Goal: Task Accomplishment & Management: Manage account settings

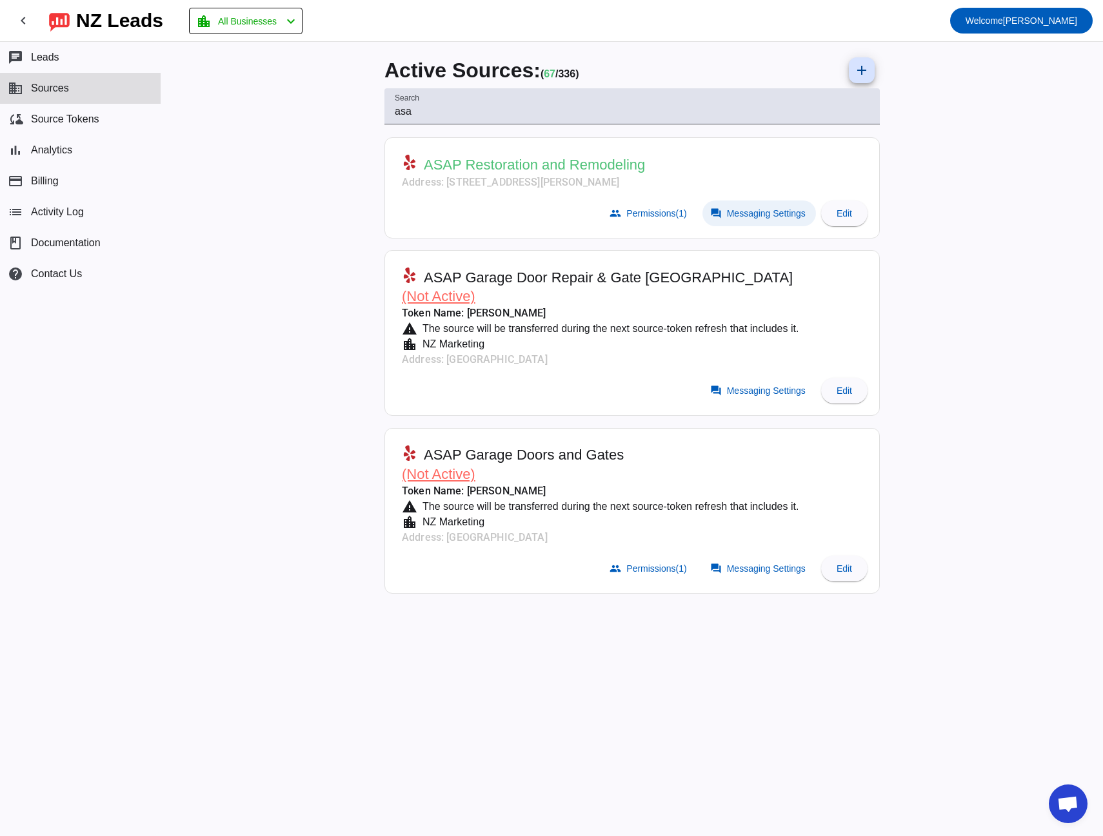
click at [742, 218] on span "Messaging Settings" at bounding box center [766, 213] width 79 height 10
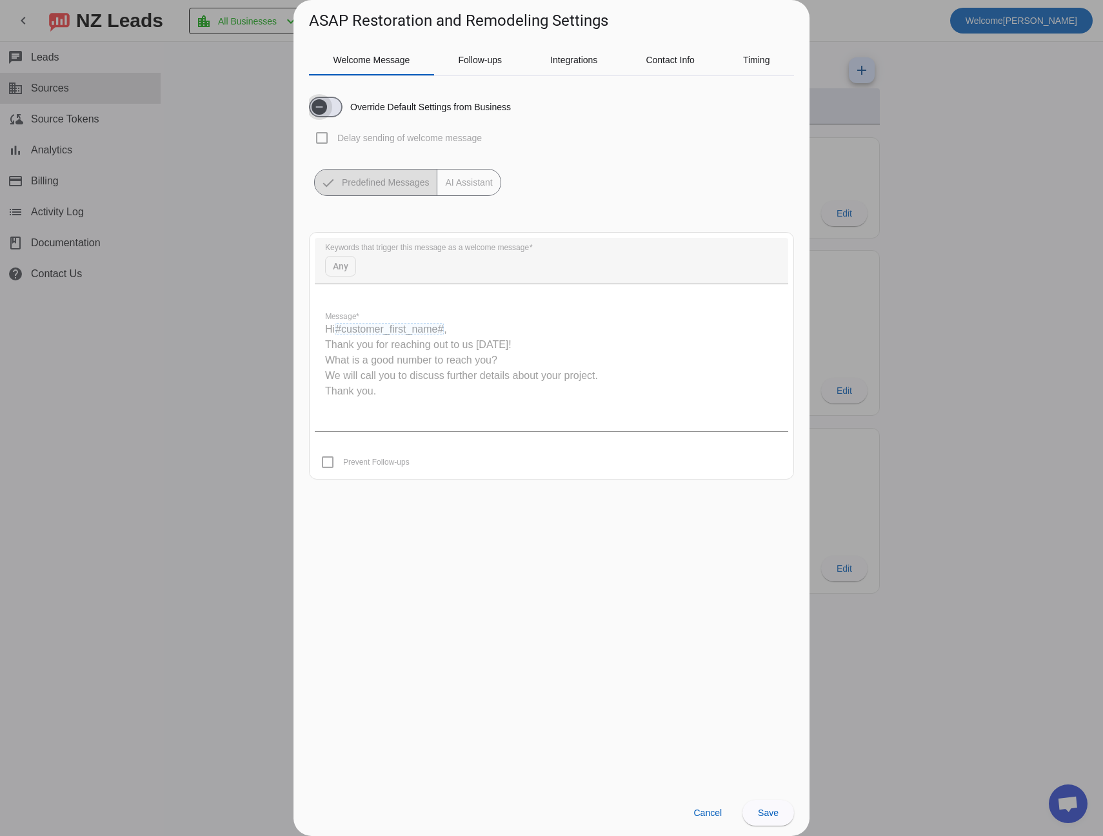
click at [334, 110] on span "button" at bounding box center [326, 107] width 34 height 21
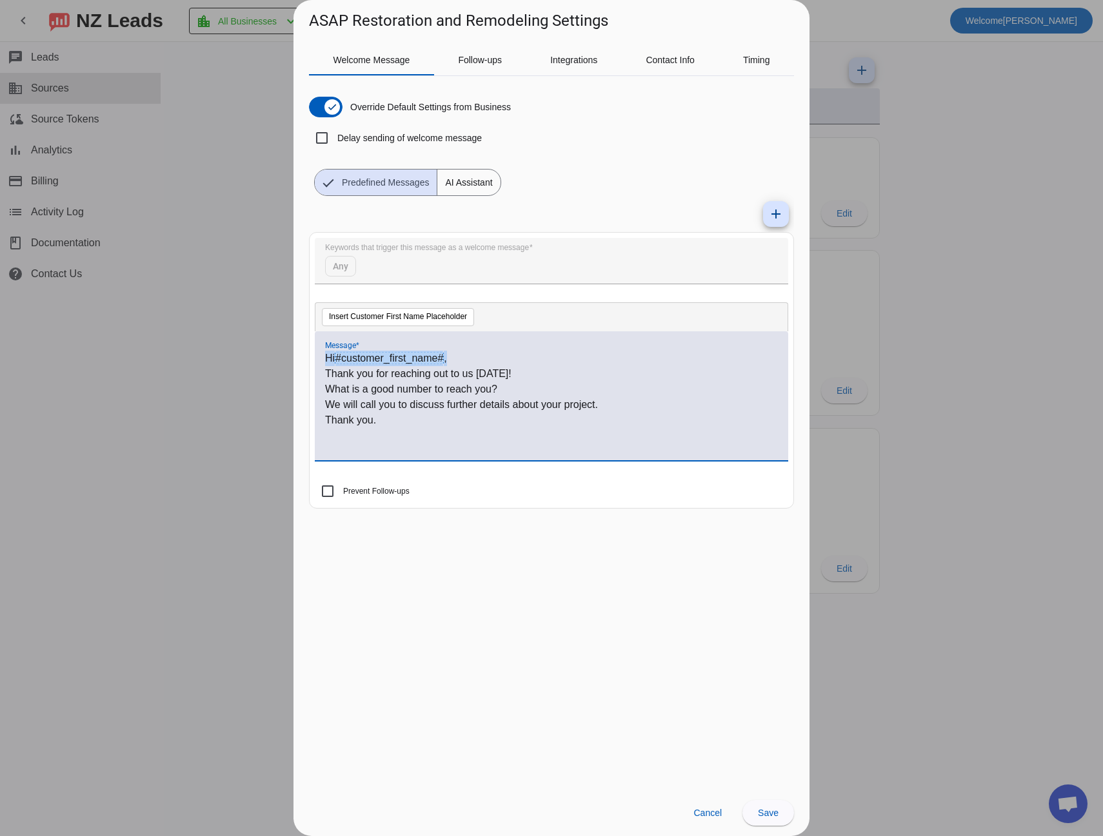
drag, startPoint x: 328, startPoint y: 357, endPoint x: 448, endPoint y: 358, distance: 120.6
click at [448, 358] on p "Hi #customer_first_name# ," at bounding box center [551, 358] width 453 height 15
copy p "Hi #customer_first_name# ,"
click at [474, 179] on span "AI Assistant" at bounding box center [468, 183] width 63 height 26
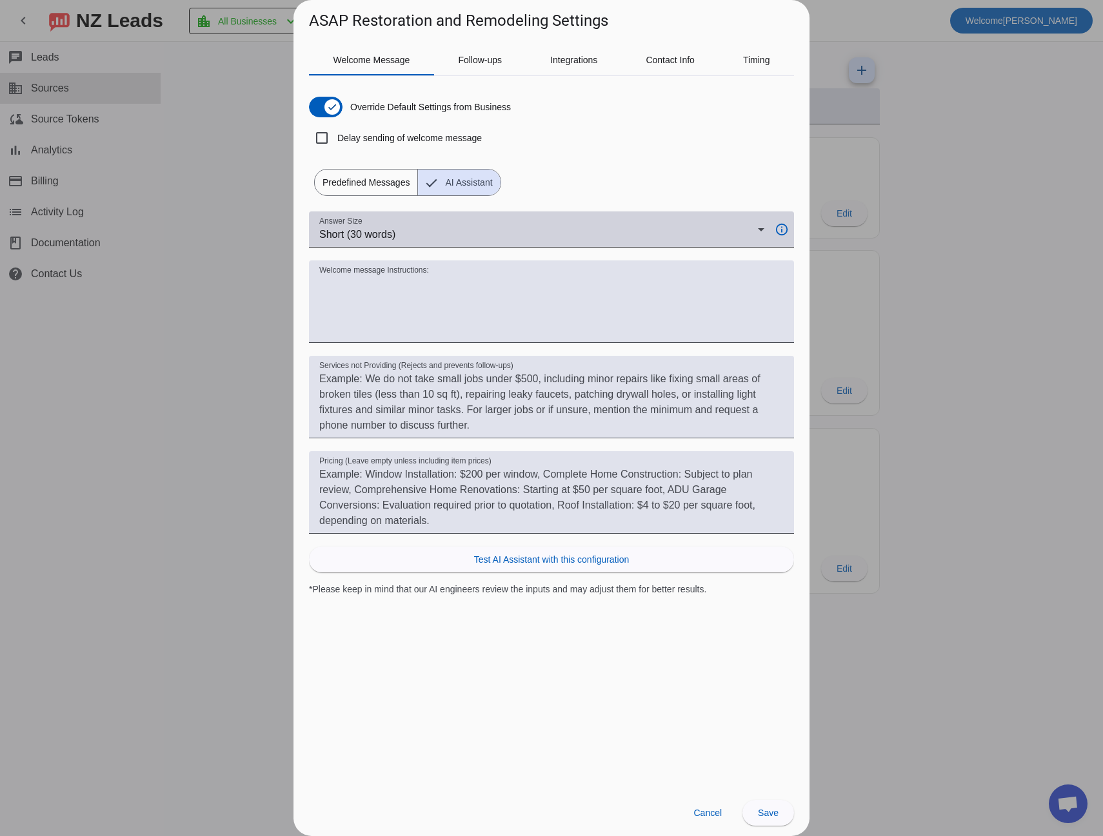
click at [548, 242] on div "Answer Size Short (30 words)" at bounding box center [541, 230] width 445 height 36
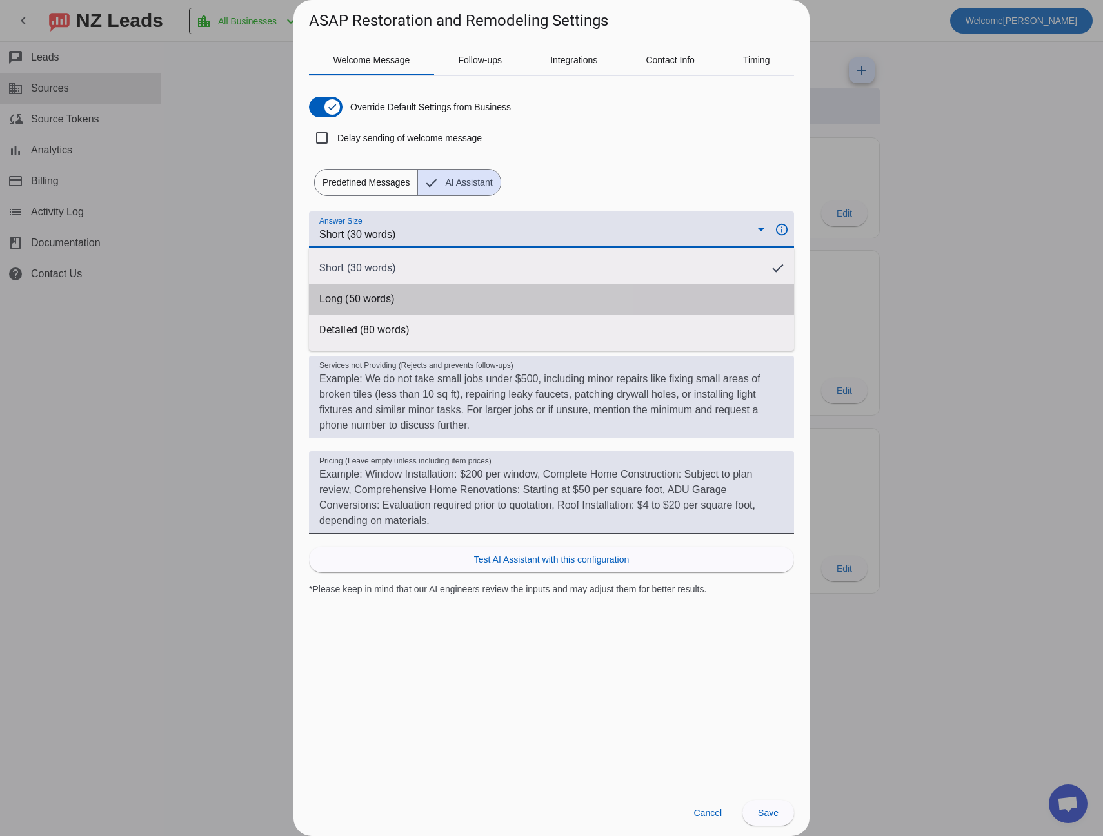
click at [468, 294] on mat-option "Long (50 words)" at bounding box center [551, 299] width 485 height 31
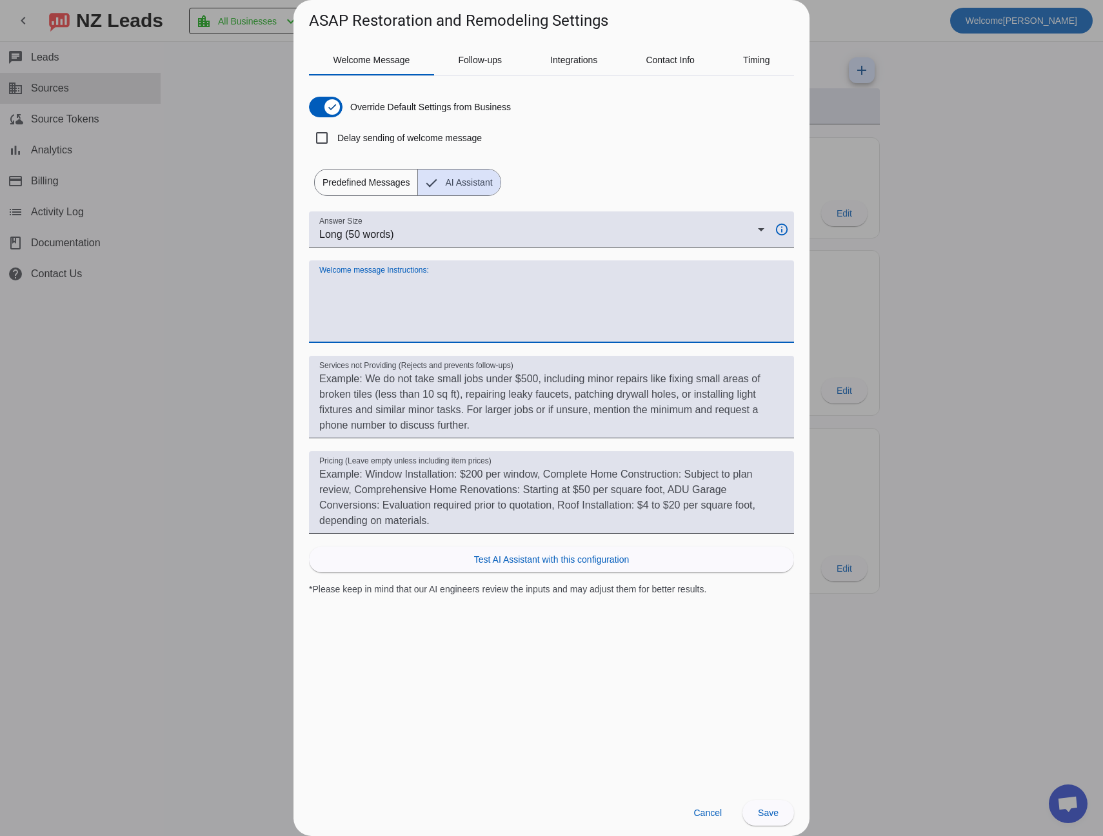
click at [352, 291] on textarea "Welcome message Instructions:" at bounding box center [551, 307] width 464 height 62
paste textarea "Hi #customer_first_name#,"
type textarea "always start with Hi #customer_first_name#,"
click at [379, 176] on span "Predefined Messages" at bounding box center [366, 183] width 103 height 26
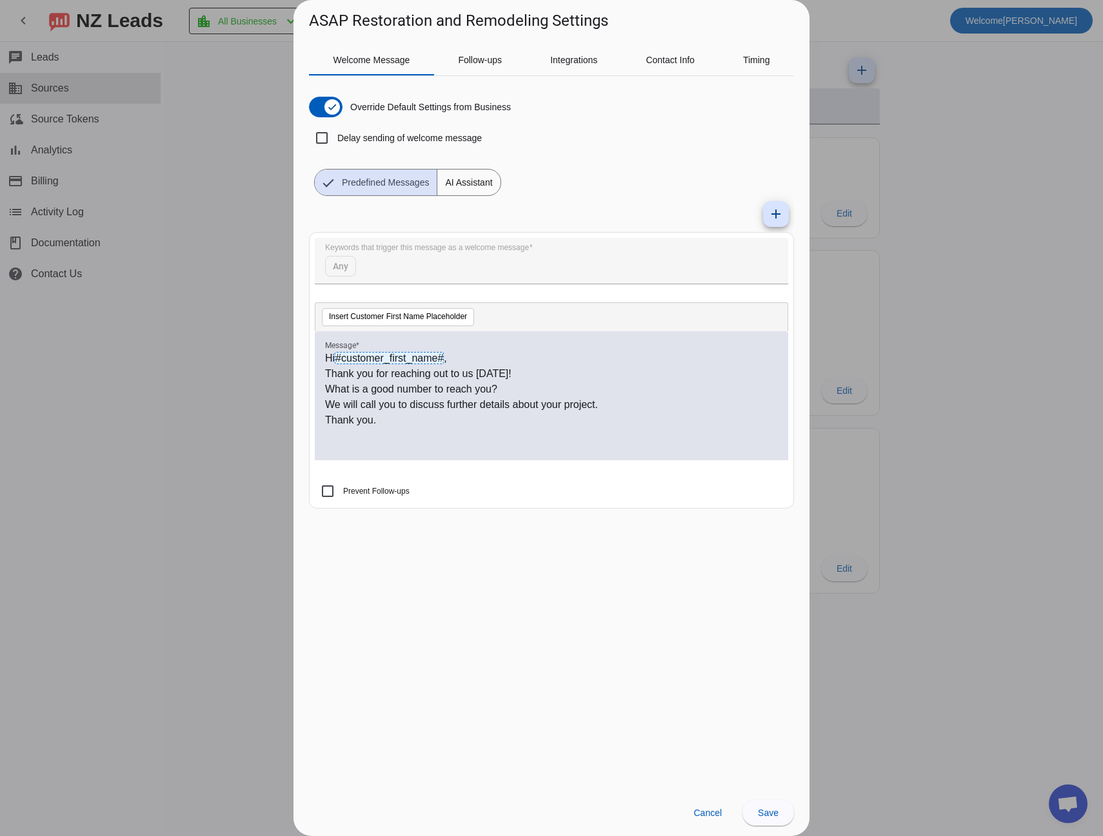
click at [446, 177] on span "AI Assistant" at bounding box center [468, 183] width 63 height 26
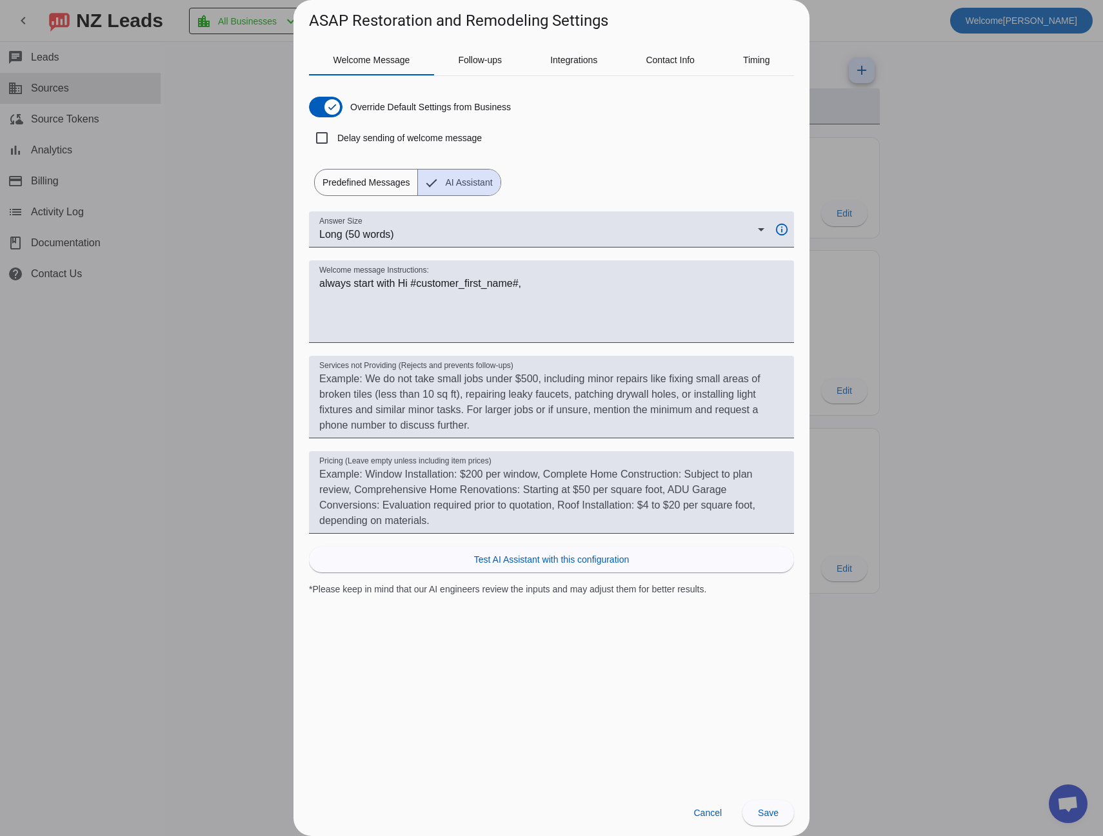
click at [384, 180] on span "Predefined Messages" at bounding box center [366, 183] width 103 height 26
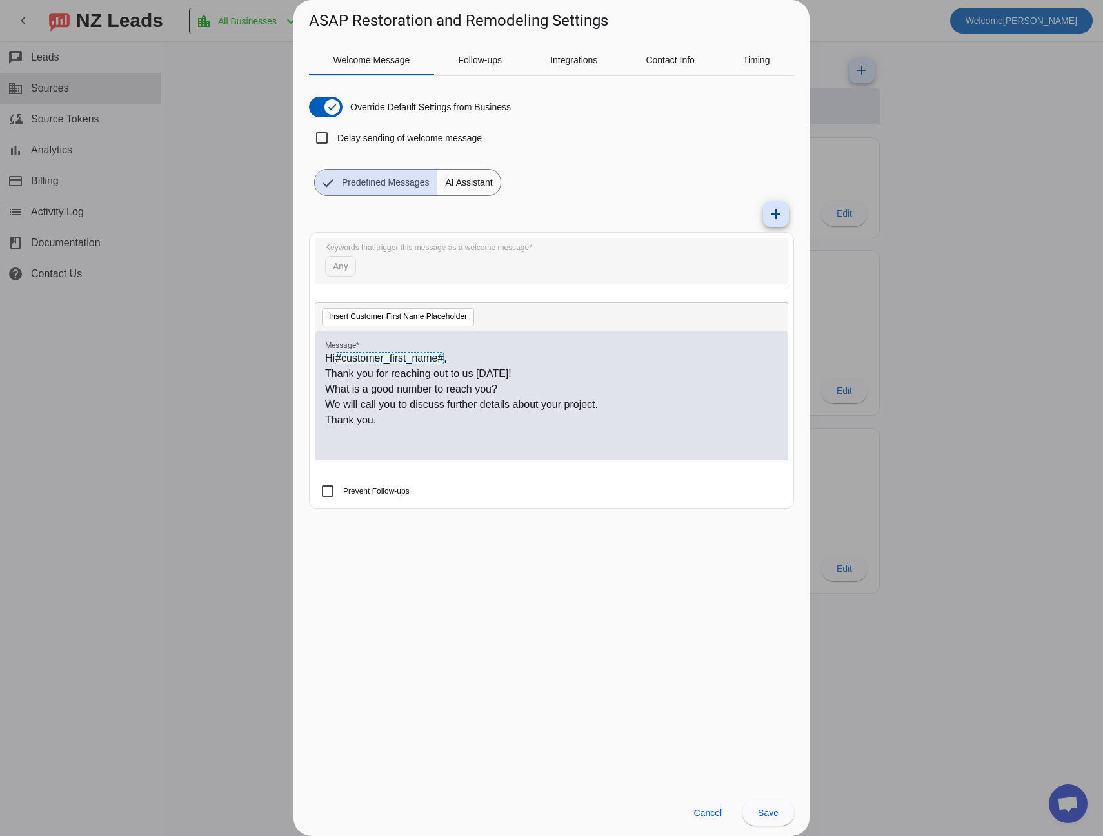
click at [470, 186] on span "AI Assistant" at bounding box center [468, 183] width 63 height 26
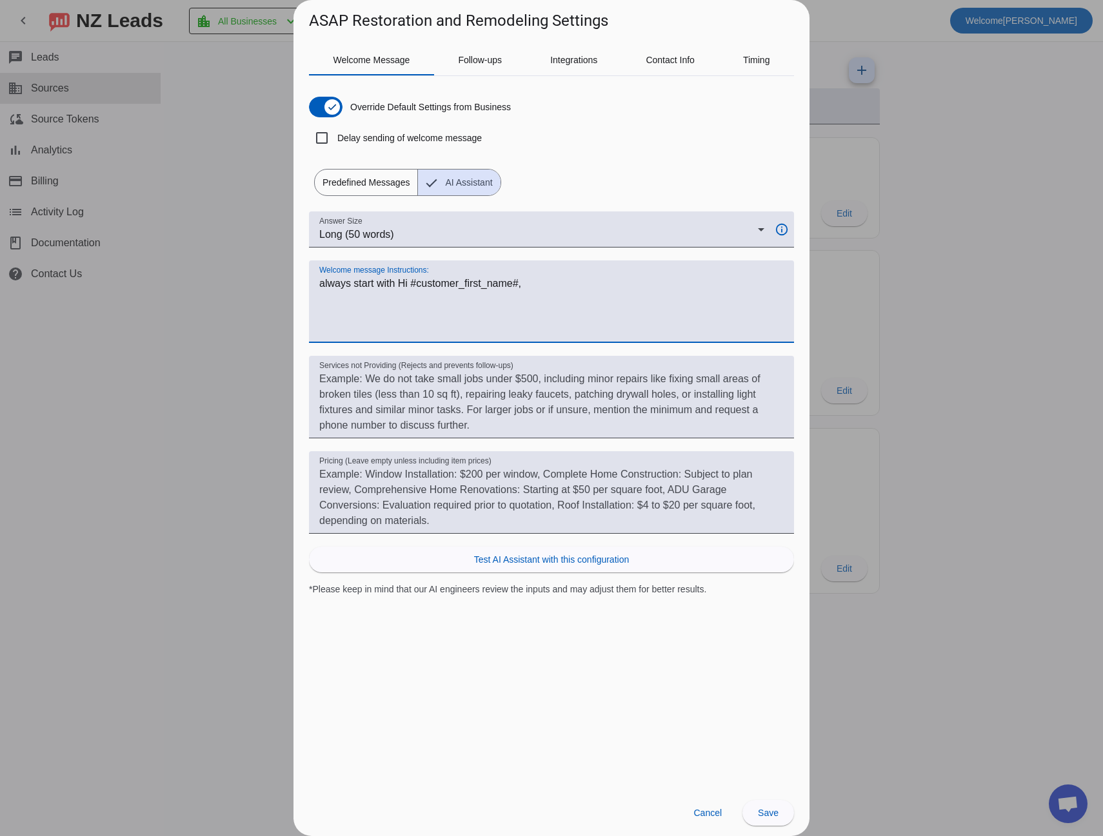
click at [531, 283] on textarea "Welcome message Instructions:" at bounding box center [551, 307] width 464 height 62
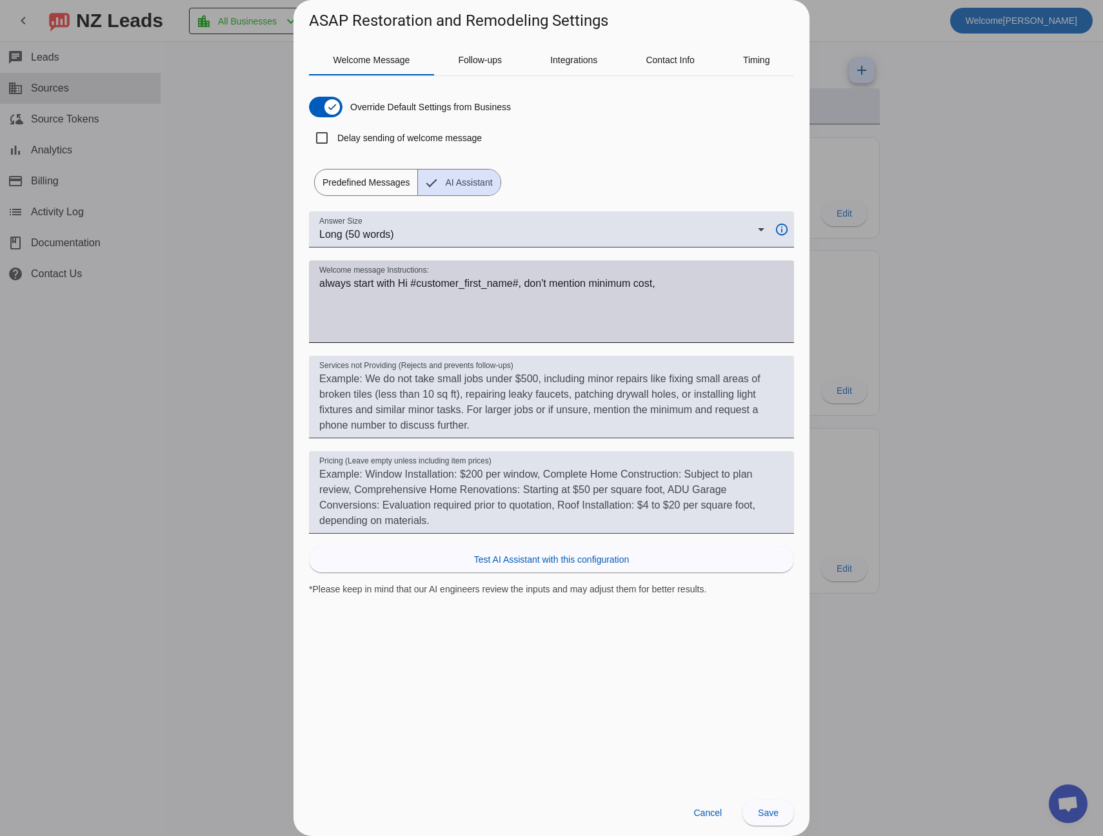
click at [694, 284] on textarea "Welcome message Instructions:" at bounding box center [551, 307] width 464 height 62
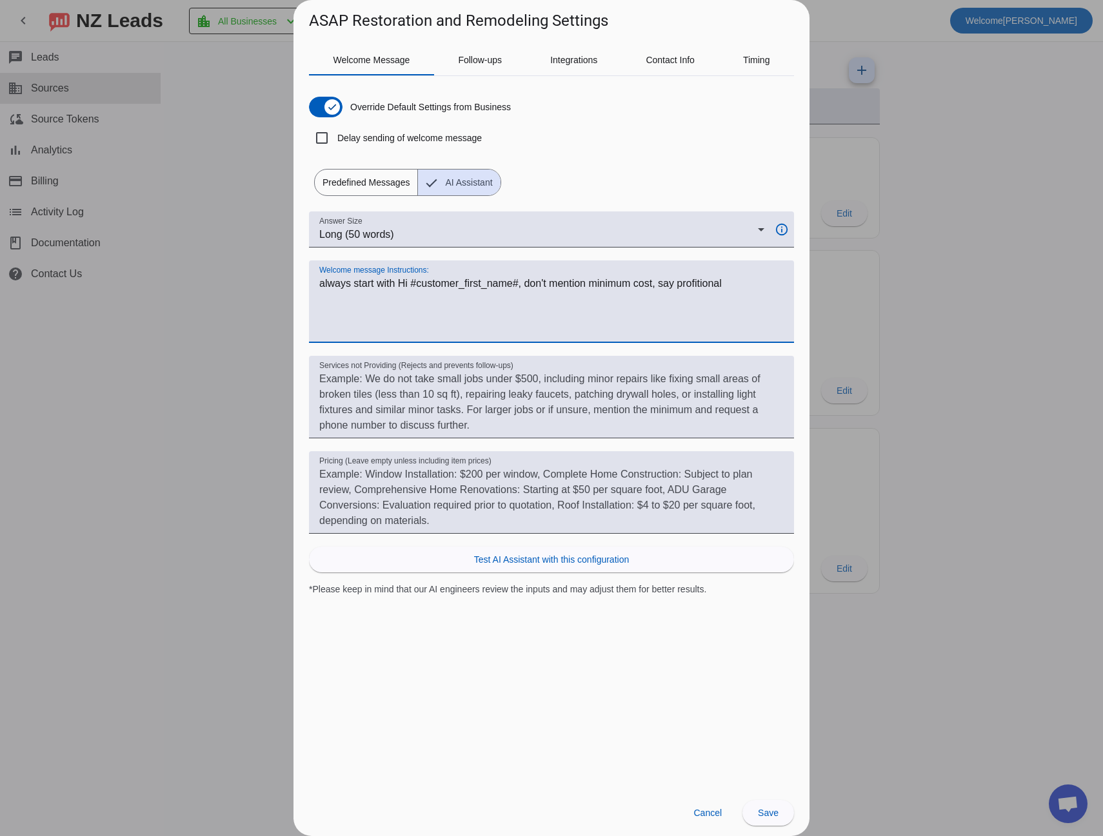
click at [693, 286] on textarea "Welcome message Instructions:" at bounding box center [551, 307] width 464 height 62
click at [670, 285] on textarea "Welcome message Instructions:" at bounding box center [551, 307] width 464 height 62
click at [738, 279] on textarea "Welcome message Instructions:" at bounding box center [551, 307] width 464 height 62
click at [546, 561] on span "Test AI Assistant with this configuration" at bounding box center [551, 559] width 155 height 13
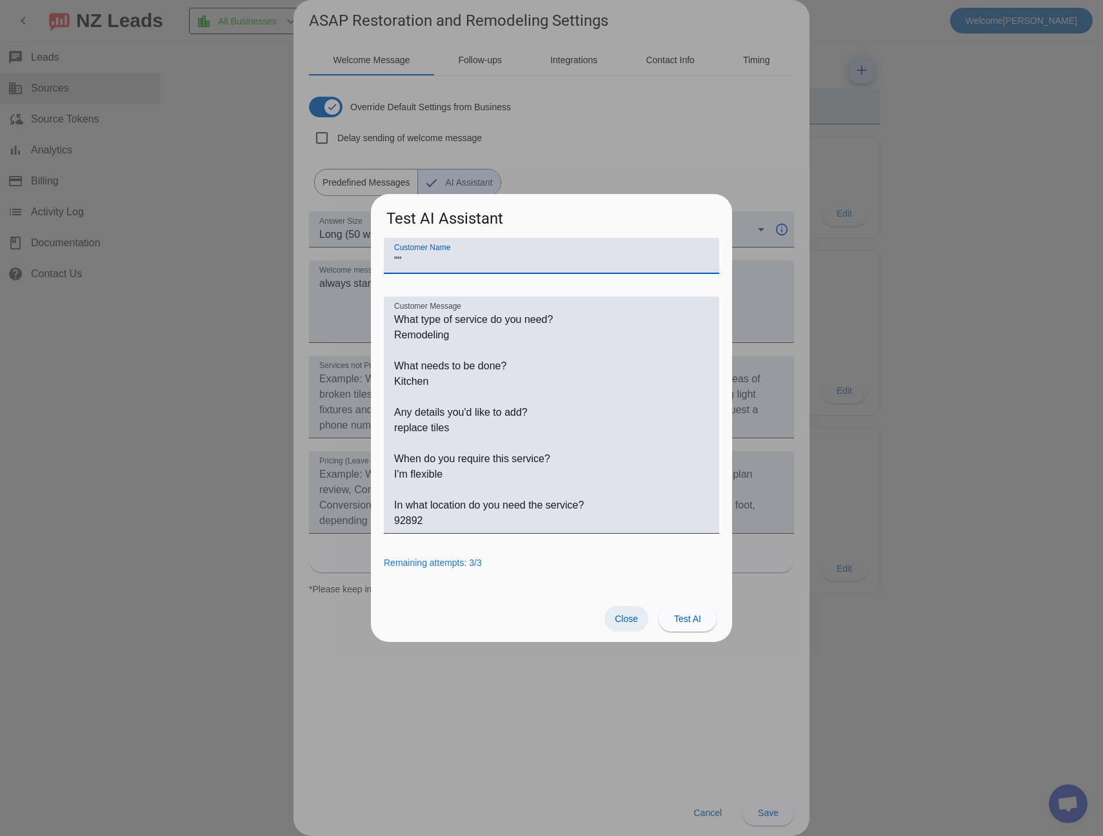
click at [624, 622] on span "Close" at bounding box center [626, 619] width 23 height 10
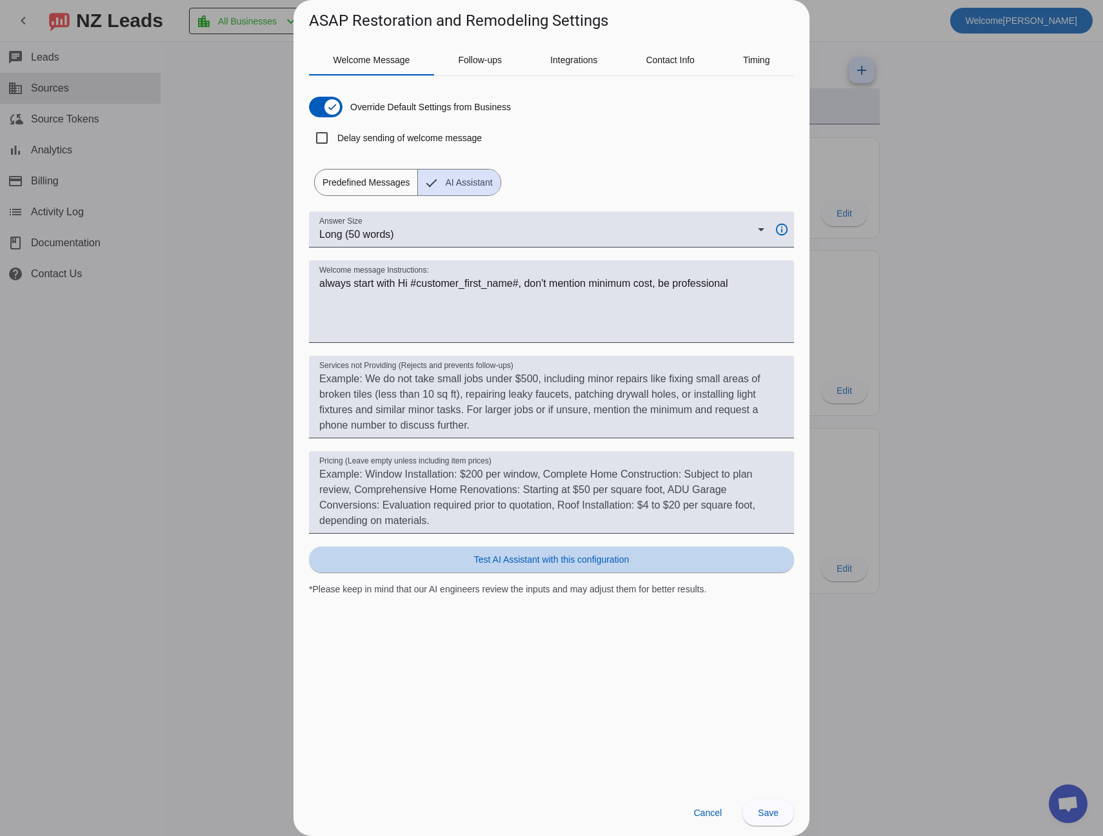
click at [479, 563] on span "Test AI Assistant with this configuration" at bounding box center [551, 559] width 155 height 13
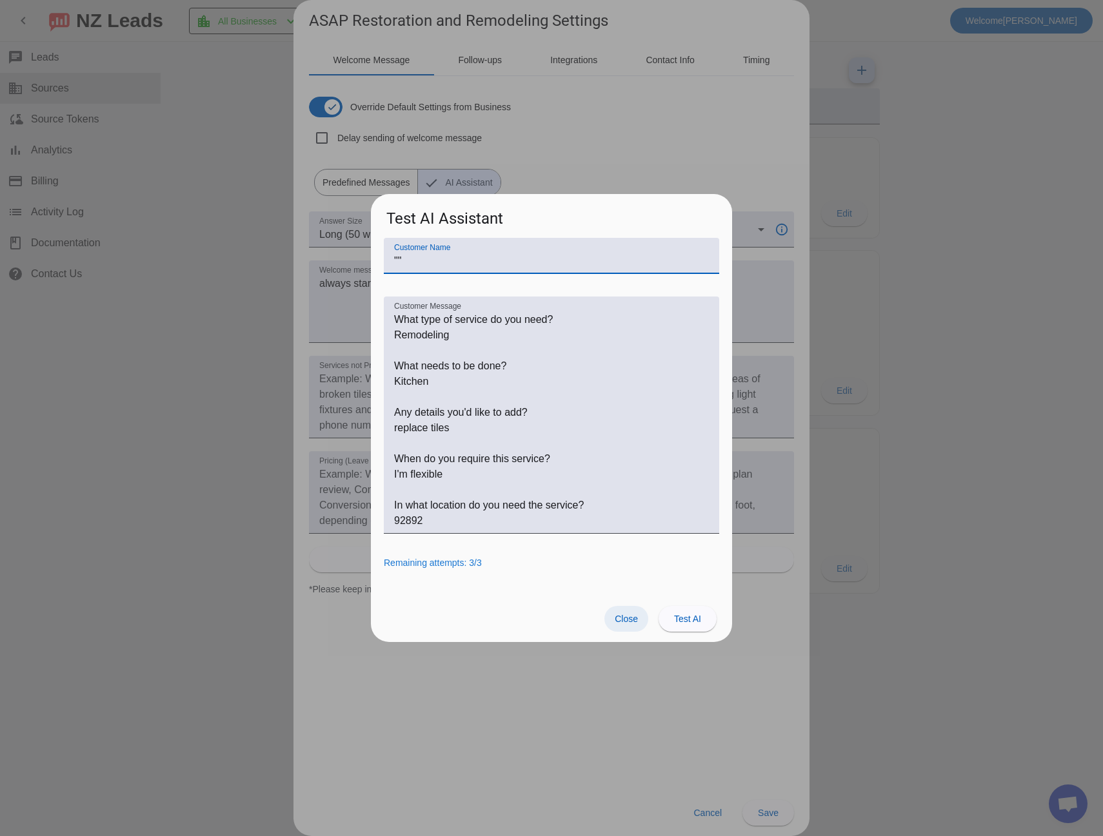
click at [621, 614] on span "Close" at bounding box center [626, 619] width 23 height 10
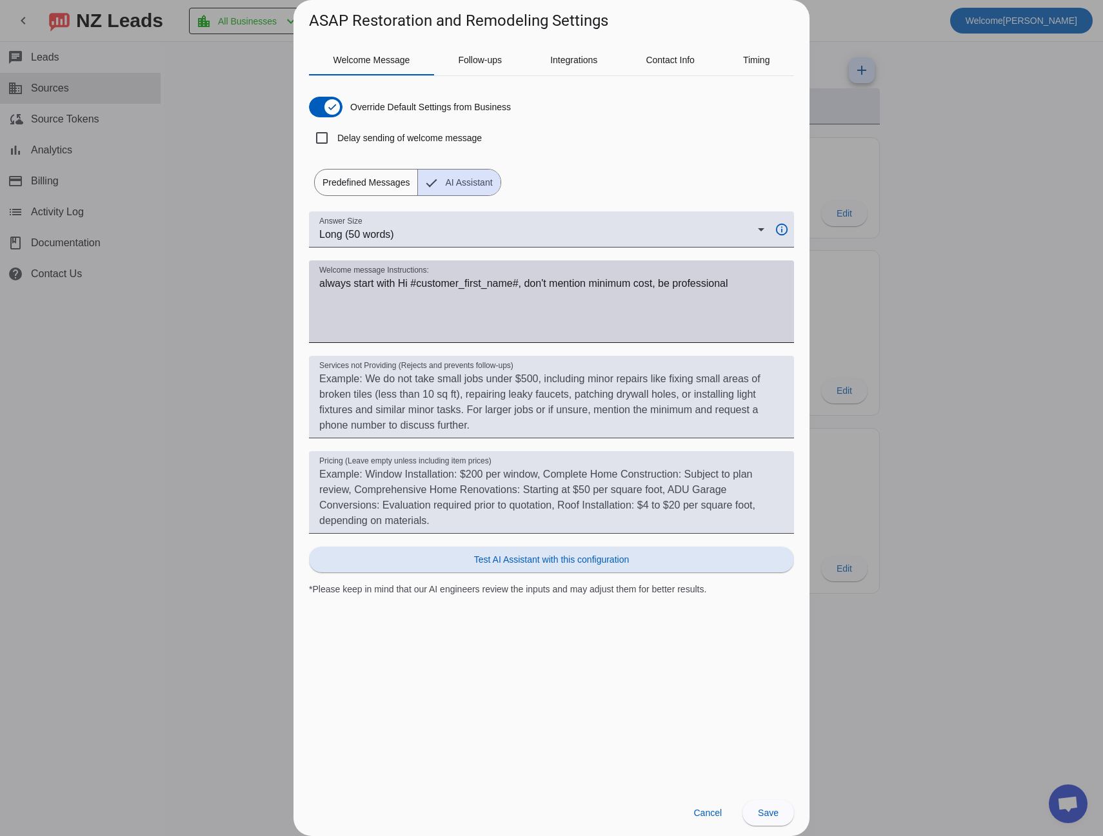
click at [752, 291] on textarea "Welcome message Instructions:" at bounding box center [551, 307] width 464 height 62
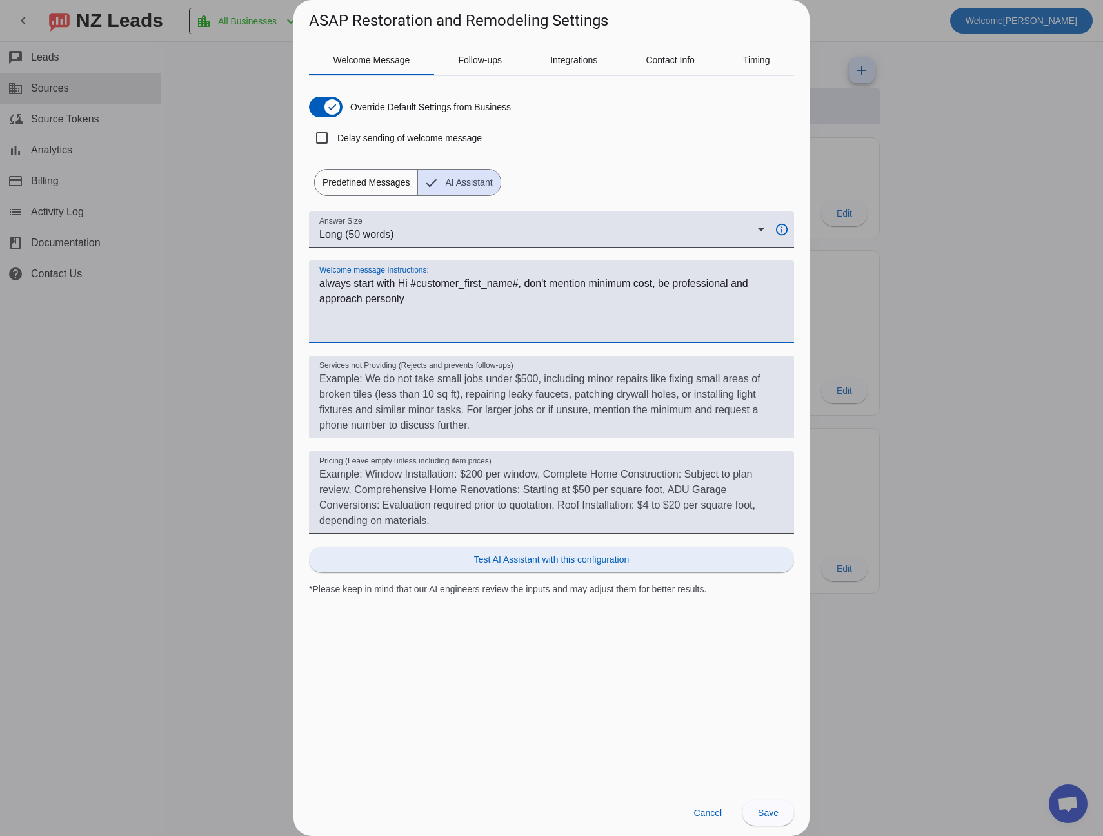
click at [504, 553] on span "Test AI Assistant with this configuration" at bounding box center [551, 559] width 155 height 13
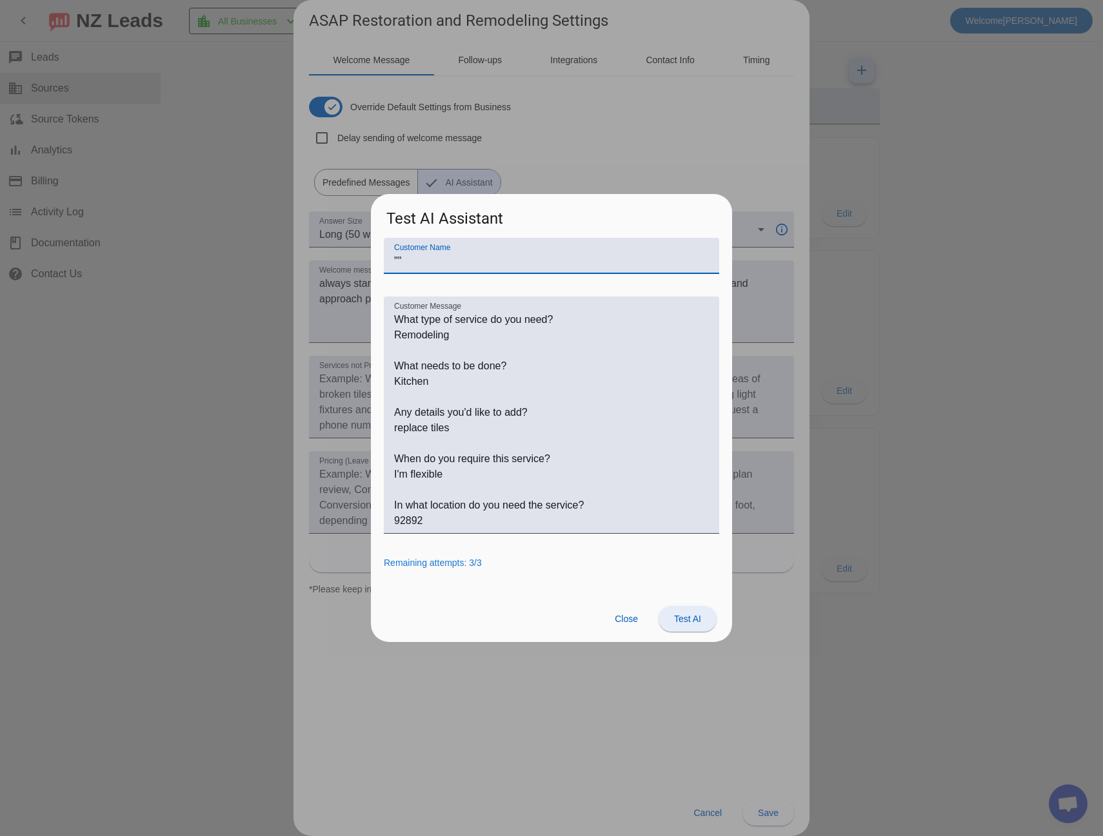
click at [676, 620] on span "Test AI" at bounding box center [687, 619] width 27 height 10
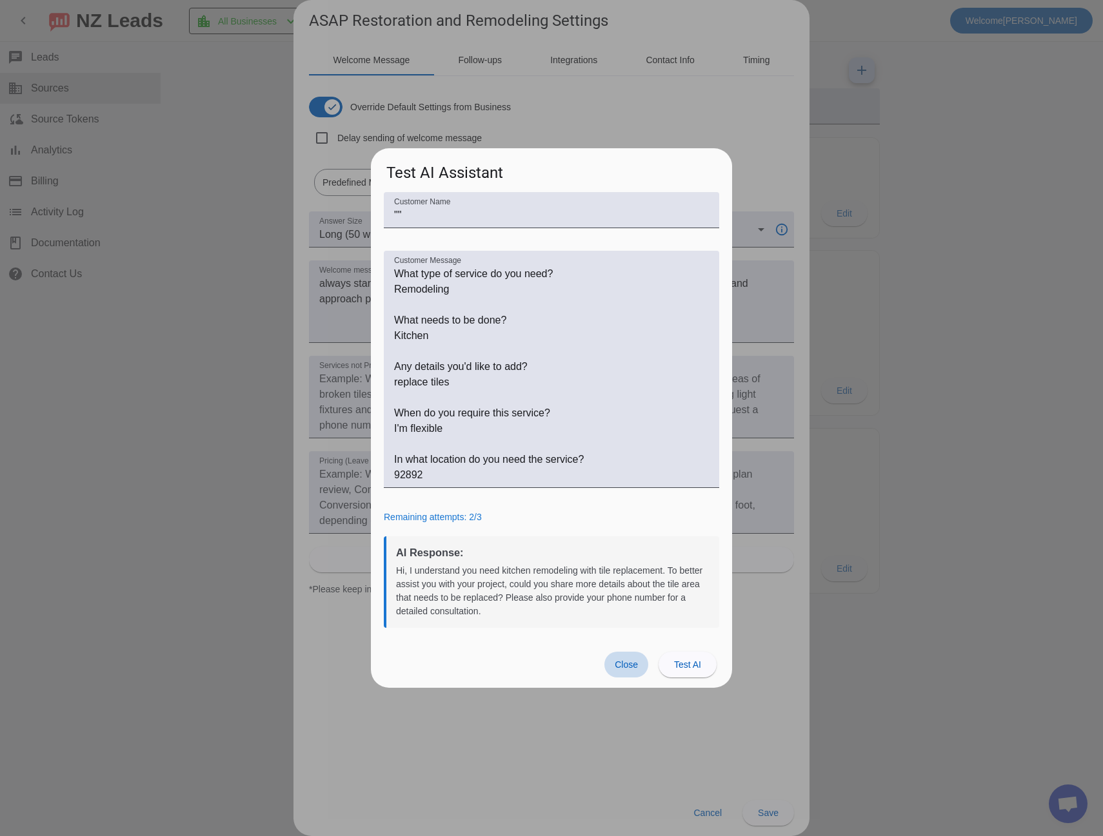
click at [635, 663] on span "Close" at bounding box center [626, 665] width 23 height 10
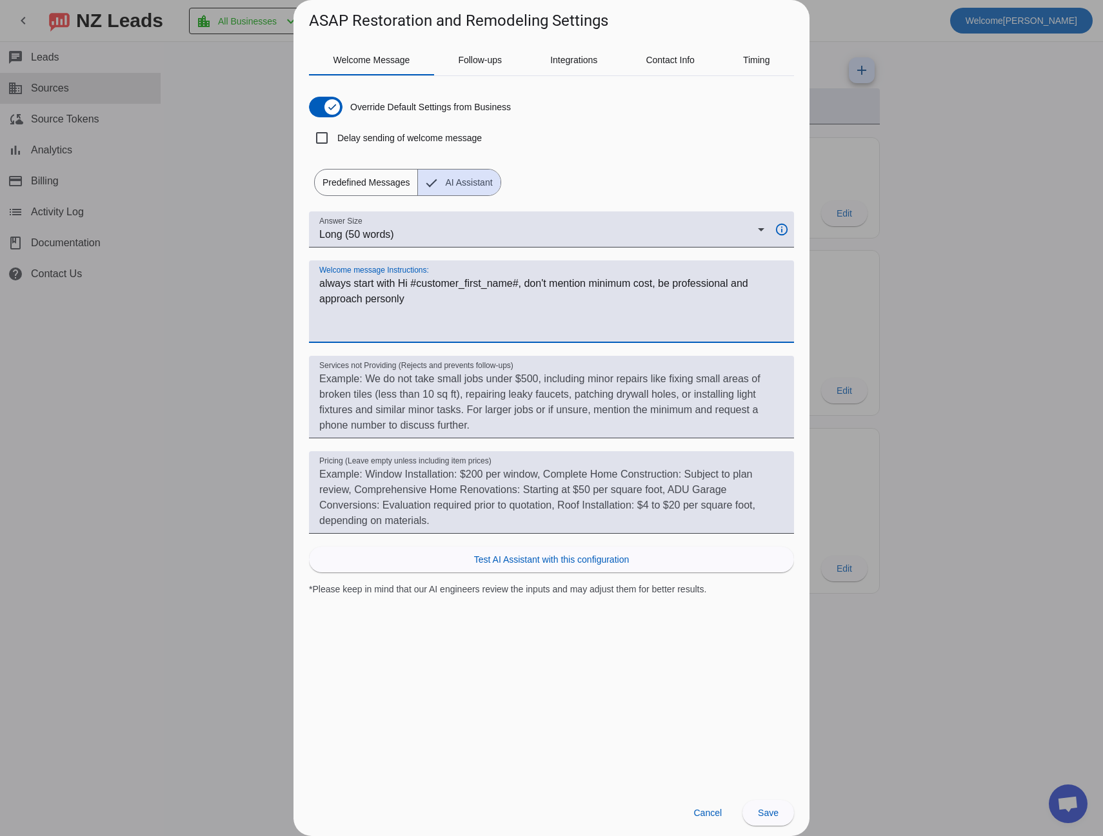
type textarea "always start with Hi #customer_first_name#, don't mention minimum cost, be prof…"
drag, startPoint x: 437, startPoint y: 308, endPoint x: 319, endPoint y: 281, distance: 121.2
click at [319, 281] on textarea "Welcome message Instructions:" at bounding box center [551, 307] width 464 height 62
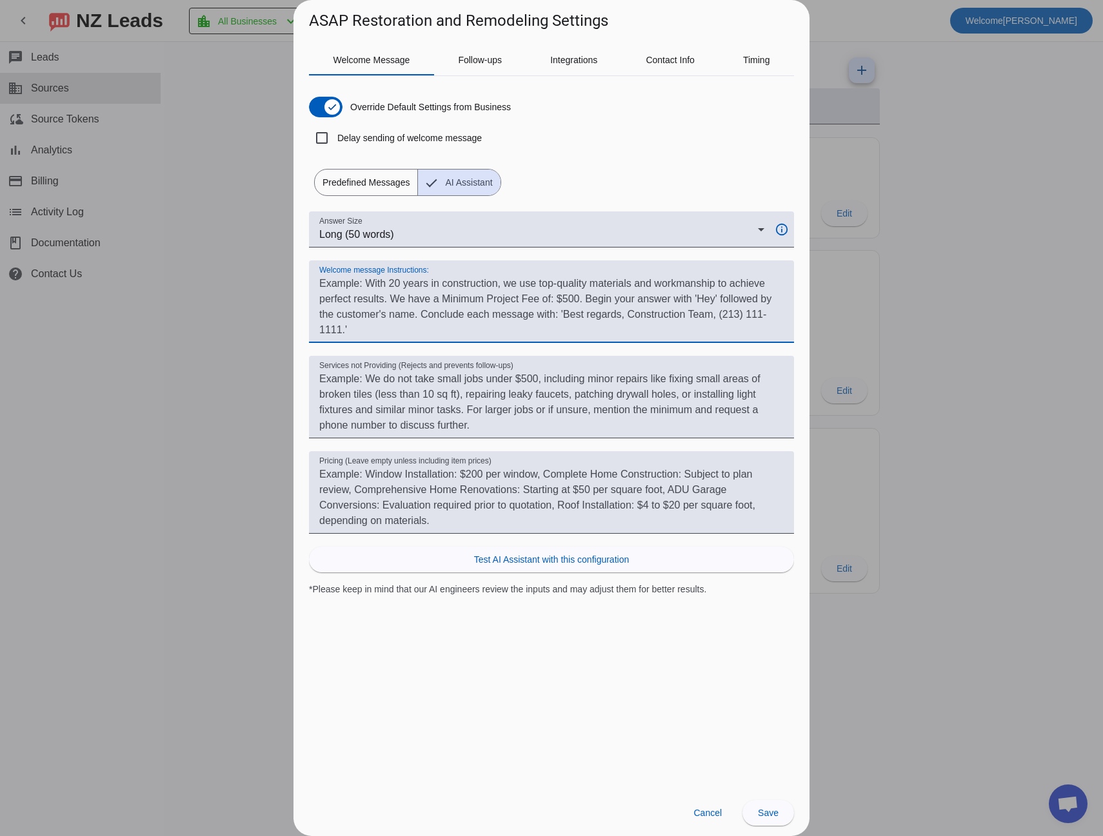
drag, startPoint x: 722, startPoint y: 297, endPoint x: 417, endPoint y: 332, distance: 307.7
click at [417, 332] on textarea "Welcome message Instructions:" at bounding box center [551, 307] width 464 height 62
paste textarea "always start with Hi #customer_first_name#, don't mention minimum cost, be prof…"
type textarea "always start with Hi #customer_first_name#, don't mention minimum cost, be prof…"
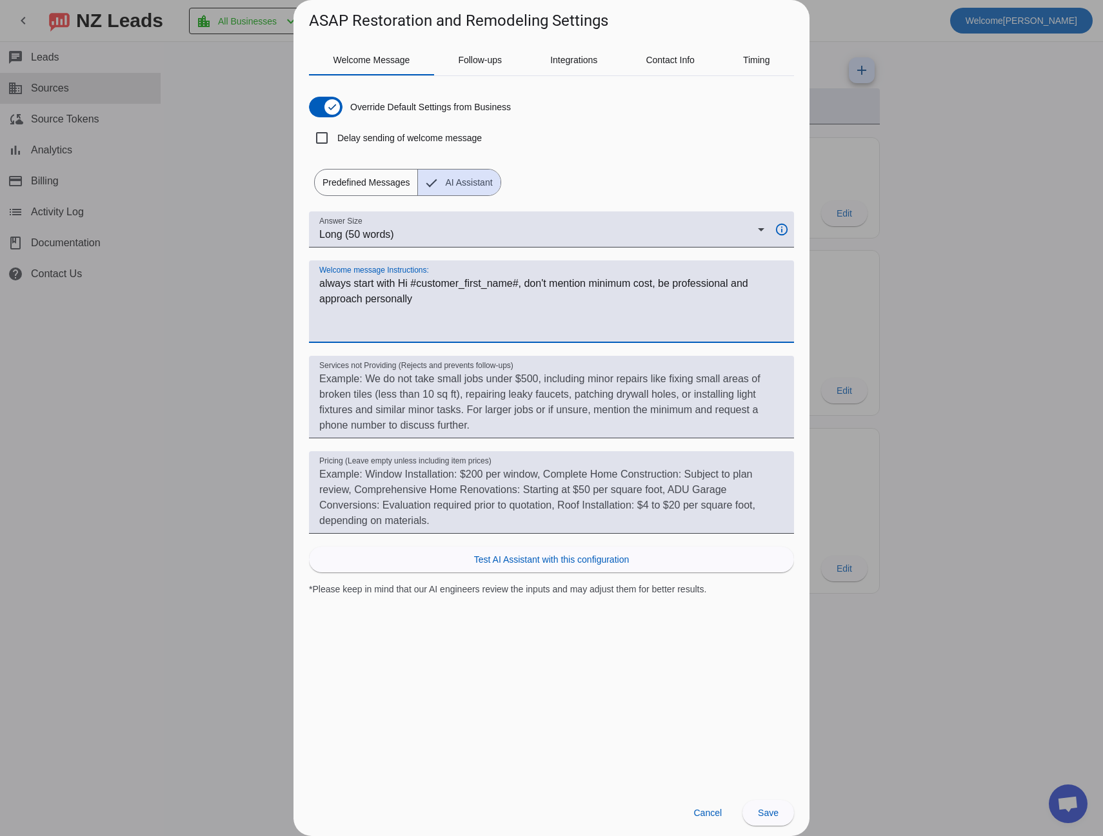
drag, startPoint x: 362, startPoint y: 294, endPoint x: 319, endPoint y: 286, distance: 43.4
click at [319, 286] on textarea "Welcome message Instructions:" at bounding box center [551, 307] width 464 height 62
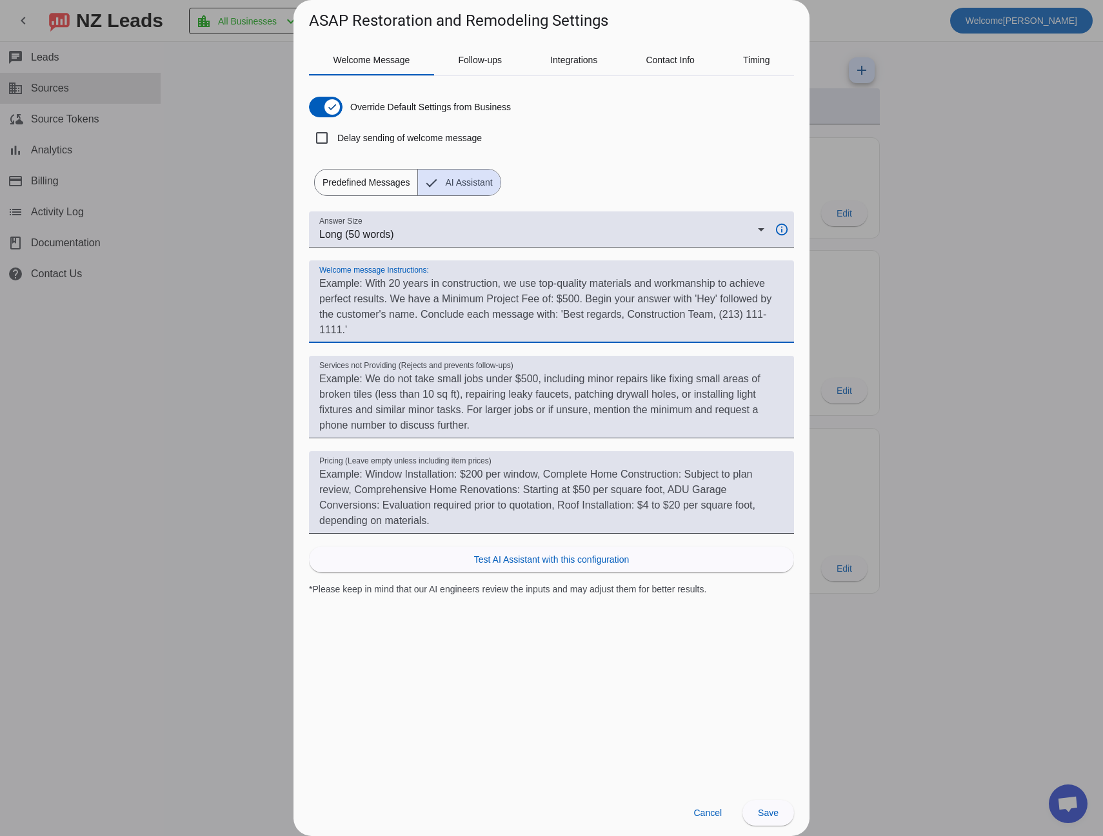
paste textarea "always start with Hi #customer_first_name#, don't mention minimum cost, be prof…"
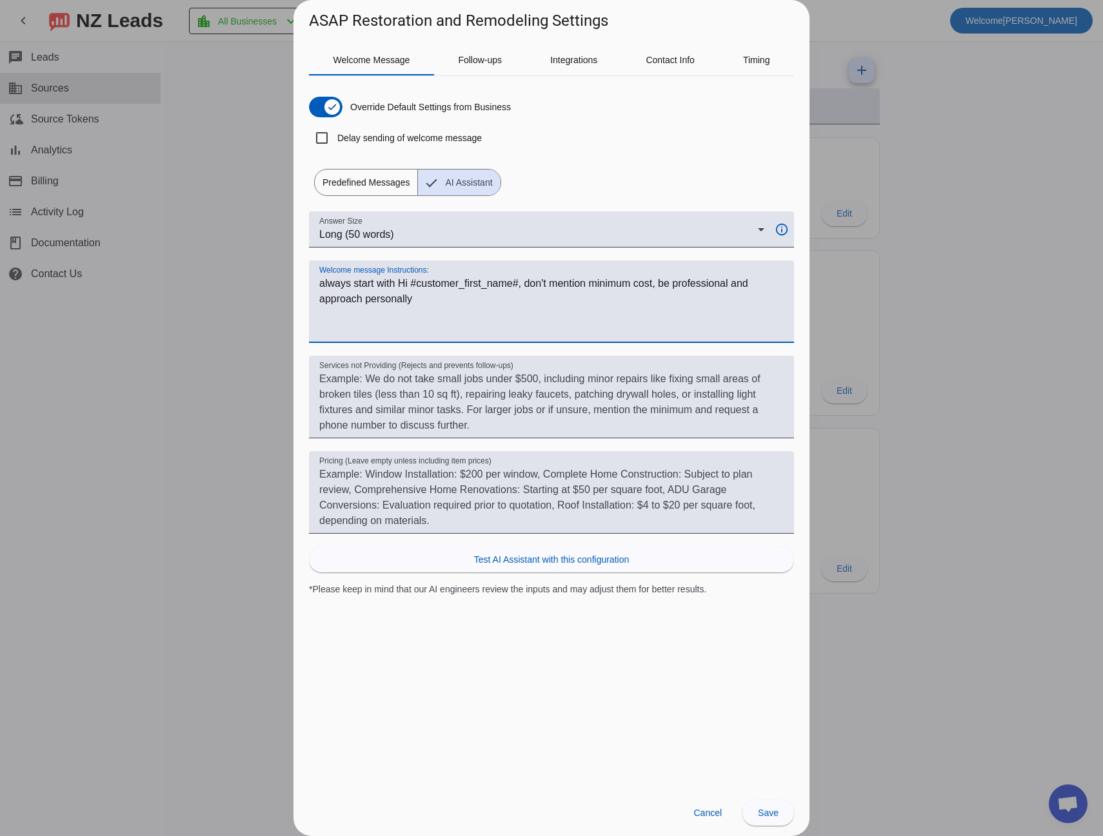
click at [325, 282] on textarea "Welcome message Instructions:" at bounding box center [551, 307] width 464 height 62
click at [373, 281] on textarea "Welcome message Instructions:" at bounding box center [551, 307] width 464 height 62
click at [378, 283] on textarea "Welcome message Instructions:" at bounding box center [551, 307] width 464 height 62
click at [482, 279] on textarea "Welcome message Instructions:" at bounding box center [551, 307] width 464 height 62
click at [604, 283] on textarea "Welcome message Instructions:" at bounding box center [551, 307] width 464 height 62
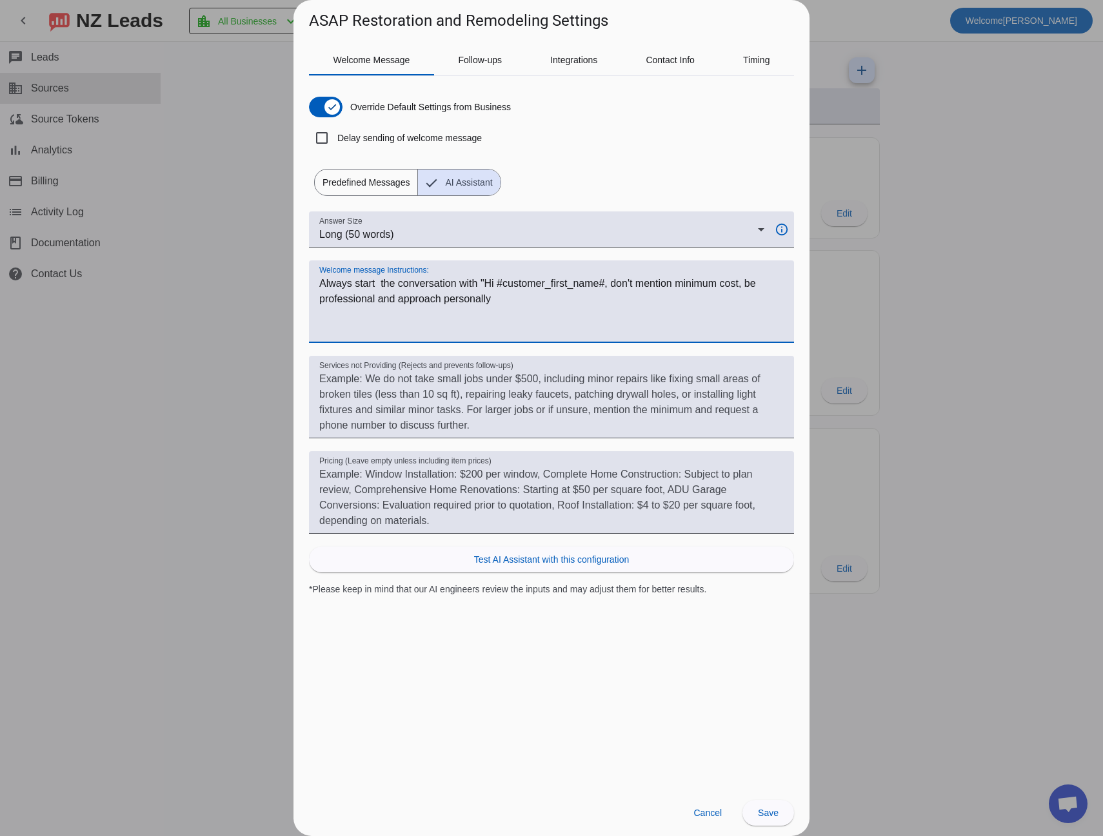
click at [607, 285] on textarea "Welcome message Instructions:" at bounding box center [551, 307] width 464 height 62
type textarea "Always start the conversation with "Hi #customer_first_name#," don't mention mi…"
click at [517, 560] on span "Test AI Assistant with this configuration" at bounding box center [551, 559] width 155 height 13
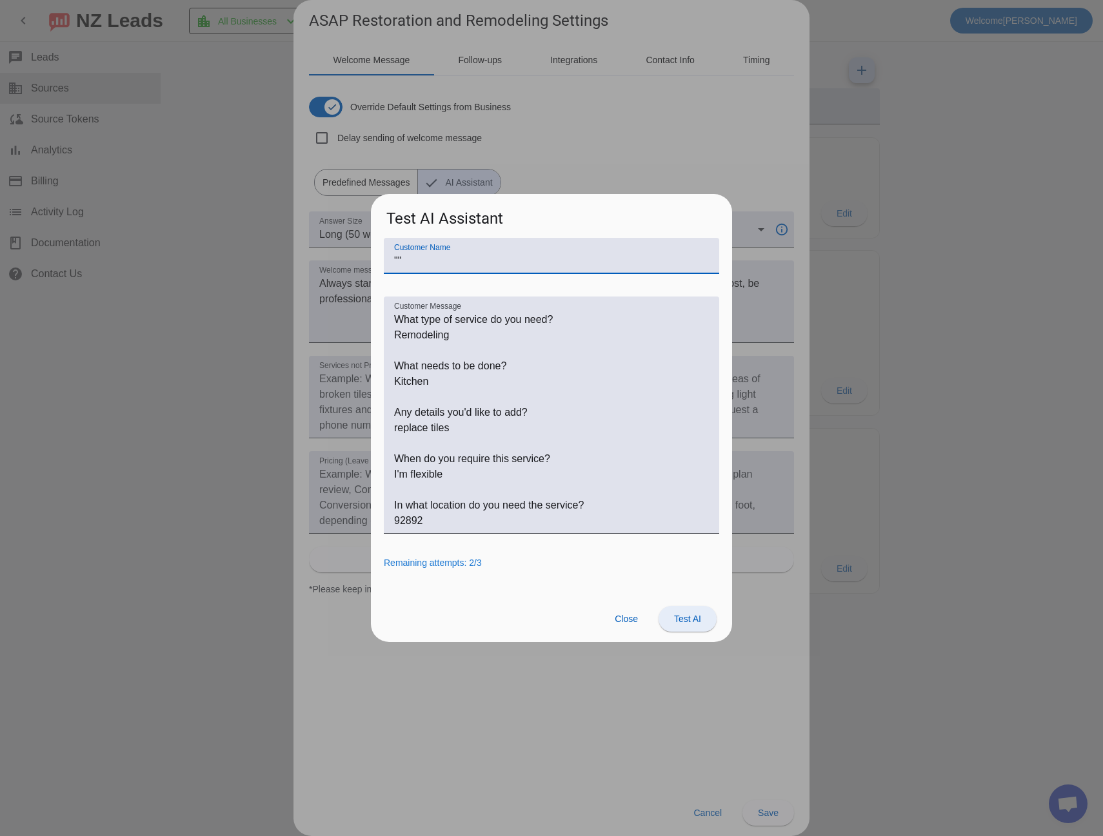
click at [682, 620] on span "Test AI" at bounding box center [687, 619] width 27 height 10
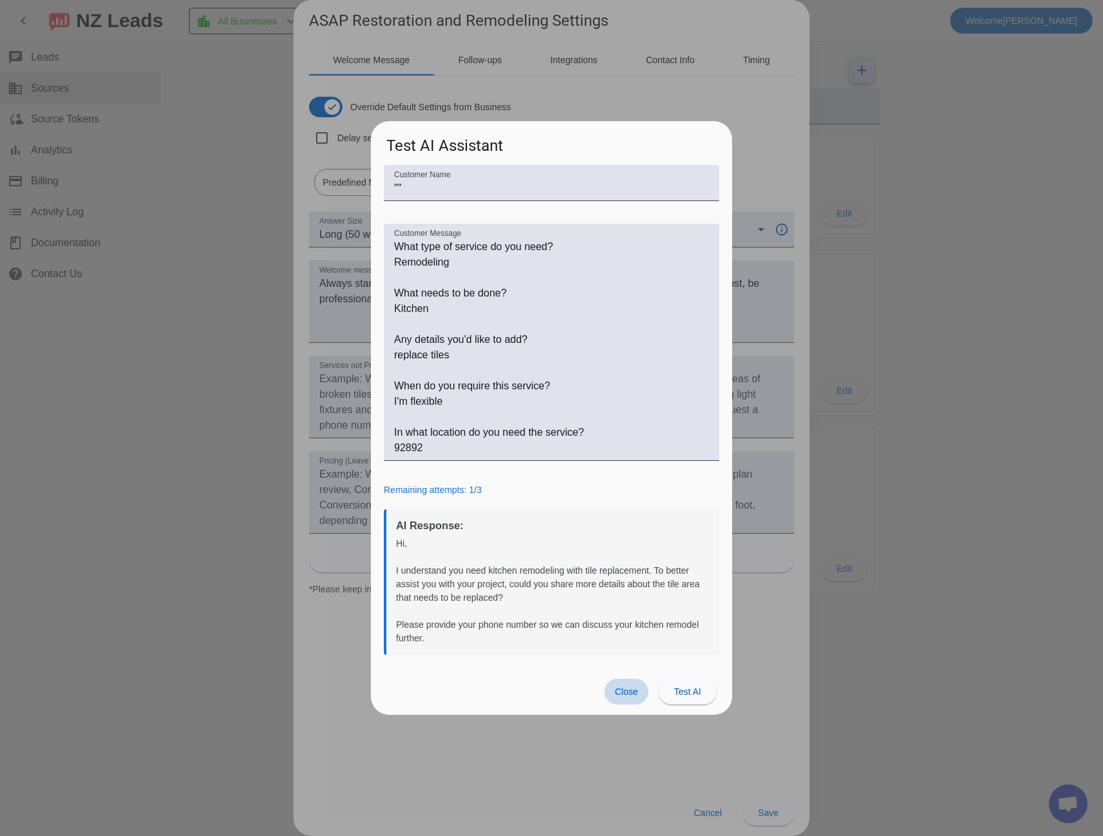
click at [640, 693] on span at bounding box center [626, 692] width 44 height 26
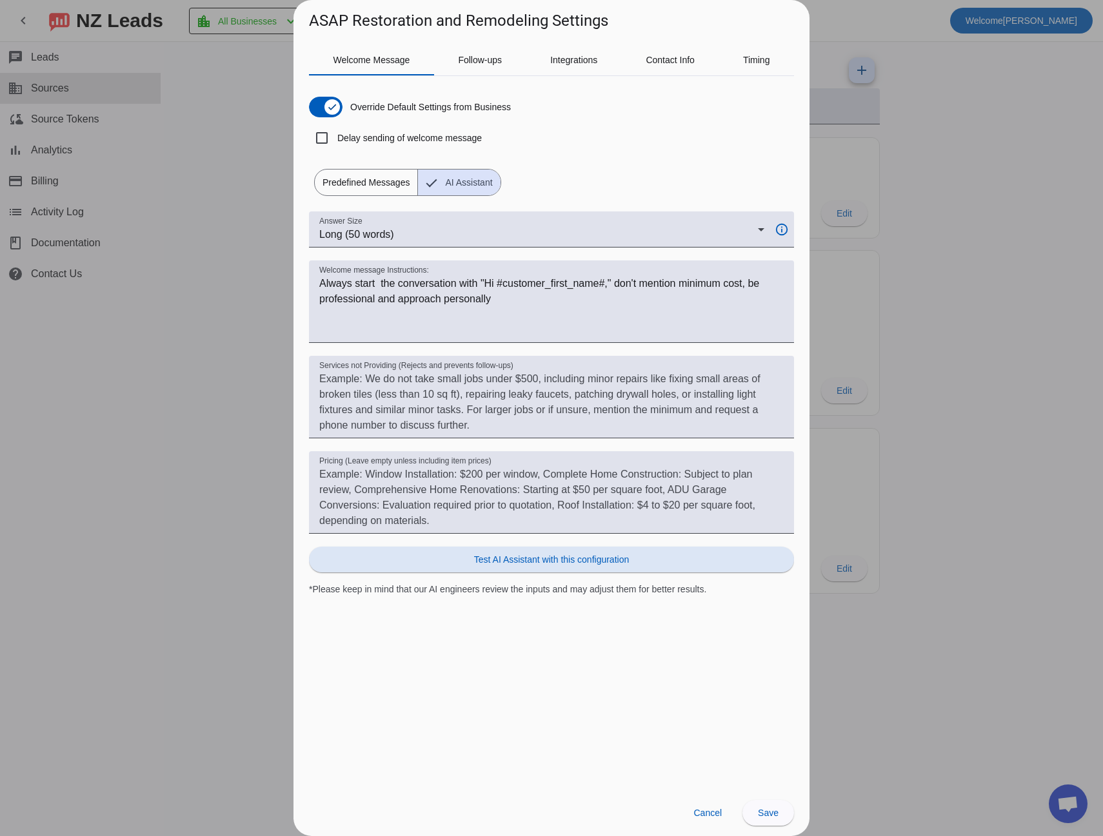
click at [382, 194] on span "Predefined Messages" at bounding box center [366, 183] width 103 height 26
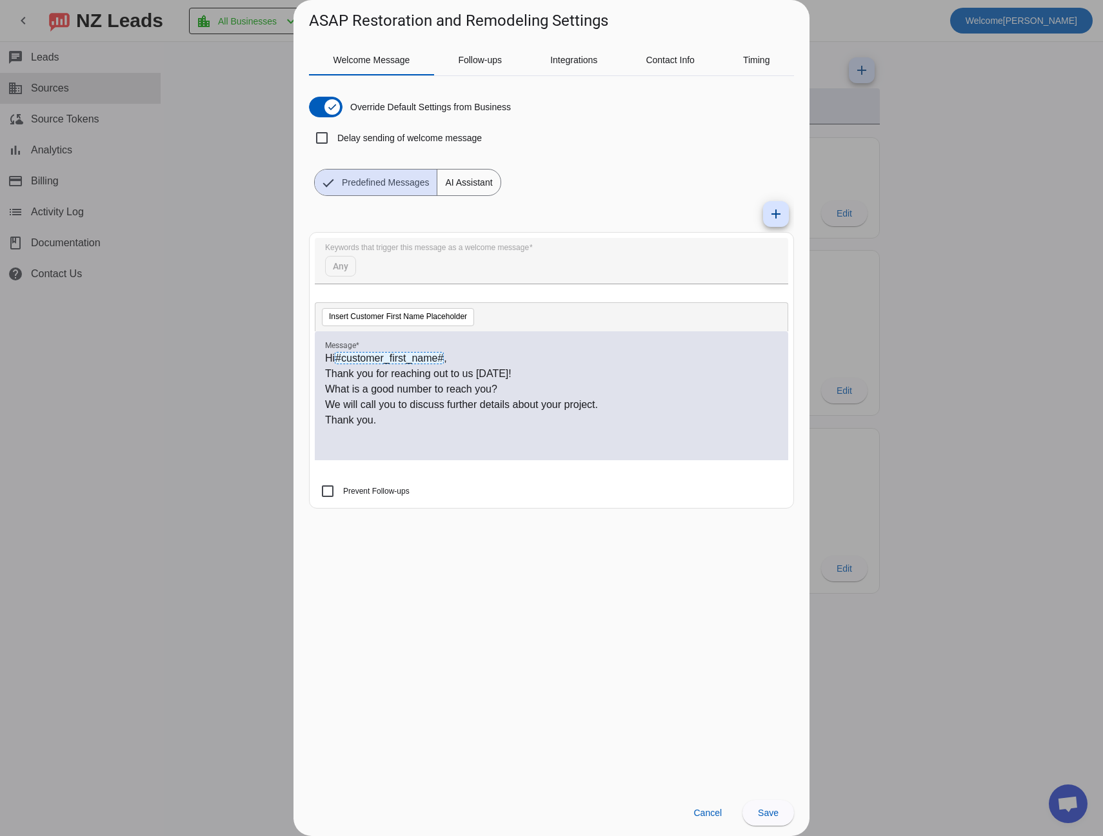
click at [455, 188] on span "AI Assistant" at bounding box center [468, 183] width 63 height 26
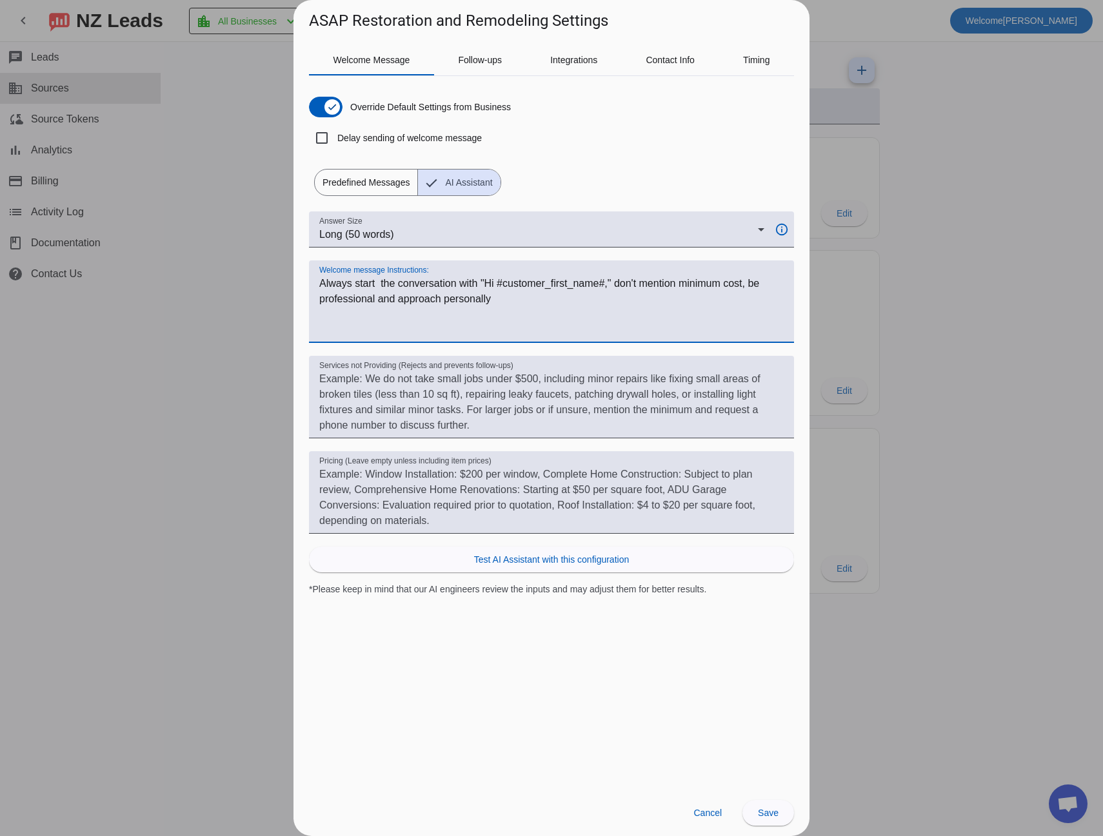
click at [495, 297] on textarea "Welcome message Instructions:" at bounding box center [551, 307] width 464 height 62
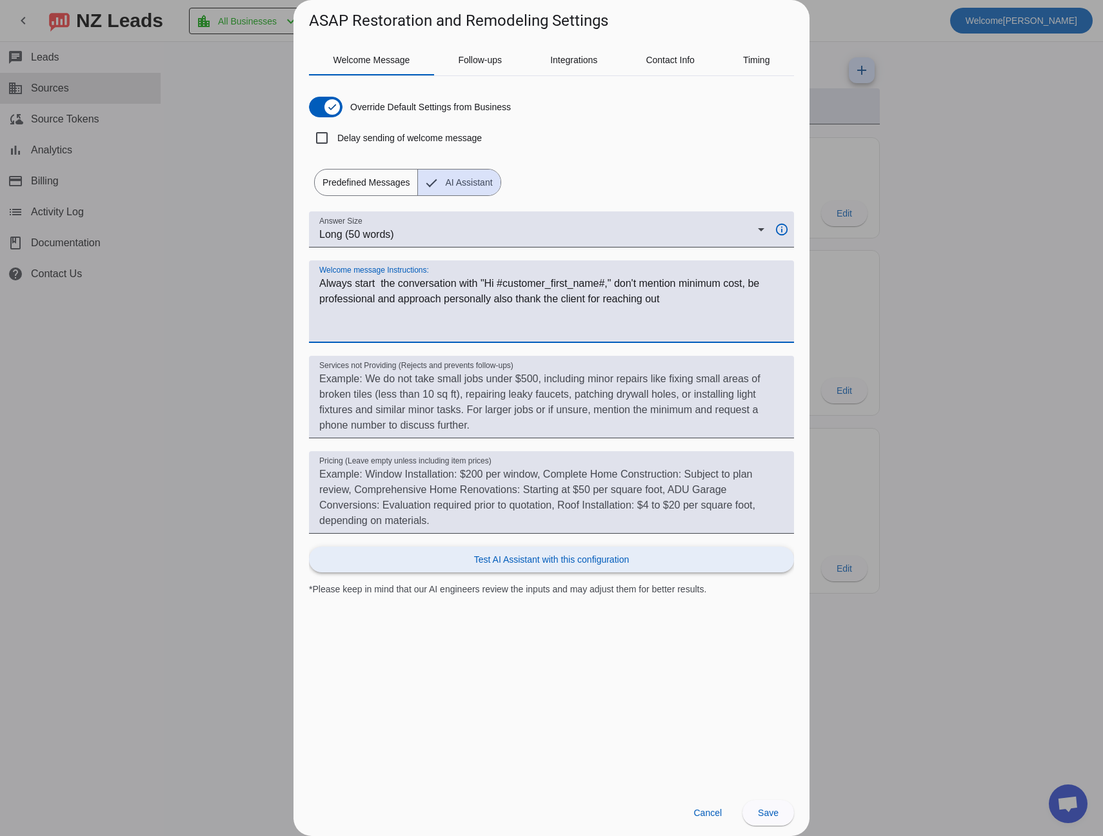
type textarea "Always start the conversation with "Hi #customer_first_name#," don't mention mi…"
click at [607, 560] on span "Test AI Assistant with this configuration" at bounding box center [551, 559] width 155 height 13
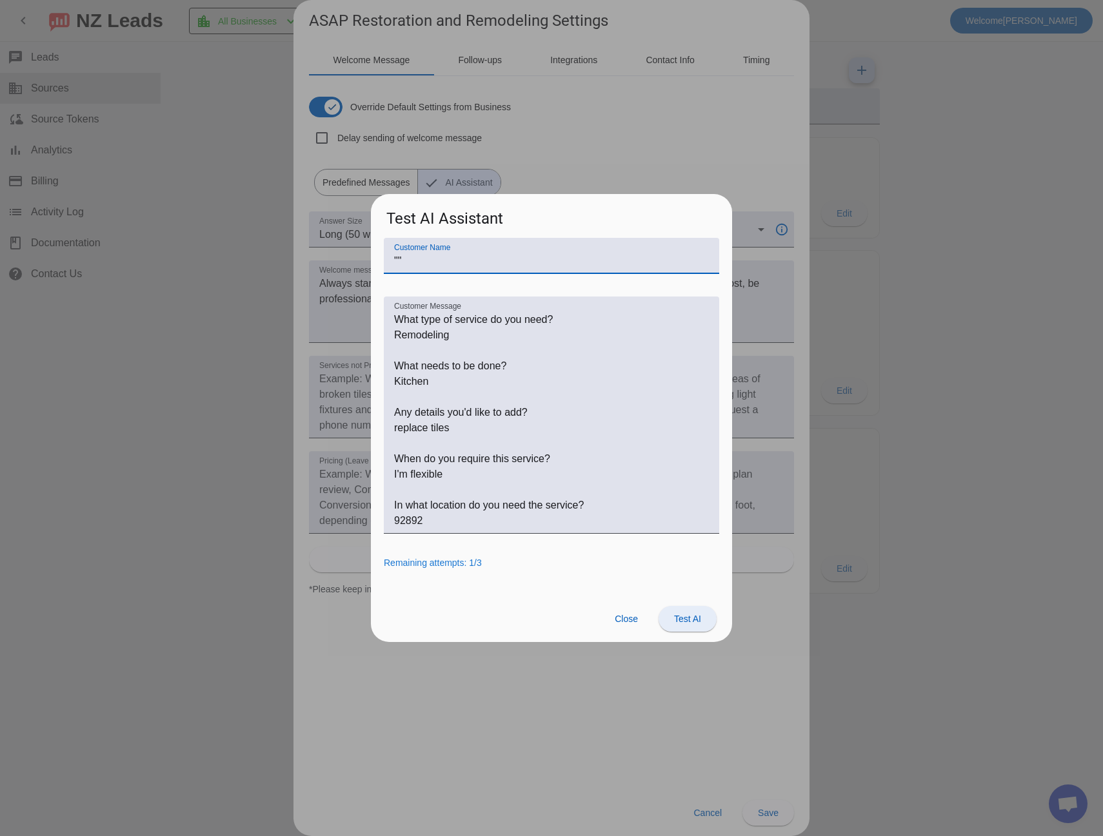
click at [681, 624] on span "Test AI" at bounding box center [687, 619] width 27 height 10
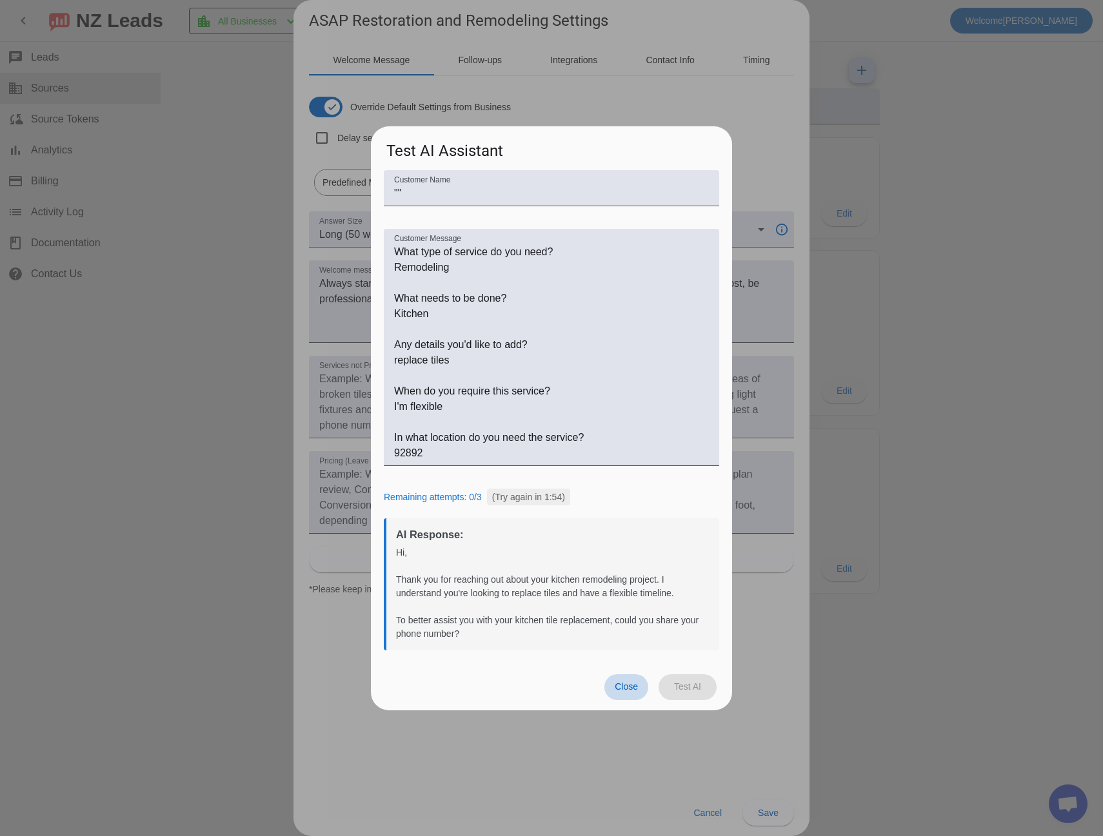
click at [623, 684] on span "Close" at bounding box center [626, 687] width 23 height 10
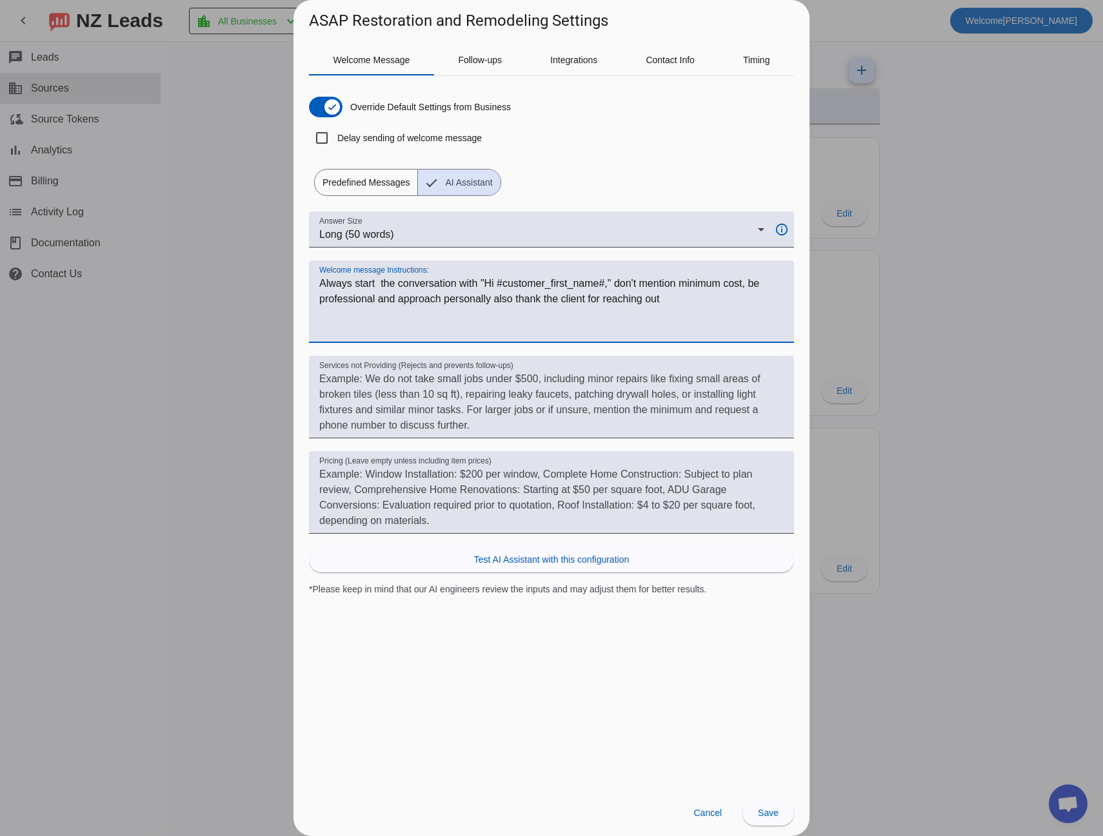
drag, startPoint x: 664, startPoint y: 303, endPoint x: 293, endPoint y: 268, distance: 371.9
click at [293, 268] on div "Welcome Message Follow-ups Integrations Contact Info Timing Override Default Se…" at bounding box center [551, 411] width 516 height 758
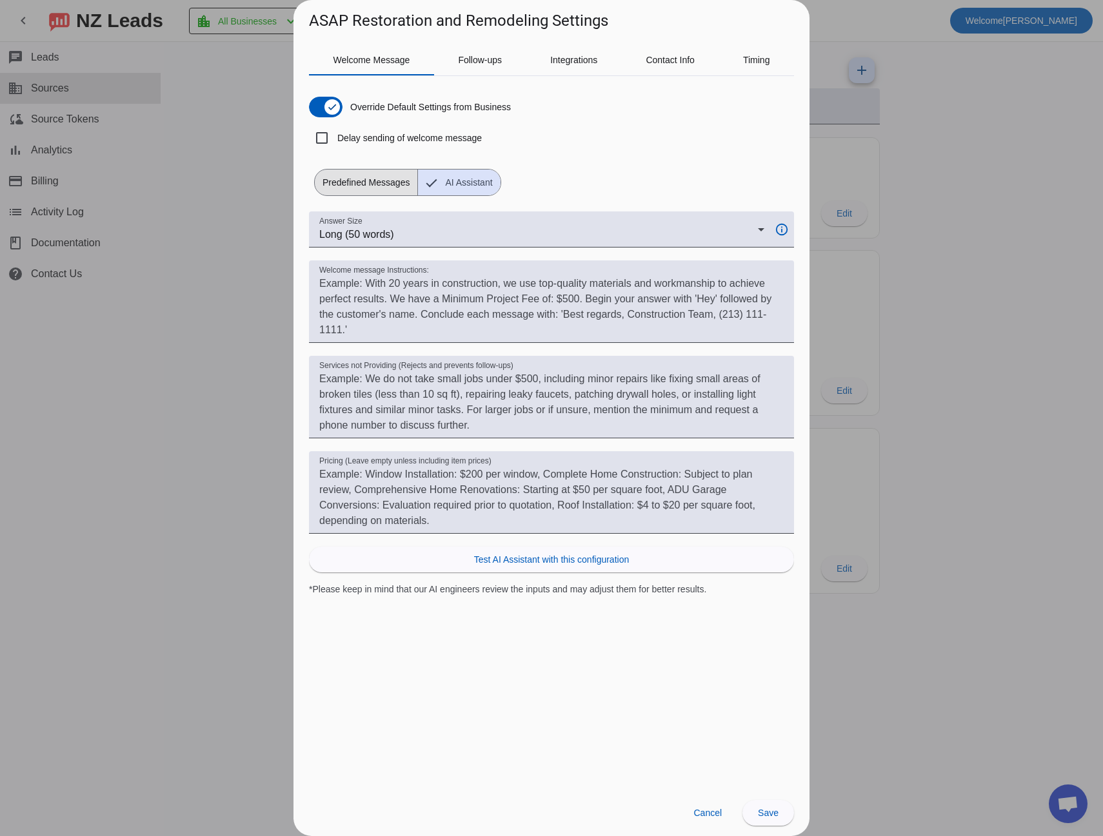
click at [360, 179] on span "Predefined Messages" at bounding box center [366, 183] width 103 height 26
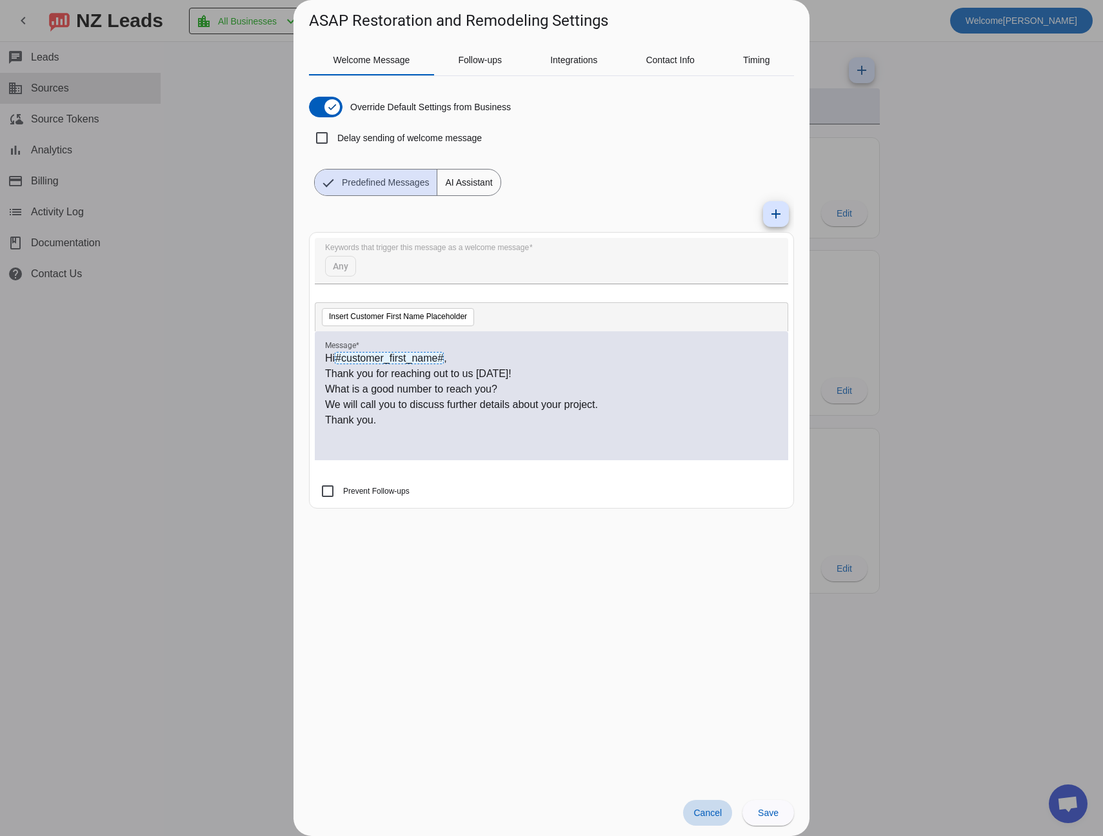
click at [717, 820] on span at bounding box center [707, 813] width 49 height 26
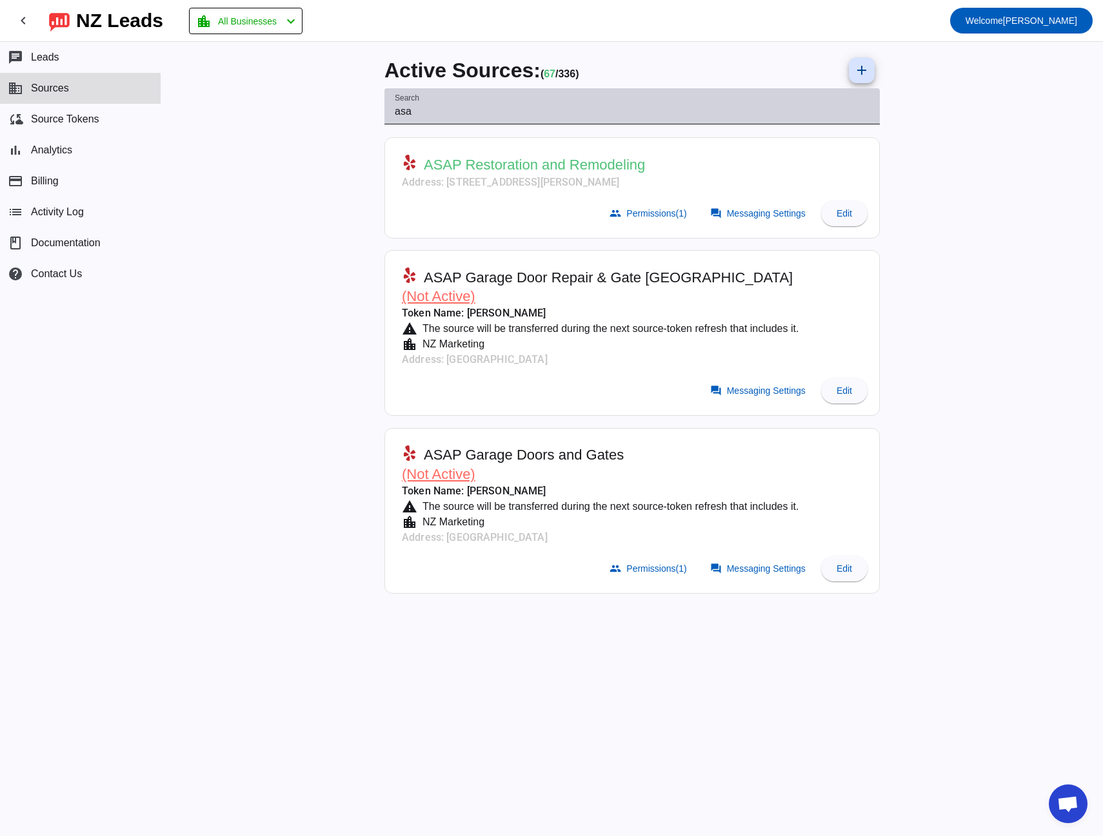
click at [404, 106] on input "asa" at bounding box center [632, 111] width 475 height 15
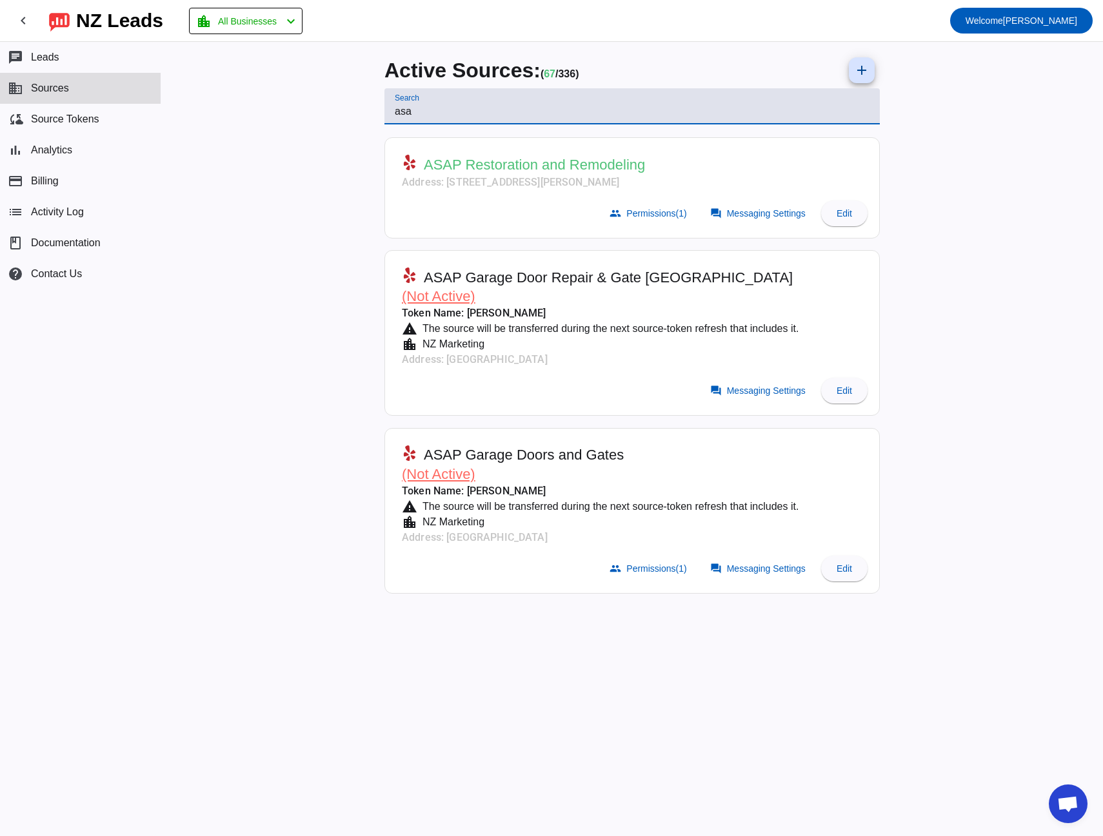
click at [404, 106] on input "asa" at bounding box center [632, 111] width 475 height 15
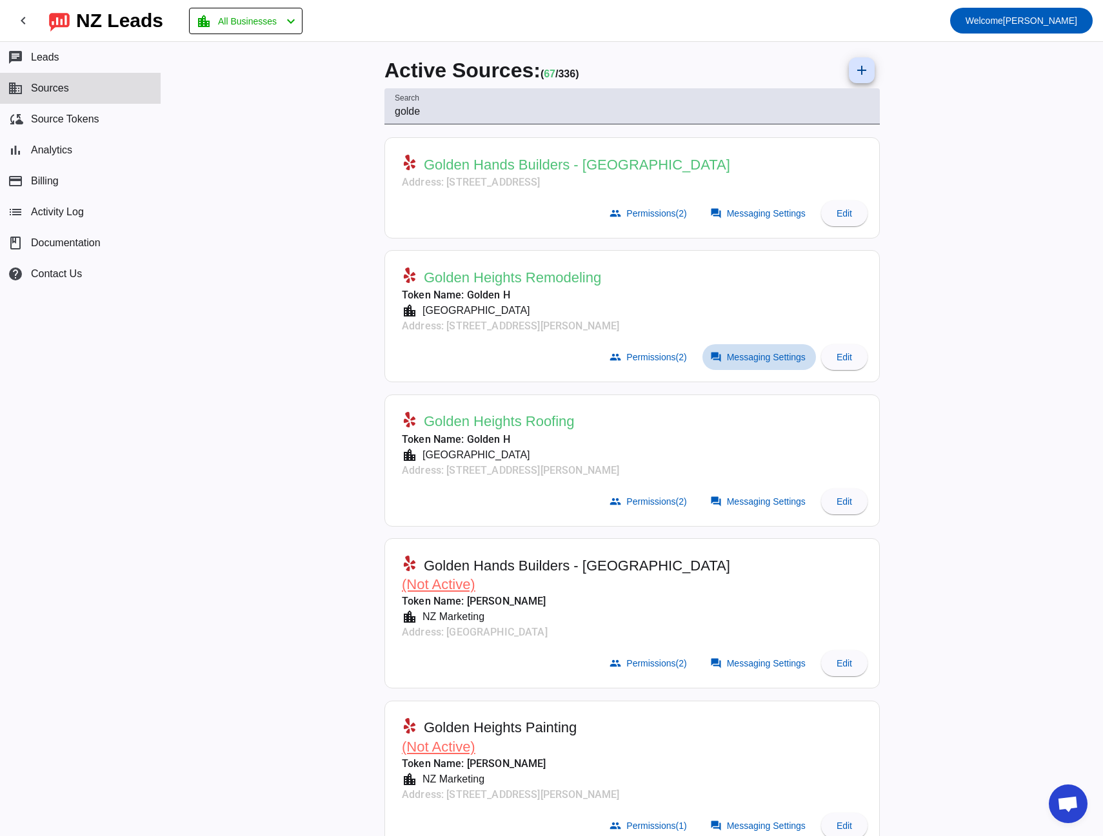
click at [766, 361] on span "Messaging Settings" at bounding box center [766, 357] width 79 height 10
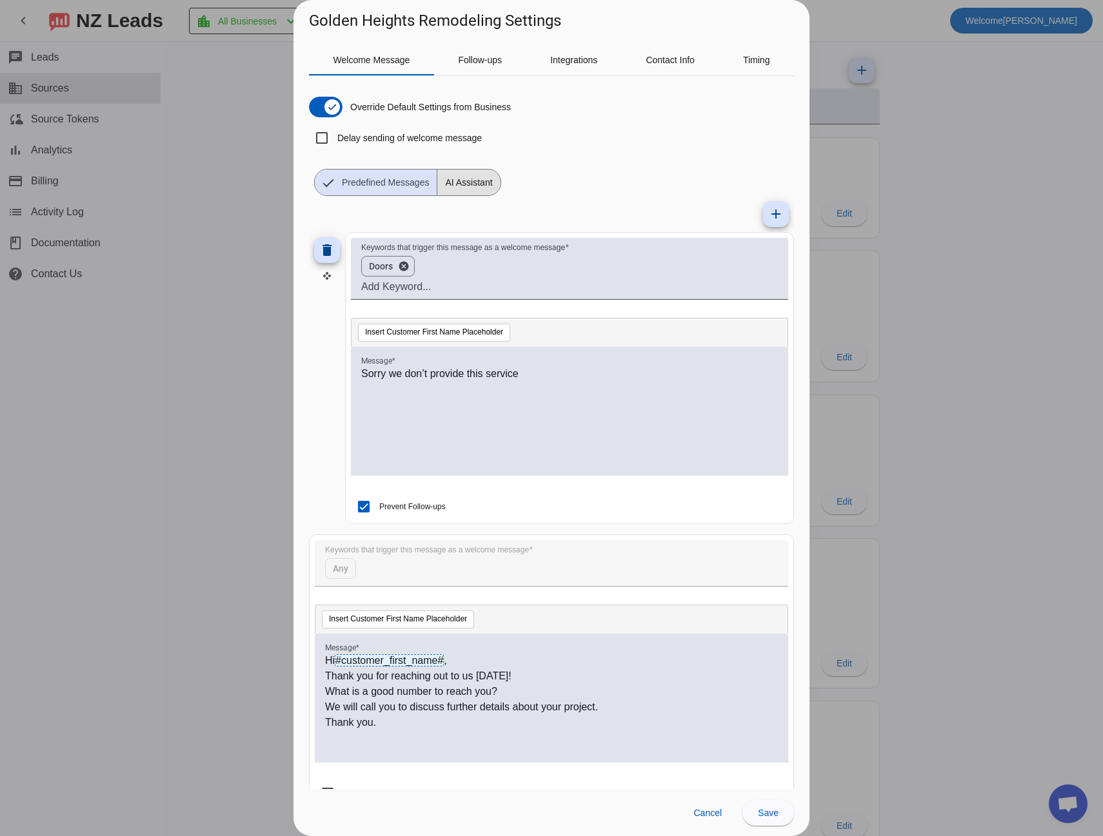
click at [464, 177] on span "AI Assistant" at bounding box center [468, 183] width 63 height 26
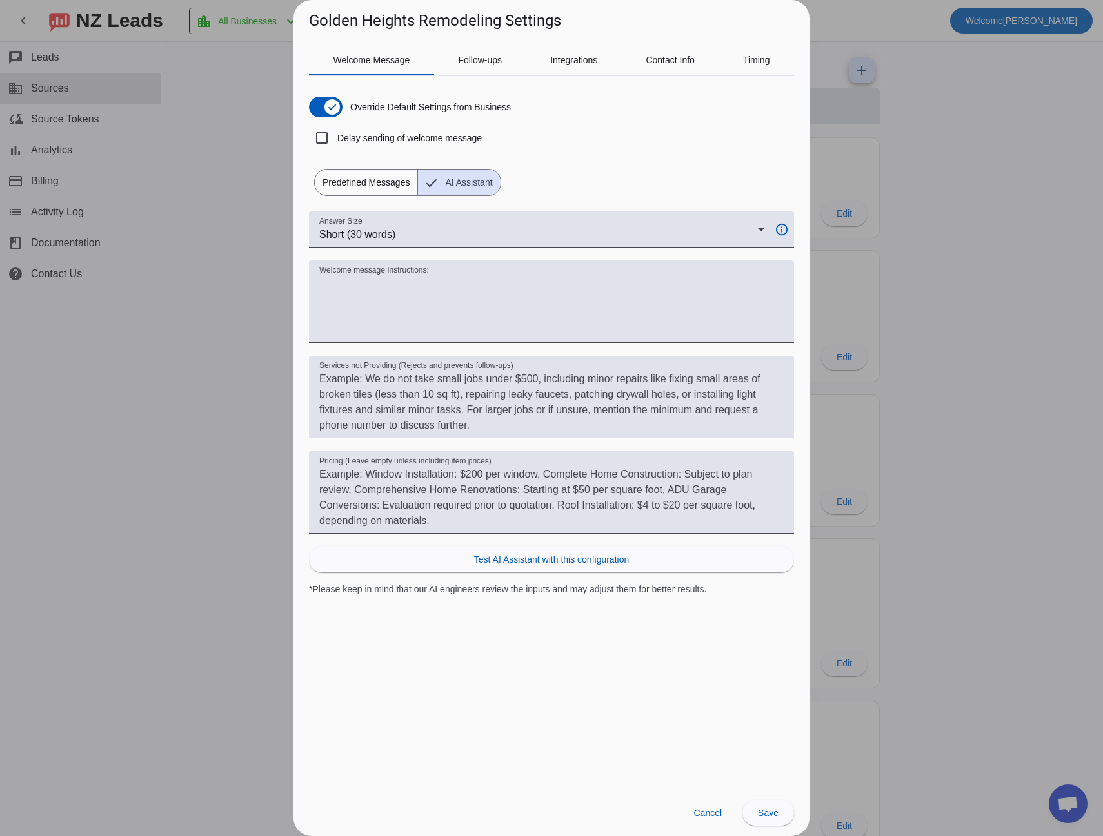
click at [357, 177] on span "Predefined Messages" at bounding box center [366, 183] width 103 height 26
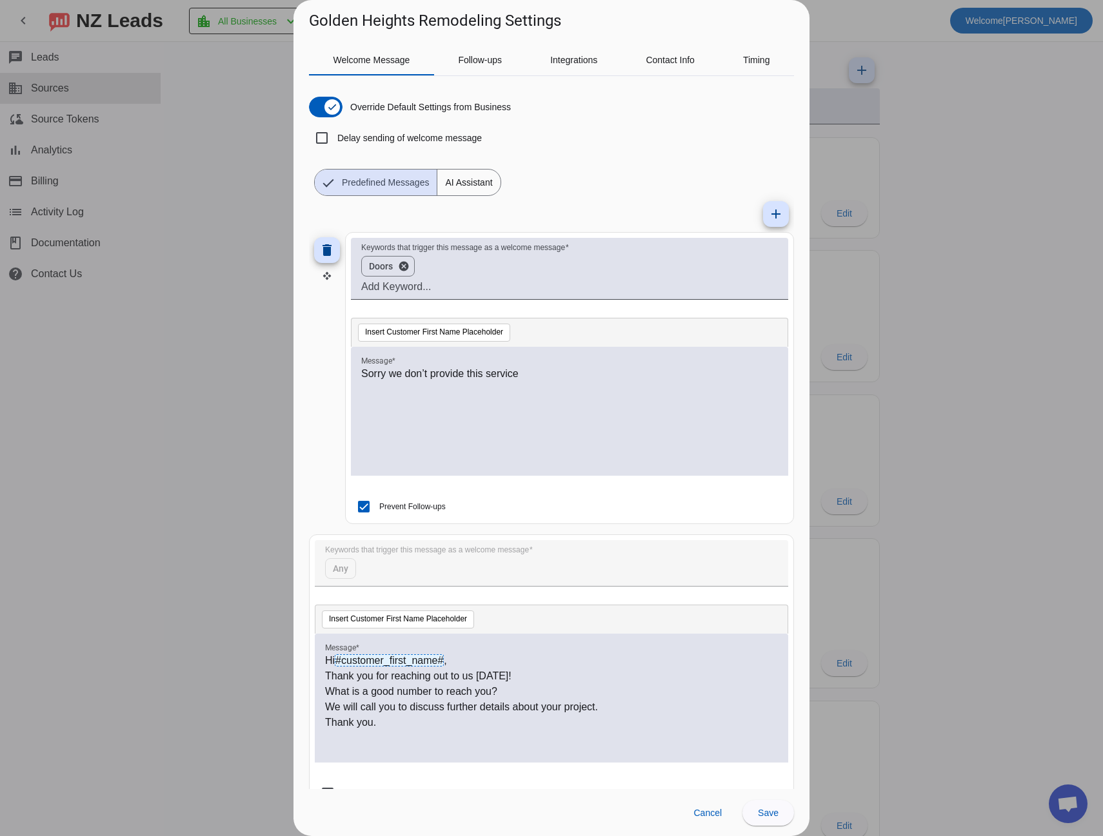
click at [149, 302] on div at bounding box center [551, 418] width 1103 height 836
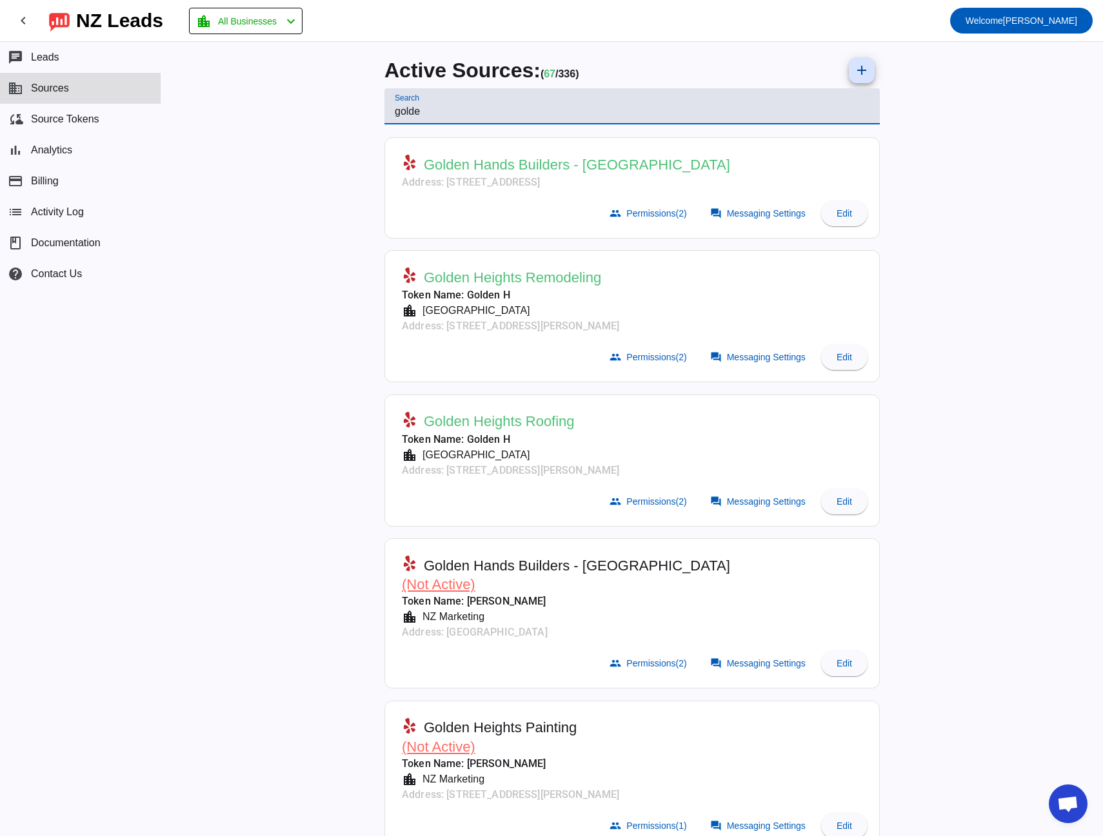
click at [414, 106] on input "golde" at bounding box center [632, 111] width 475 height 15
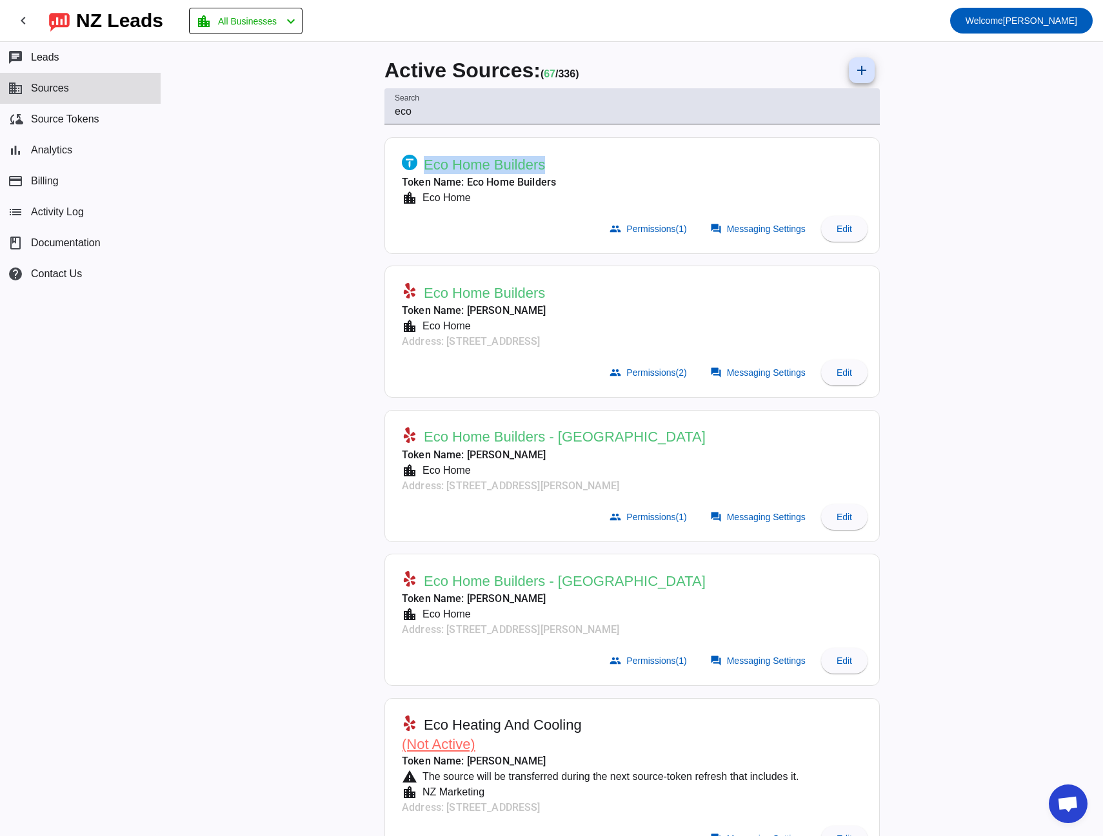
drag, startPoint x: 544, startPoint y: 167, endPoint x: 420, endPoint y: 169, distance: 123.8
click at [420, 169] on div "Eco Home Builders" at bounding box center [479, 165] width 154 height 20
copy span "Eco Home Builders"
drag, startPoint x: 417, startPoint y: 580, endPoint x: 631, endPoint y: 582, distance: 214.8
click at [631, 582] on div "Eco Home Builders - [GEOGRAPHIC_DATA]" at bounding box center [554, 581] width 304 height 20
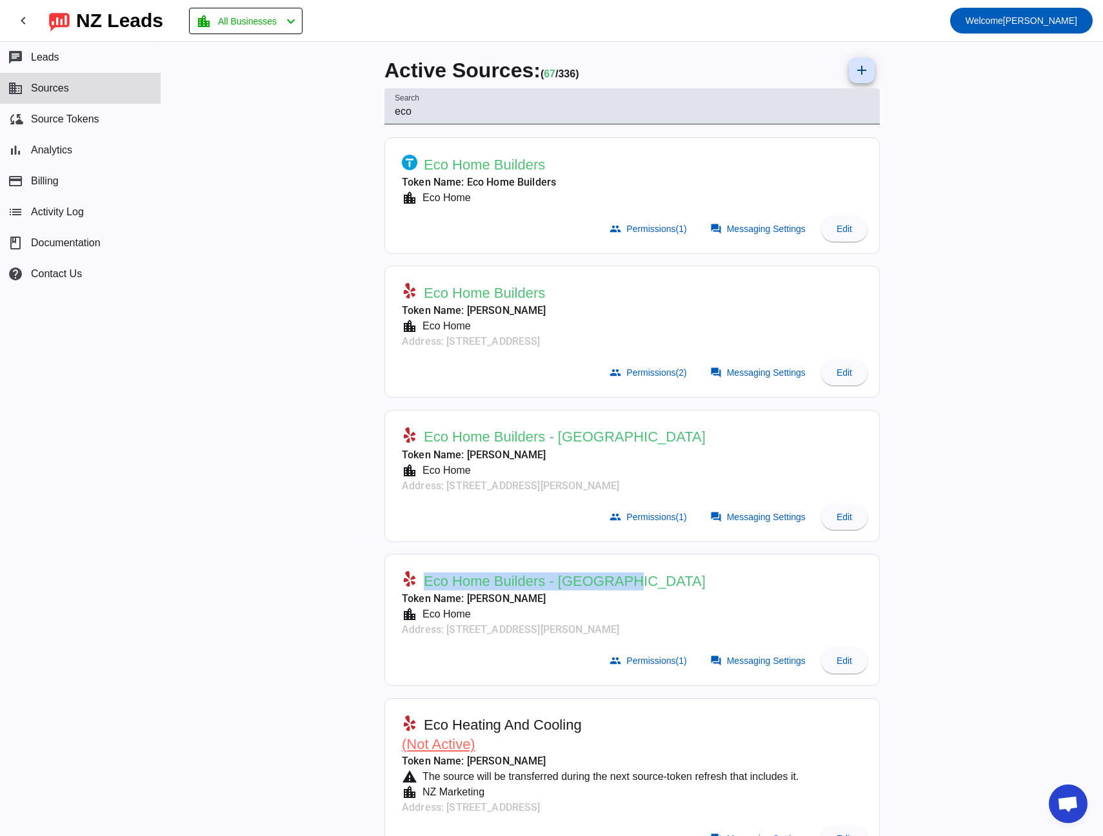
copy span "Eco Home Builders - [GEOGRAPHIC_DATA]"
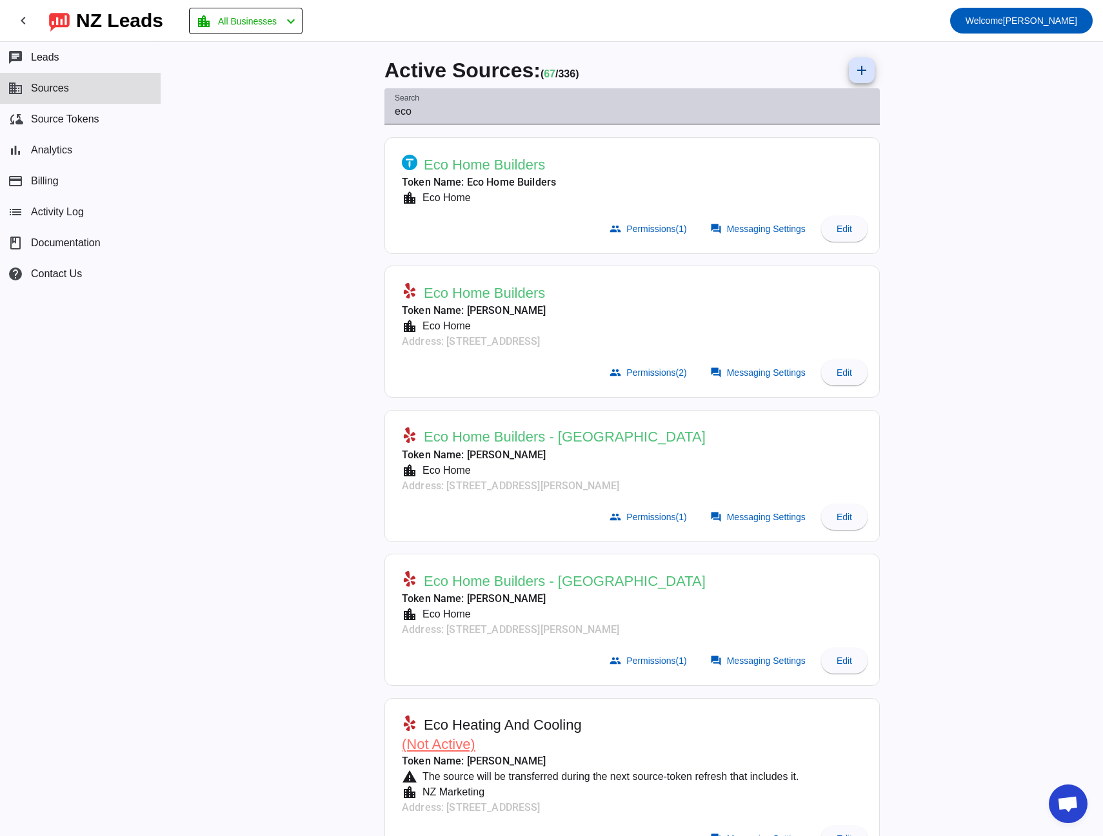
click at [450, 108] on input "eco" at bounding box center [632, 111] width 475 height 15
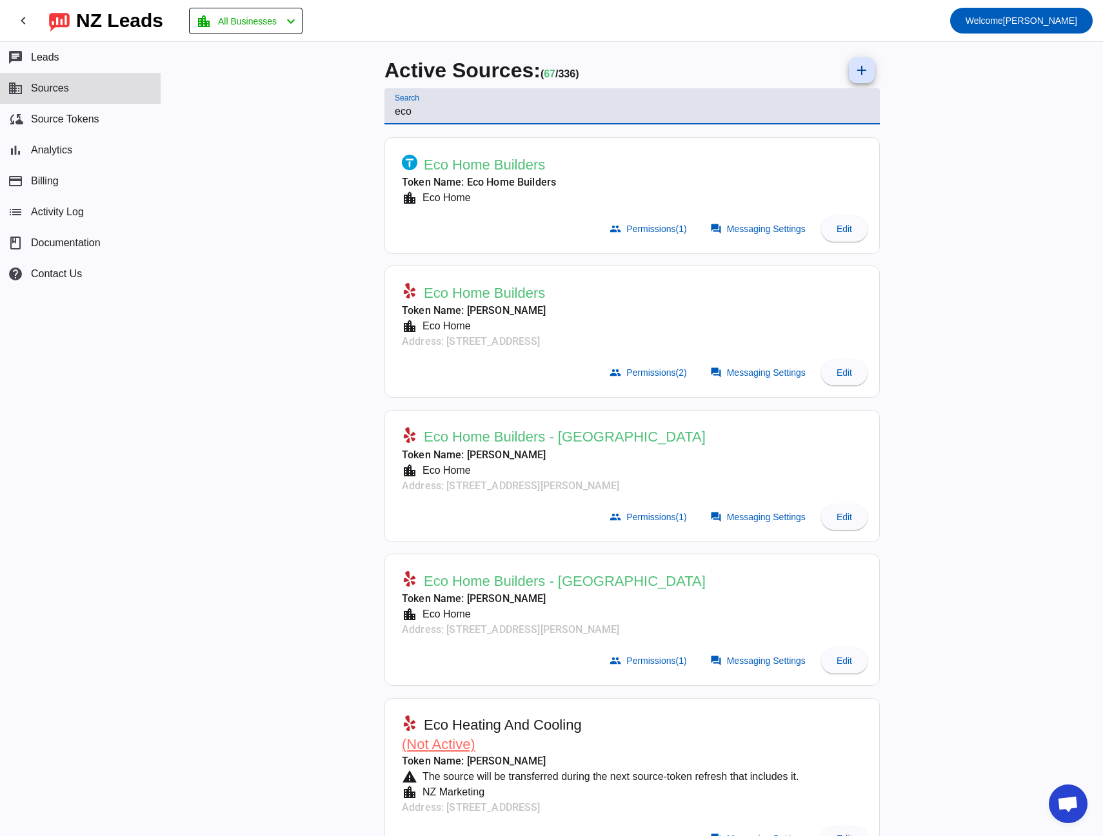
click at [450, 108] on input "eco" at bounding box center [632, 111] width 475 height 15
click at [533, 102] on div "Search eco" at bounding box center [632, 106] width 475 height 36
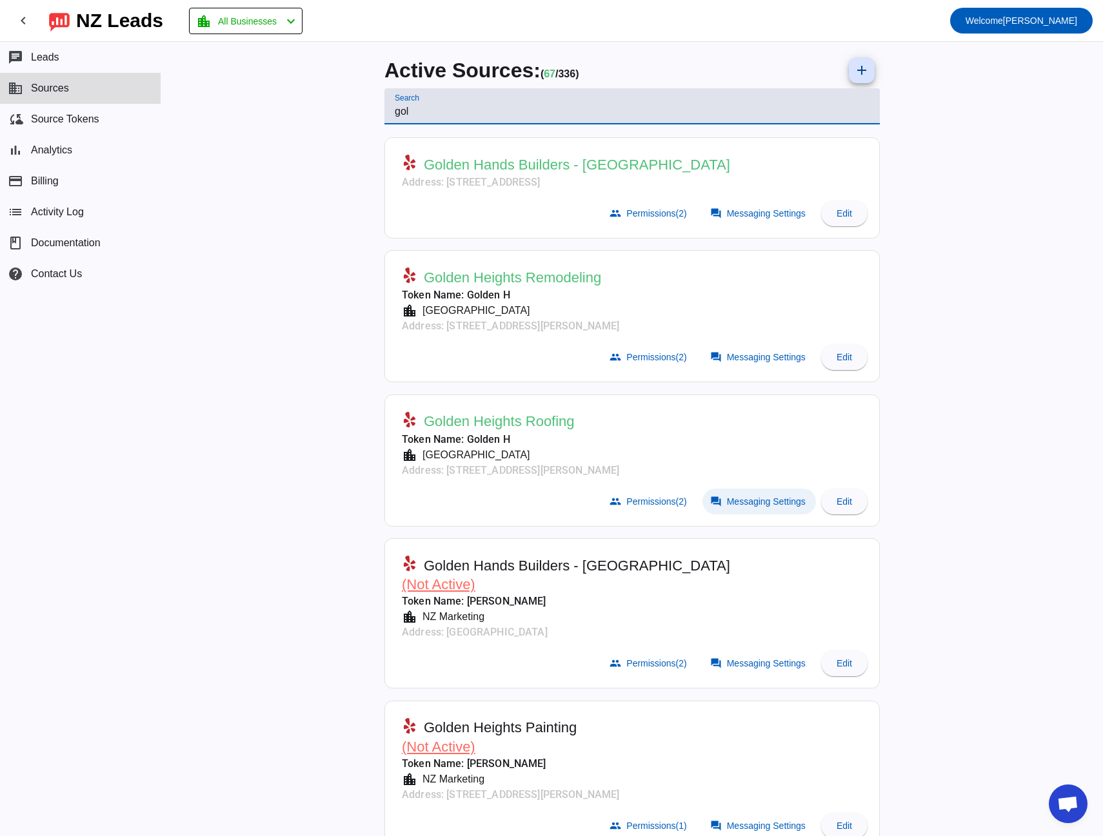
click at [731, 509] on span at bounding box center [759, 502] width 114 height 26
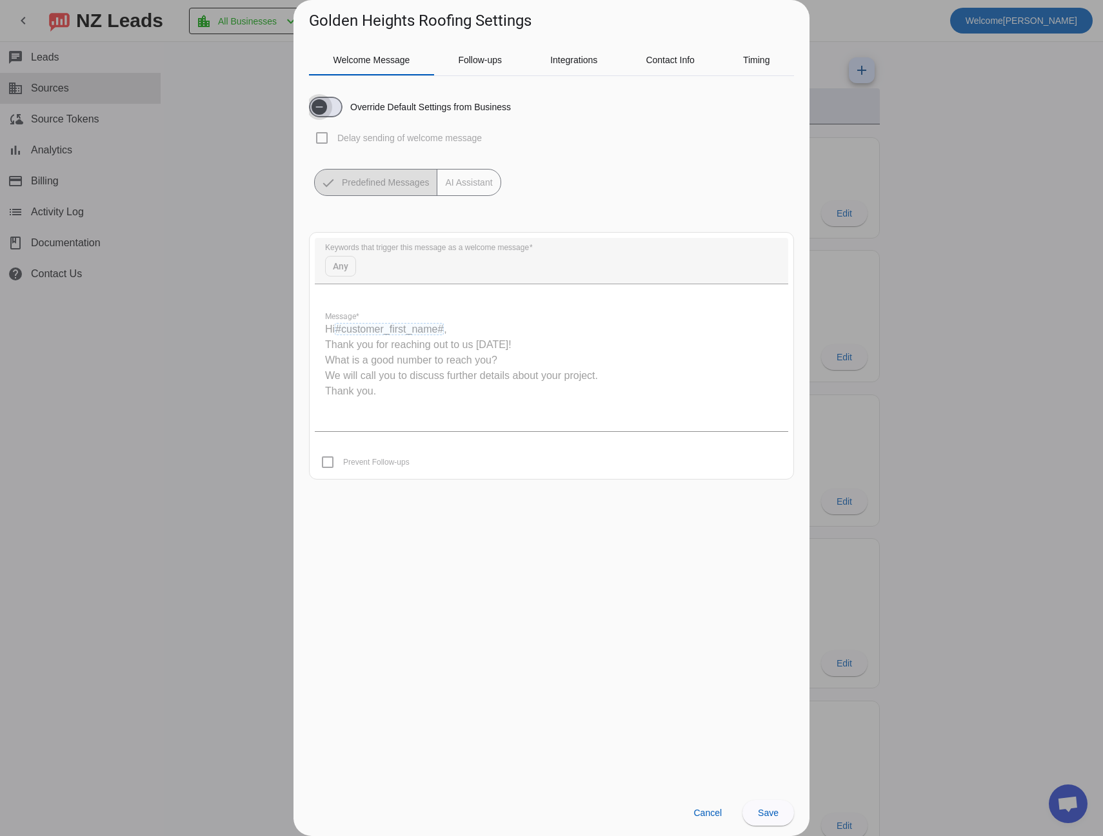
click at [326, 109] on span "button" at bounding box center [318, 106] width 15 height 15
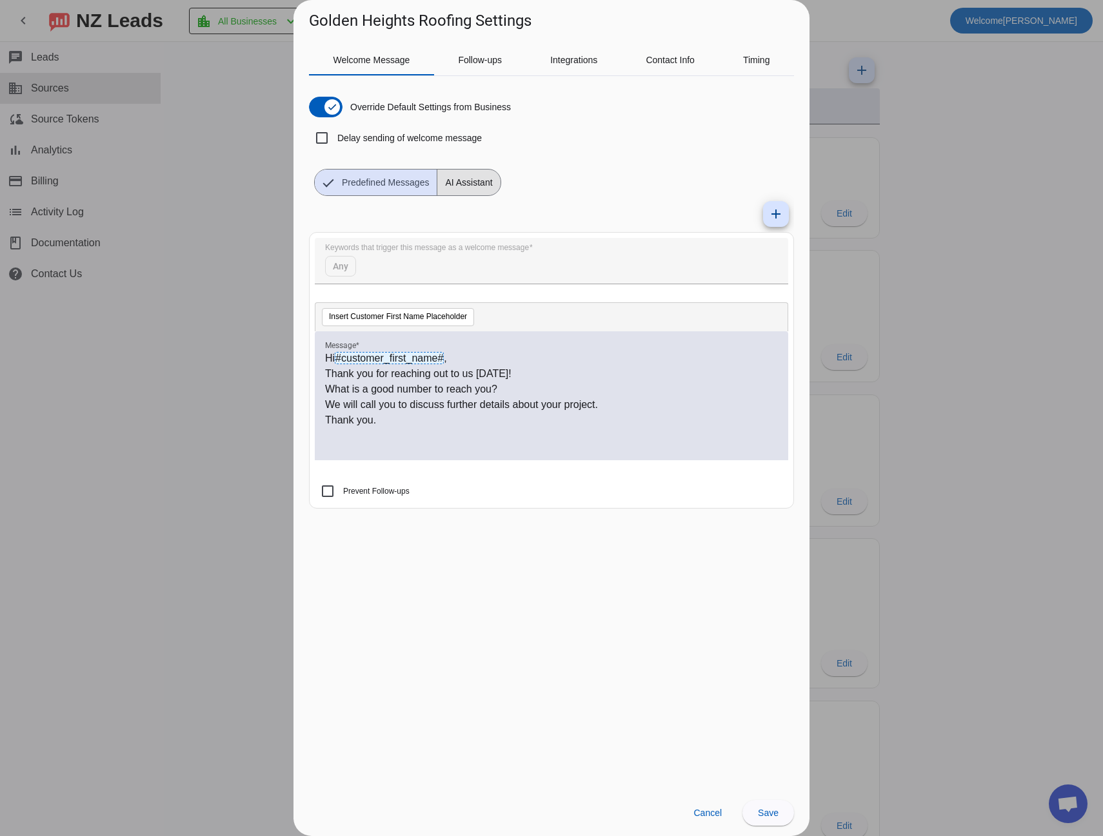
click at [451, 186] on span "AI Assistant" at bounding box center [468, 183] width 63 height 26
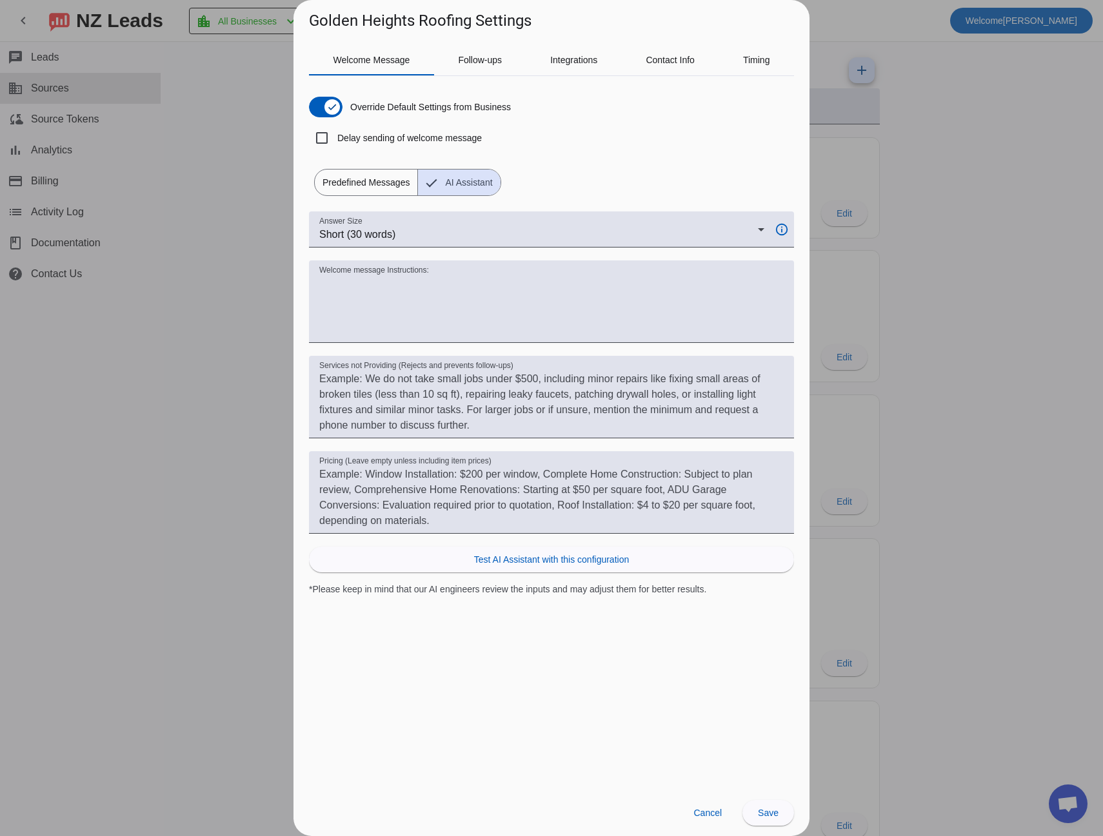
click at [379, 179] on span "Predefined Messages" at bounding box center [366, 183] width 103 height 26
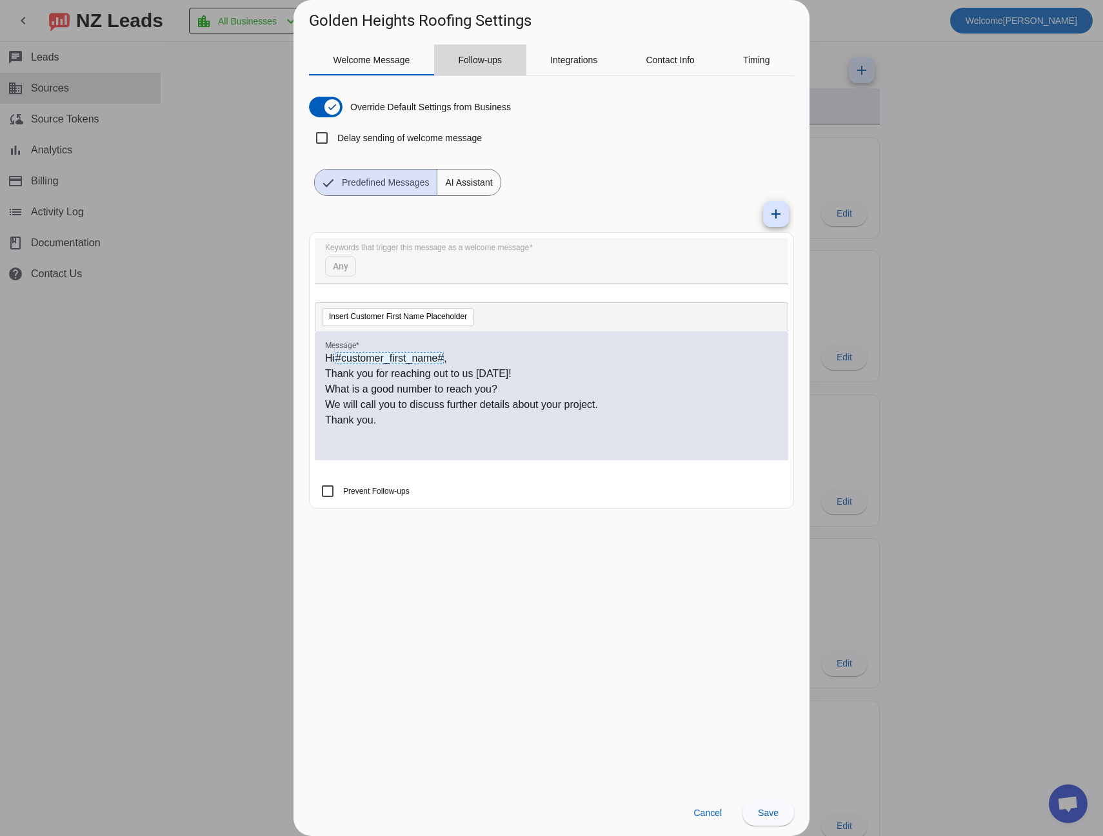
click at [460, 66] on span "Follow-ups" at bounding box center [480, 59] width 44 height 31
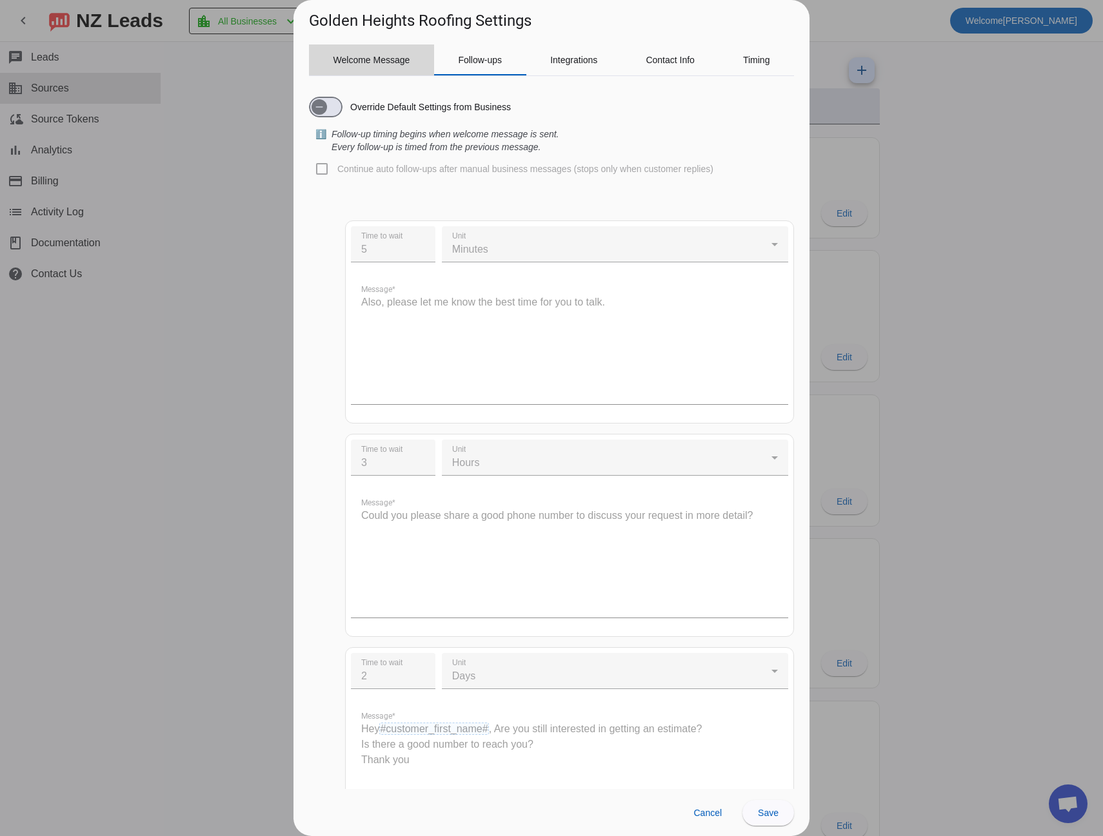
click at [393, 57] on span "Welcome Message" at bounding box center [371, 59] width 77 height 9
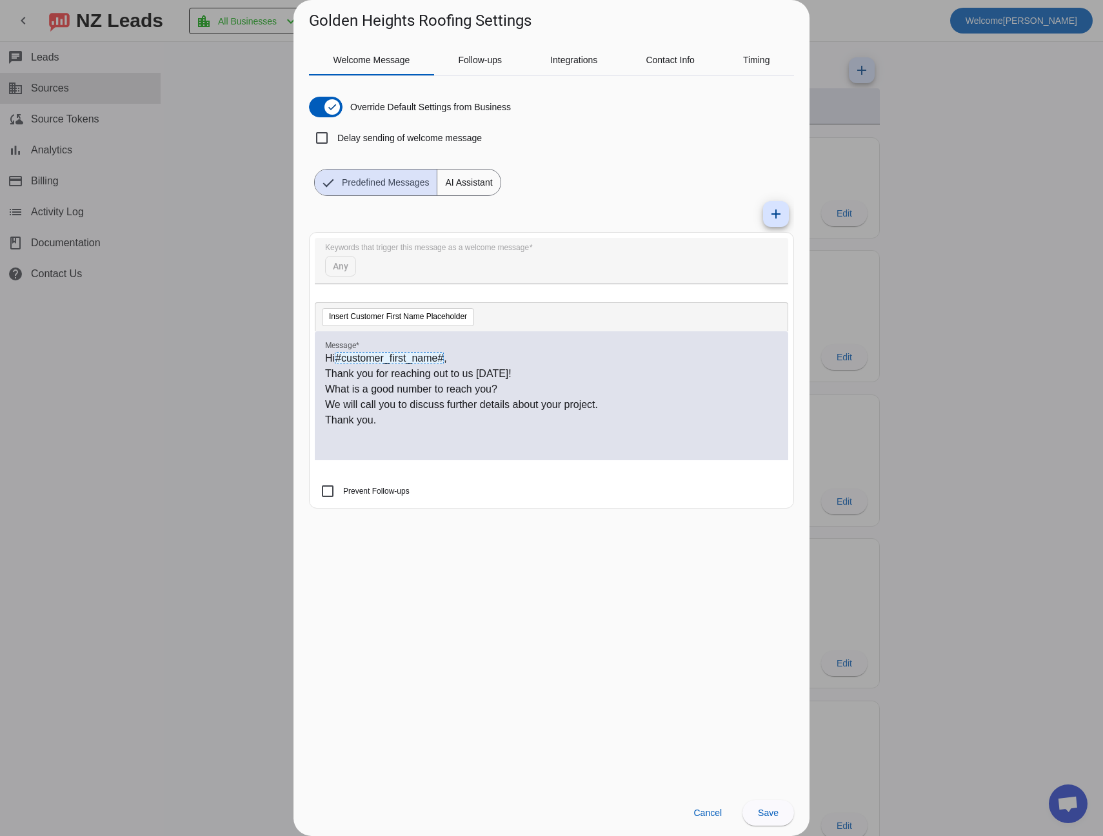
click at [181, 290] on div at bounding box center [551, 418] width 1103 height 836
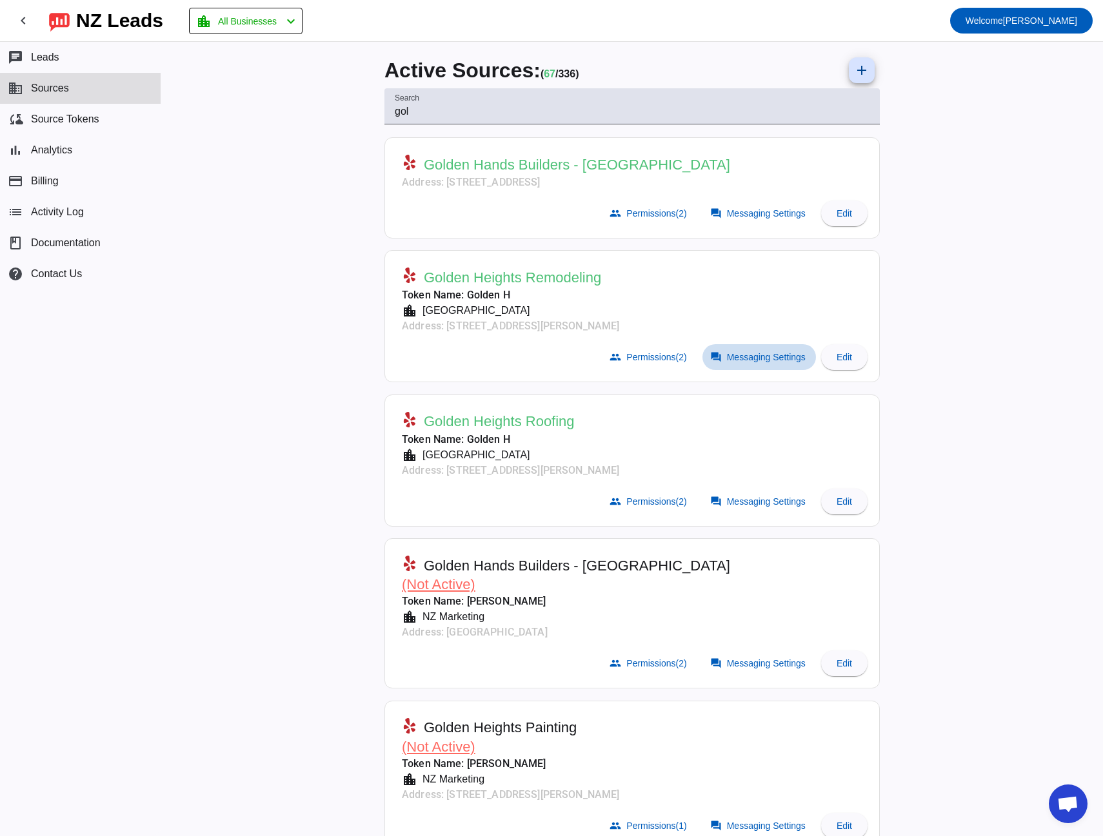
click at [730, 357] on span "Messaging Settings" at bounding box center [766, 357] width 79 height 10
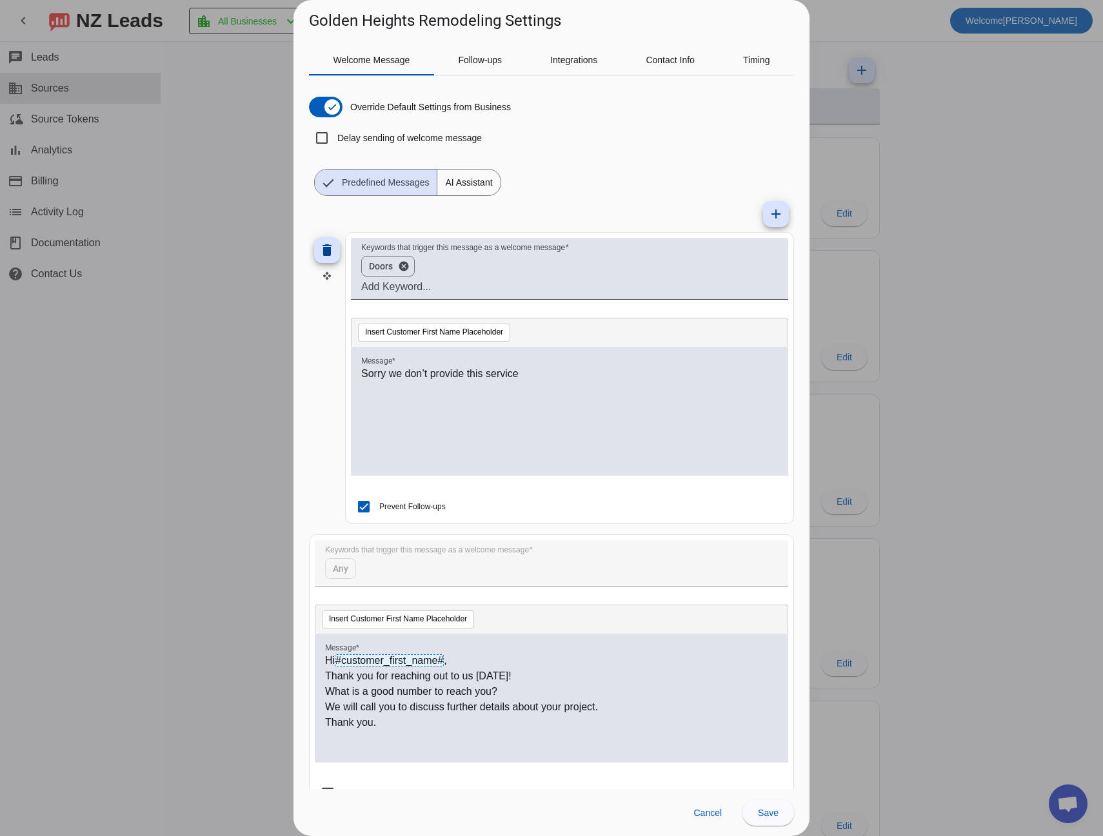
click at [222, 284] on div at bounding box center [551, 418] width 1103 height 836
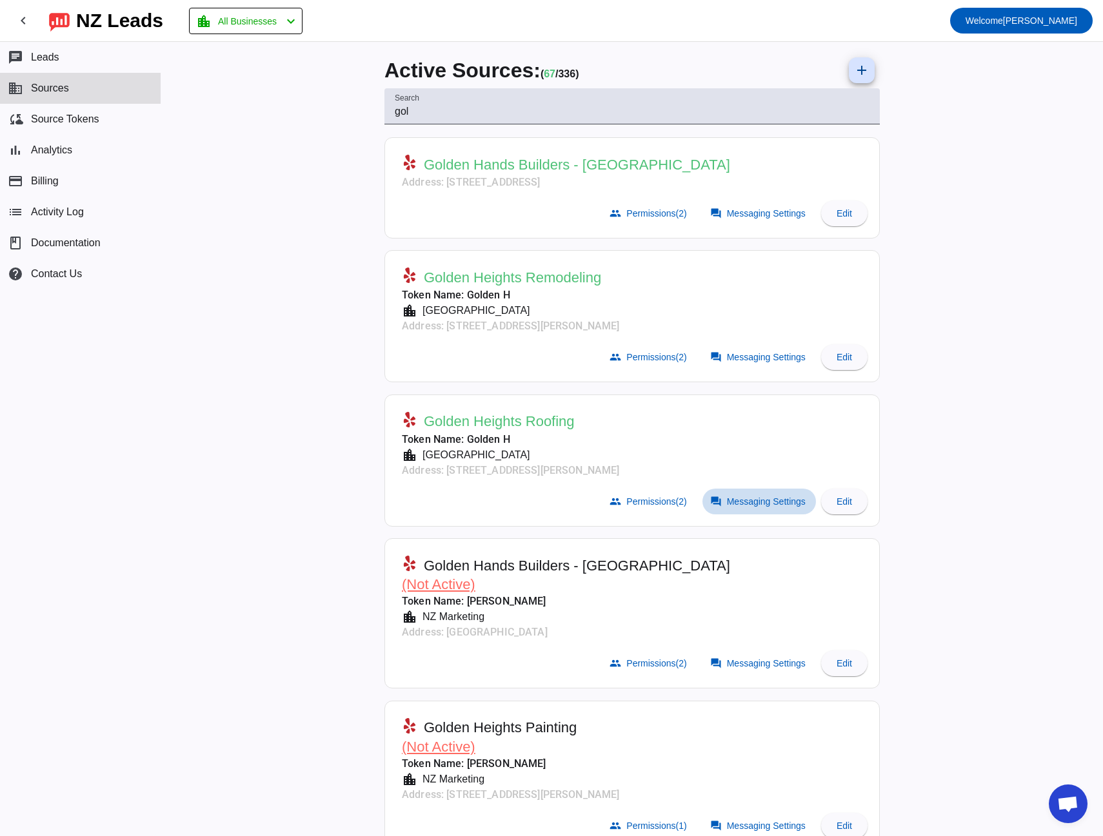
click at [734, 506] on span "Messaging Settings" at bounding box center [766, 502] width 79 height 10
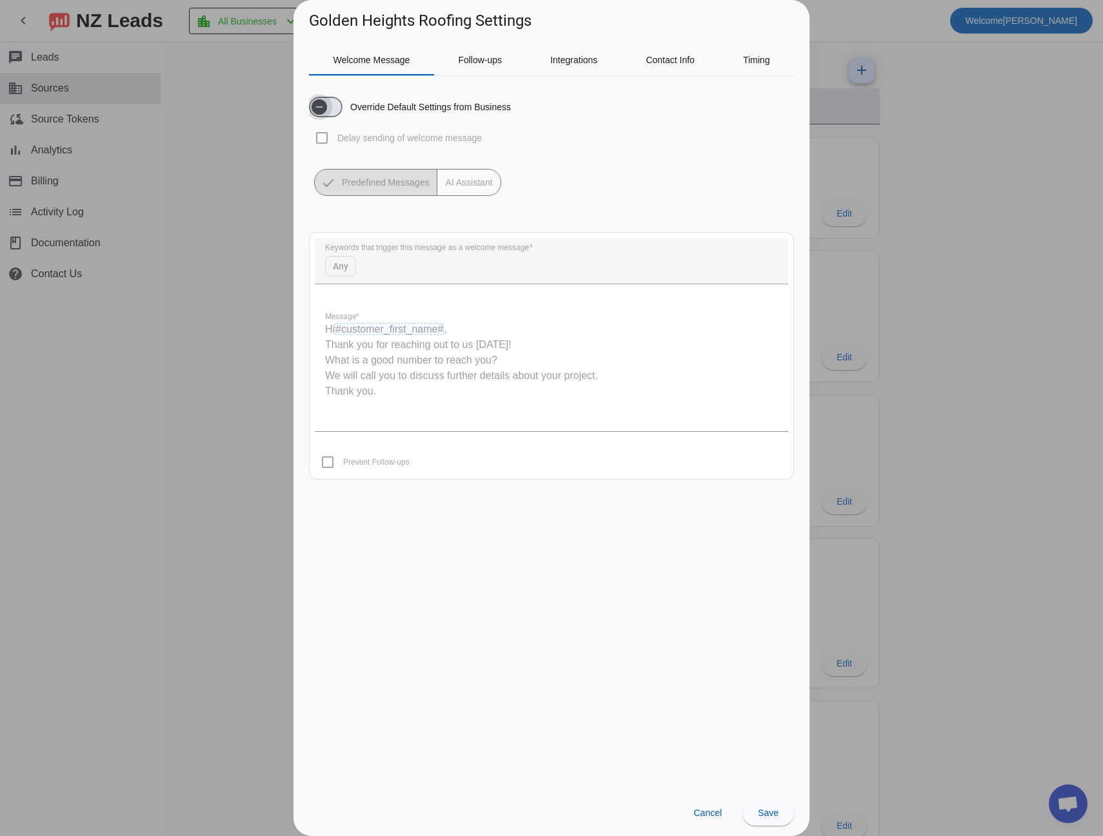
click at [326, 110] on span "button" at bounding box center [318, 106] width 15 height 15
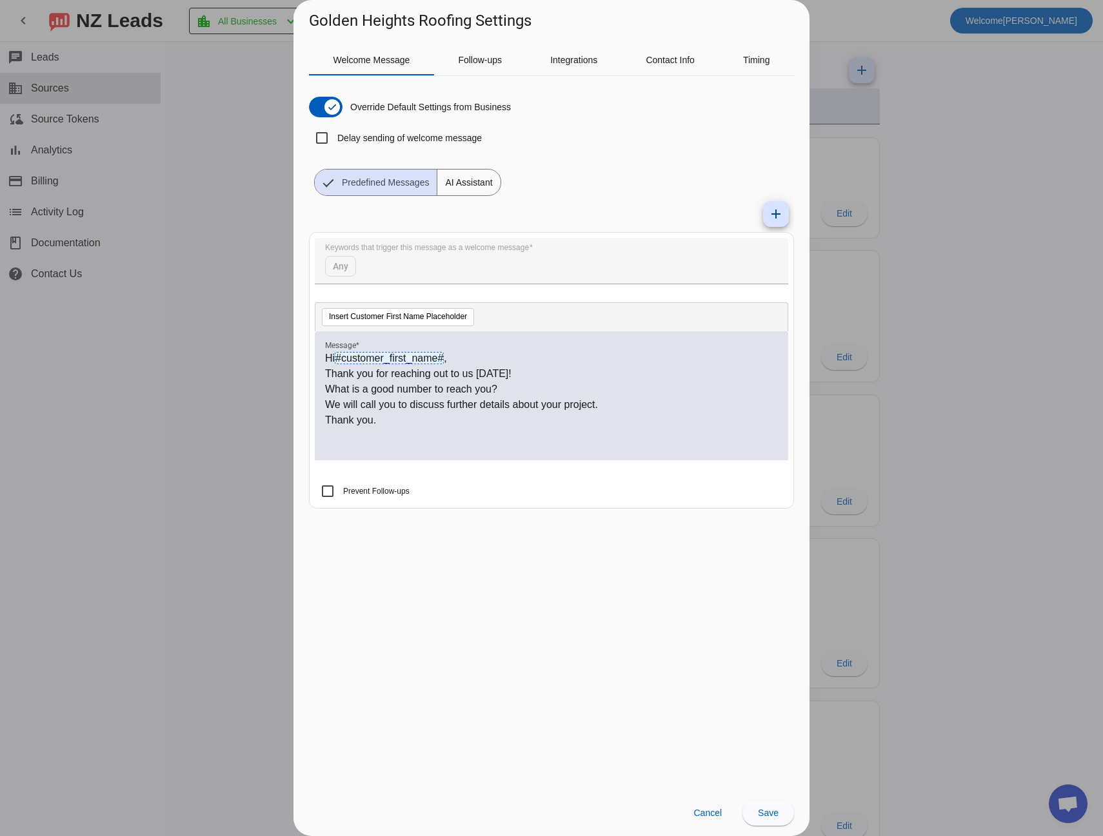
click at [467, 191] on span "AI Assistant" at bounding box center [468, 183] width 63 height 26
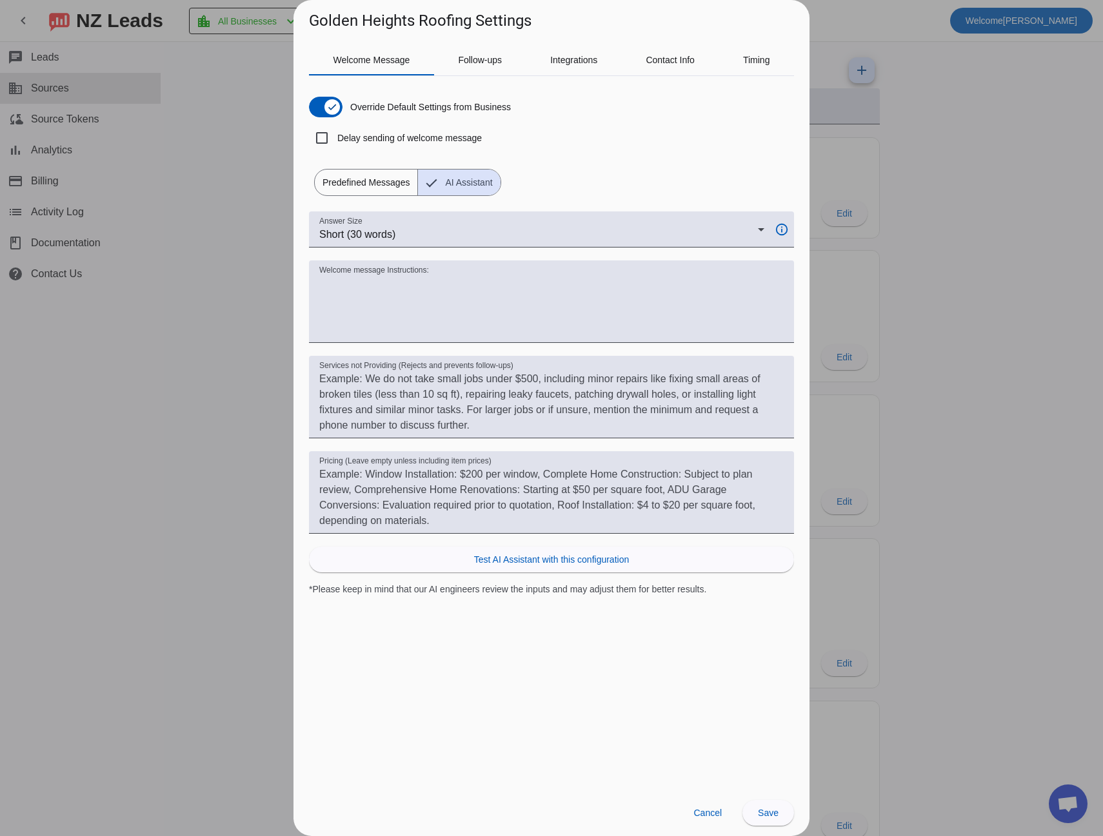
click at [377, 178] on span "Predefined Messages" at bounding box center [366, 183] width 103 height 26
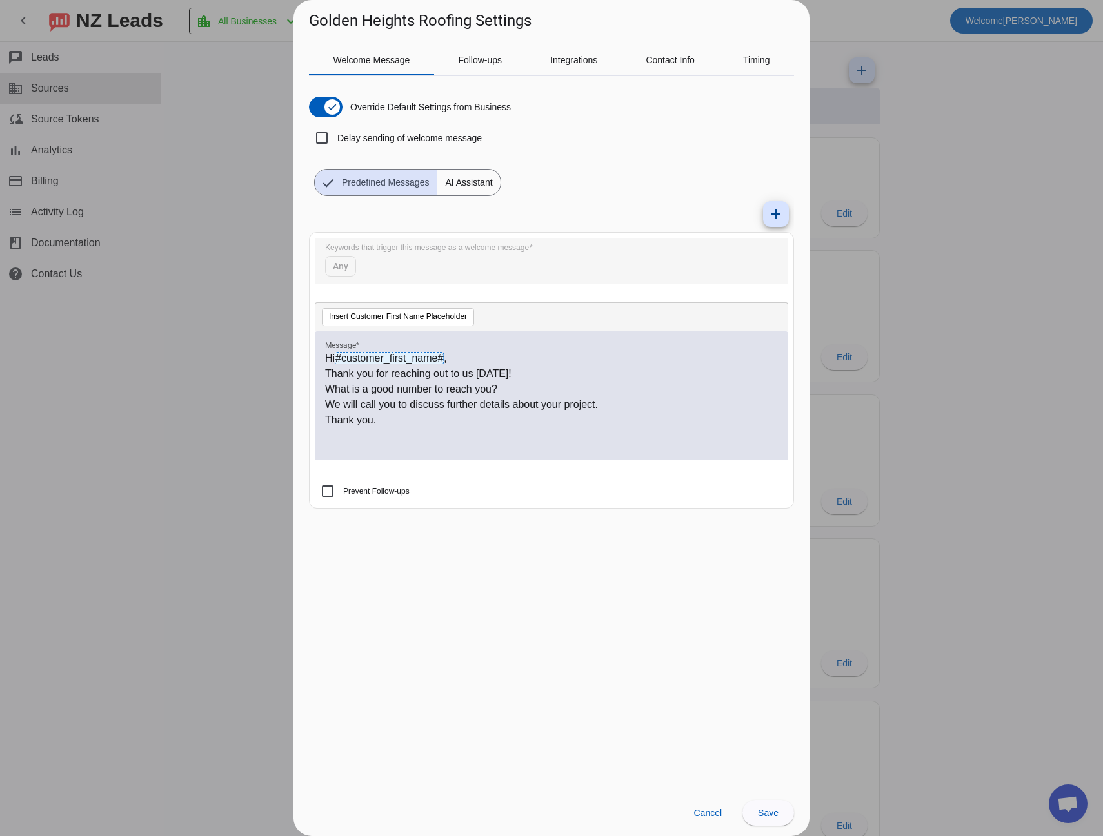
click at [467, 184] on span "AI Assistant" at bounding box center [468, 183] width 63 height 26
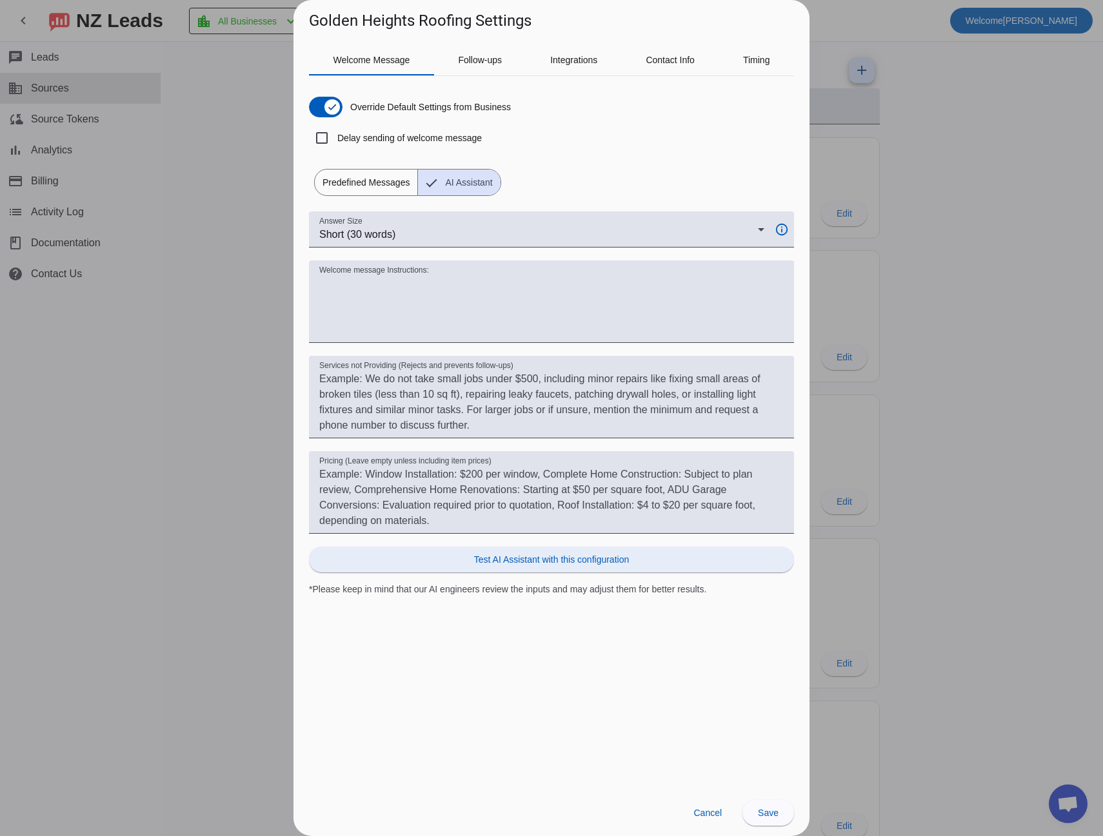
click at [499, 562] on span "Test AI Assistant with this configuration" at bounding box center [551, 559] width 155 height 13
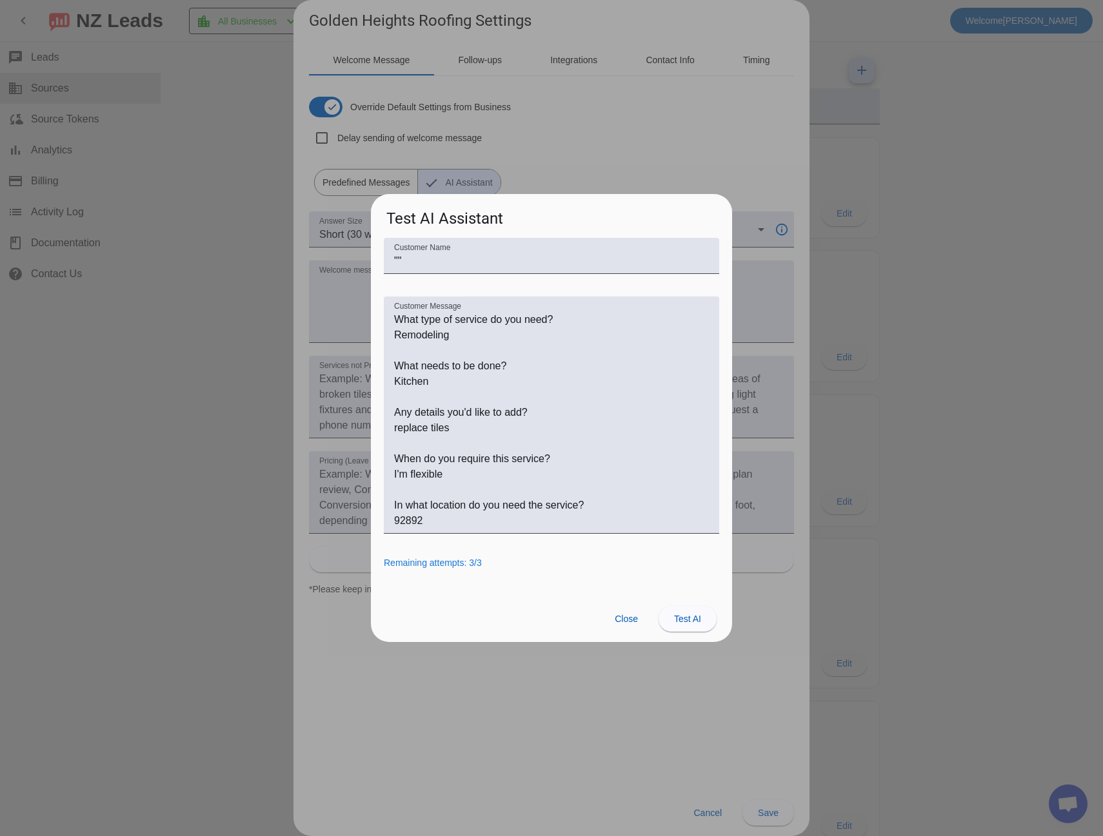
click at [237, 265] on div at bounding box center [551, 418] width 1103 height 836
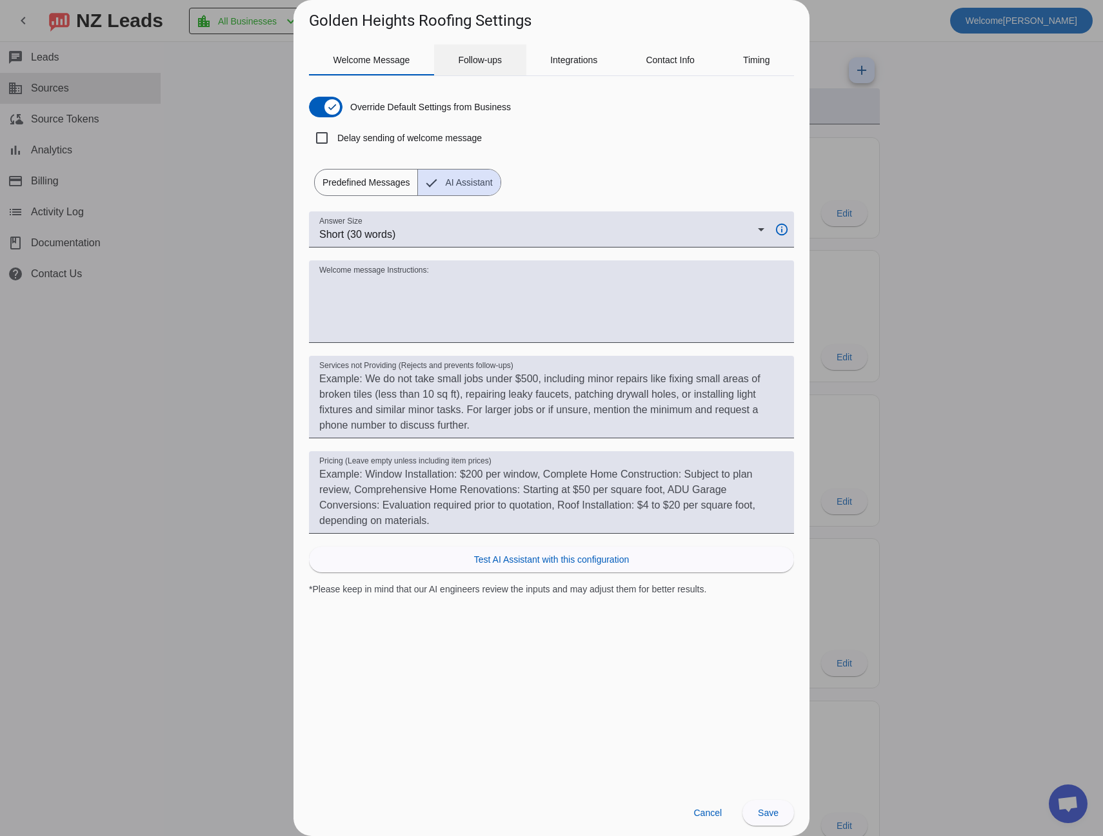
click at [471, 68] on span "Follow-ups" at bounding box center [480, 59] width 44 height 31
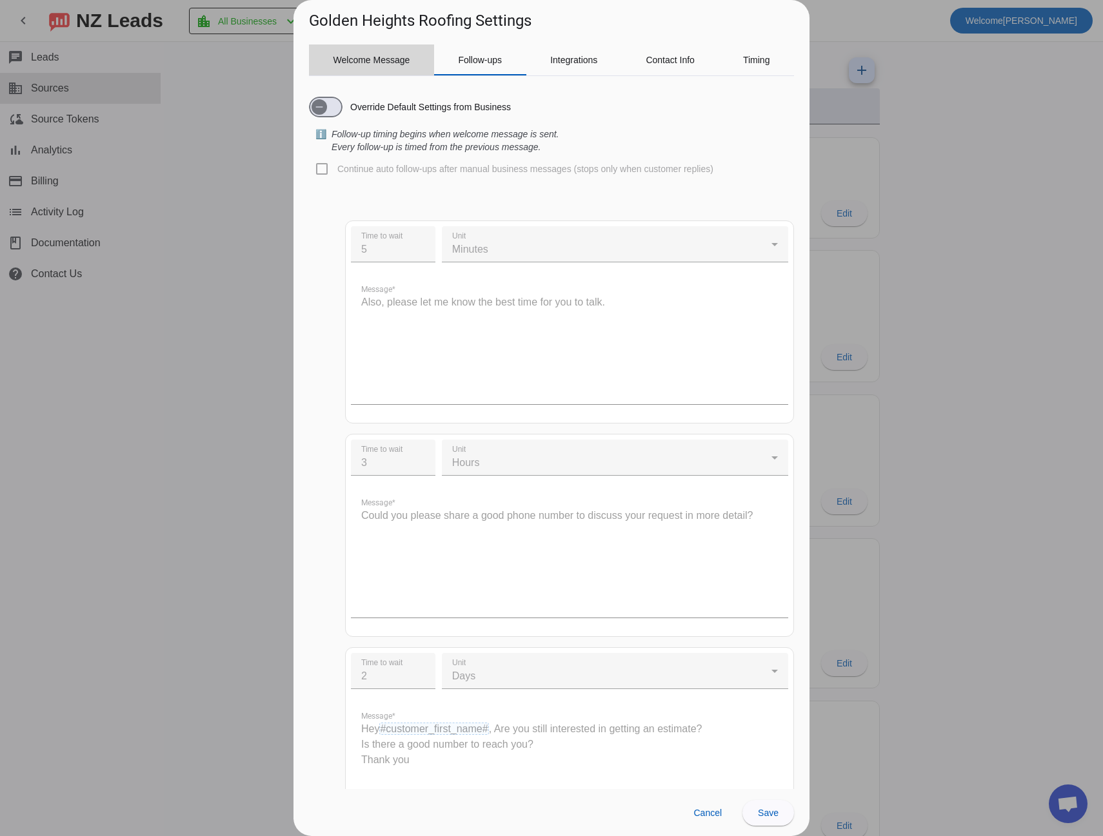
click at [363, 66] on span "Welcome Message" at bounding box center [371, 59] width 77 height 31
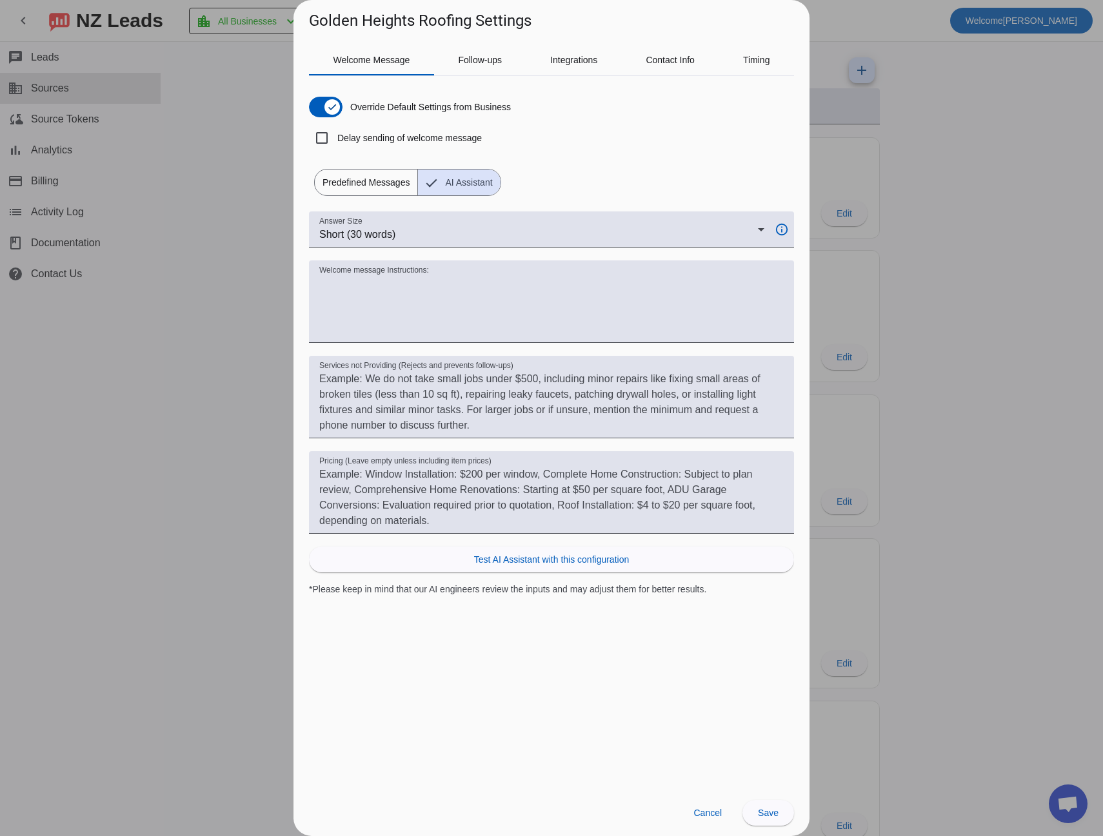
drag, startPoint x: 143, startPoint y: 374, endPoint x: 141, endPoint y: 352, distance: 22.1
click at [143, 374] on div at bounding box center [551, 418] width 1103 height 836
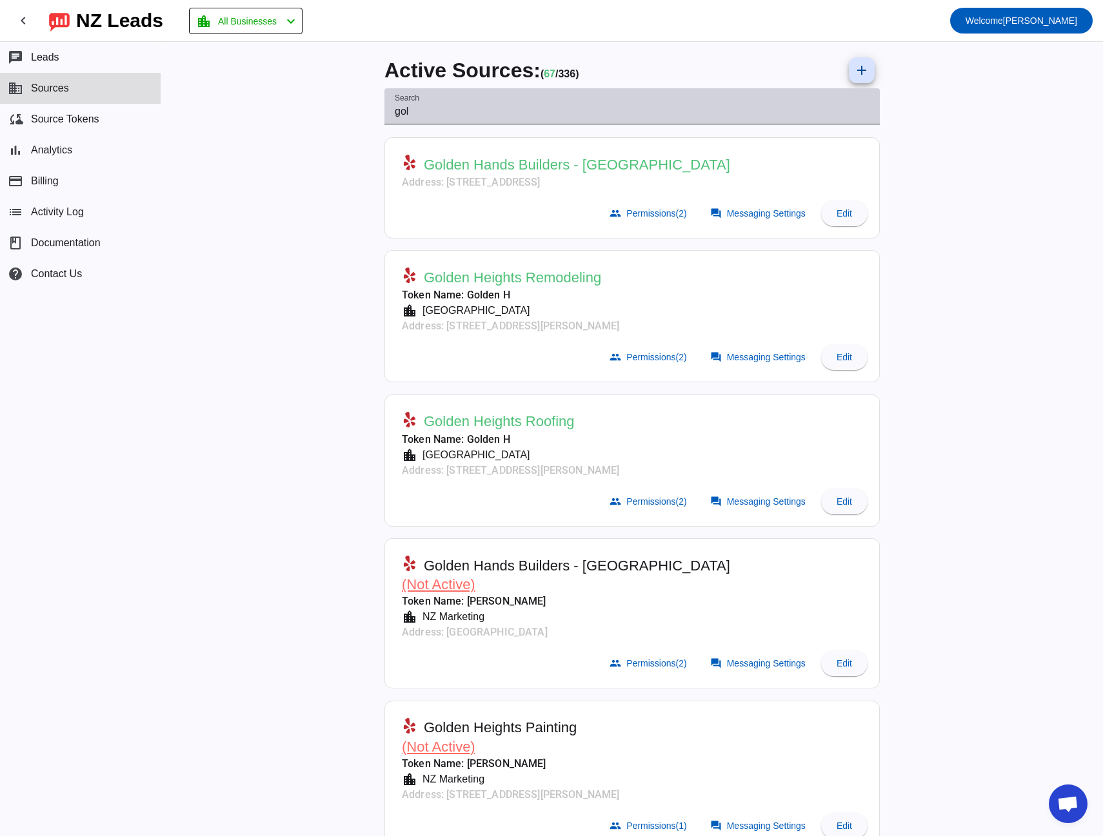
click at [427, 112] on input "gol" at bounding box center [632, 111] width 475 height 15
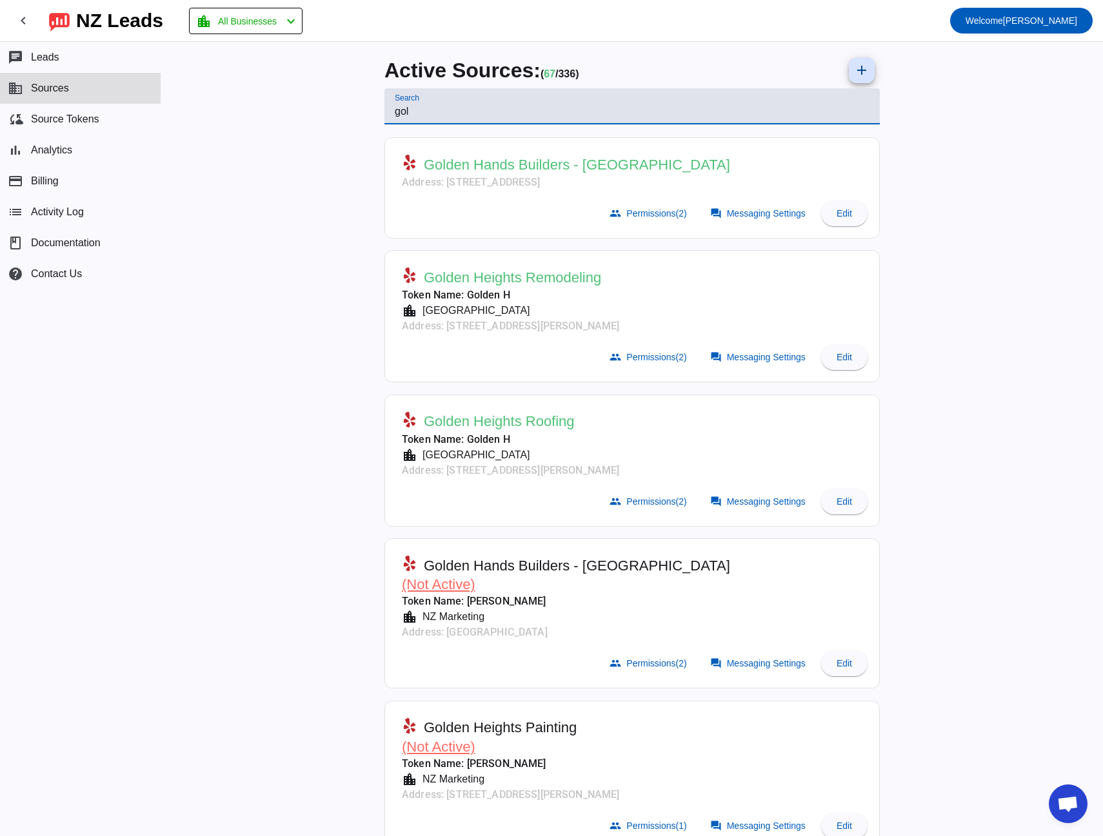
click at [427, 112] on input "gol" at bounding box center [632, 111] width 475 height 15
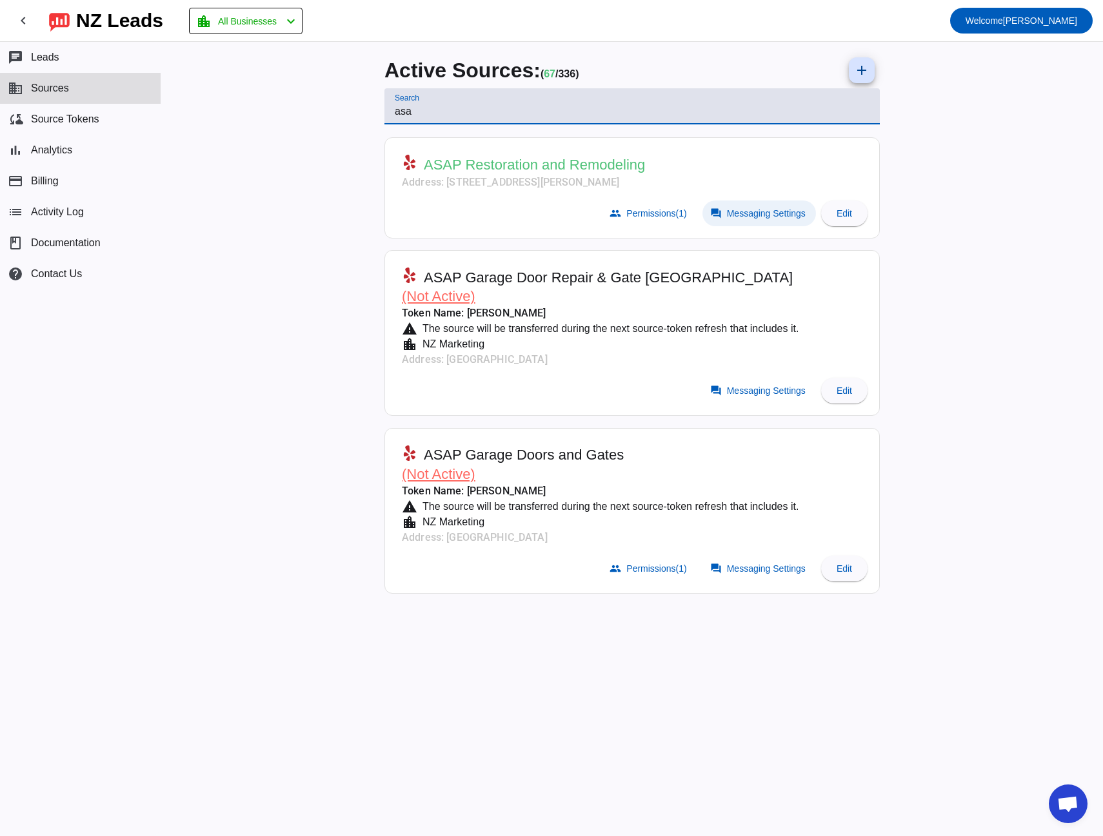
click at [762, 221] on span at bounding box center [759, 214] width 114 height 26
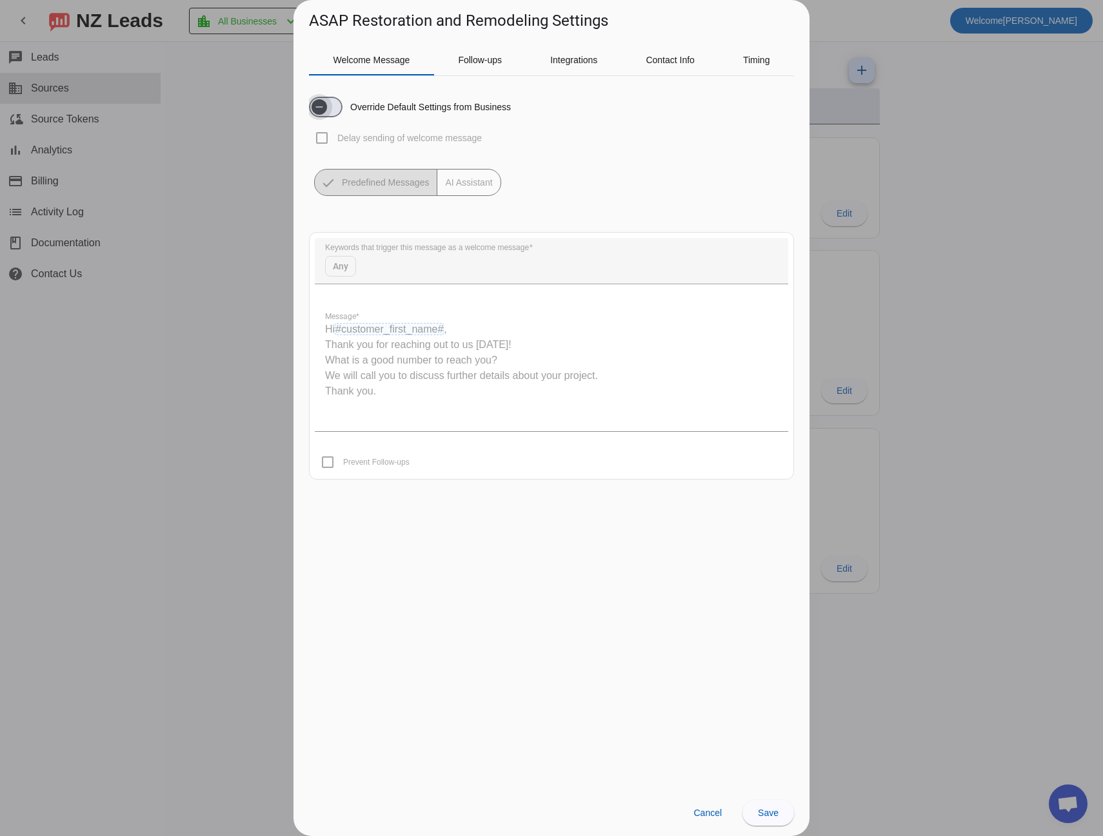
click at [321, 108] on icon "button" at bounding box center [319, 107] width 10 height 10
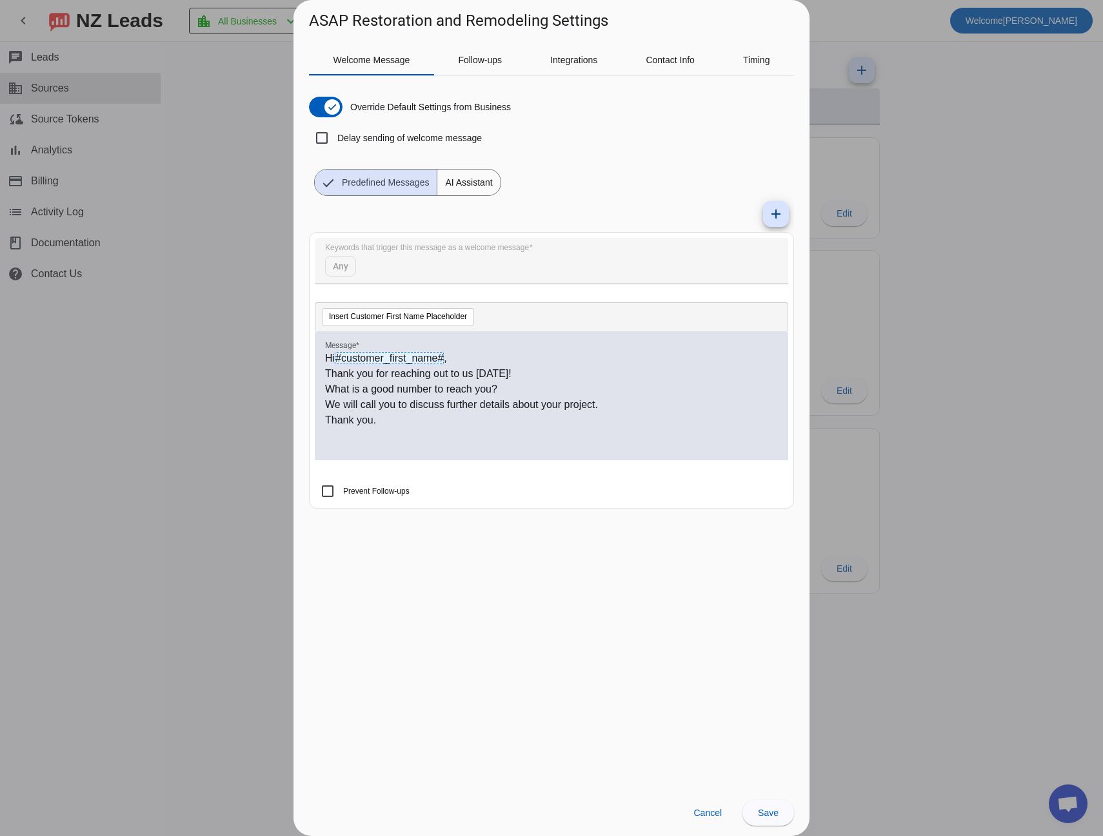
click at [460, 184] on span "AI Assistant" at bounding box center [468, 183] width 63 height 26
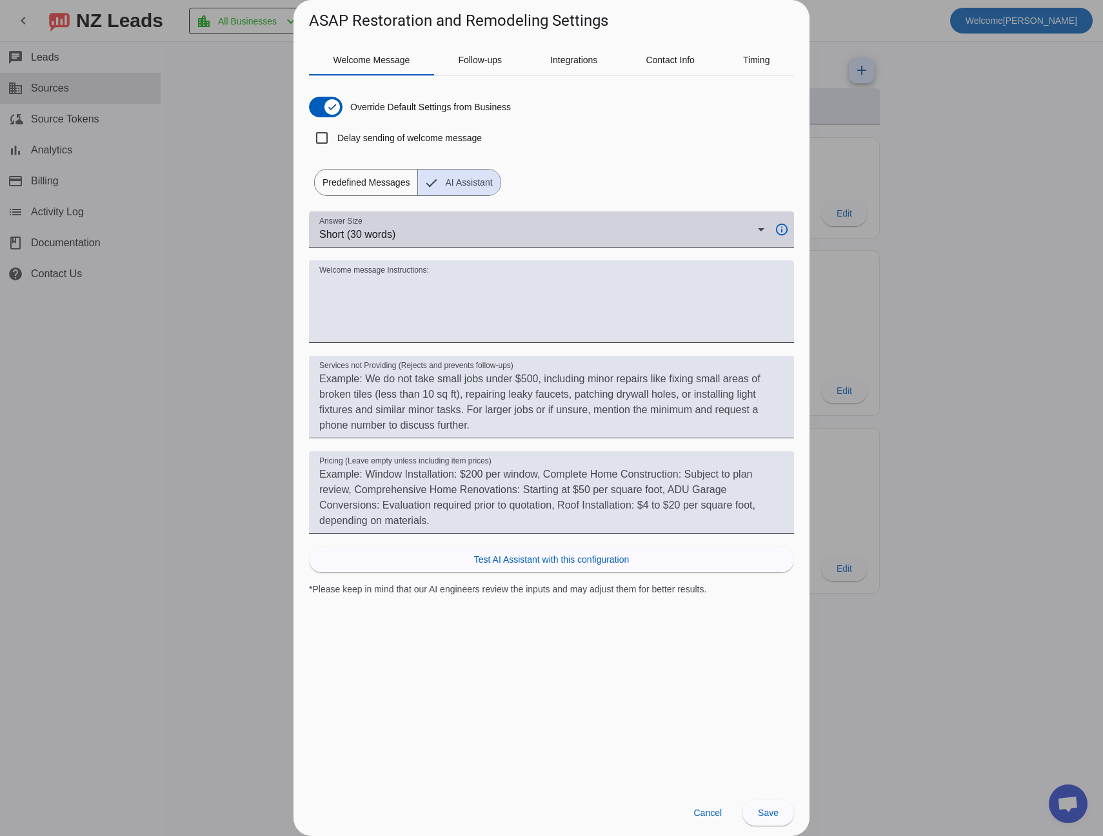
click at [500, 227] on div "Short (30 words)" at bounding box center [538, 234] width 439 height 15
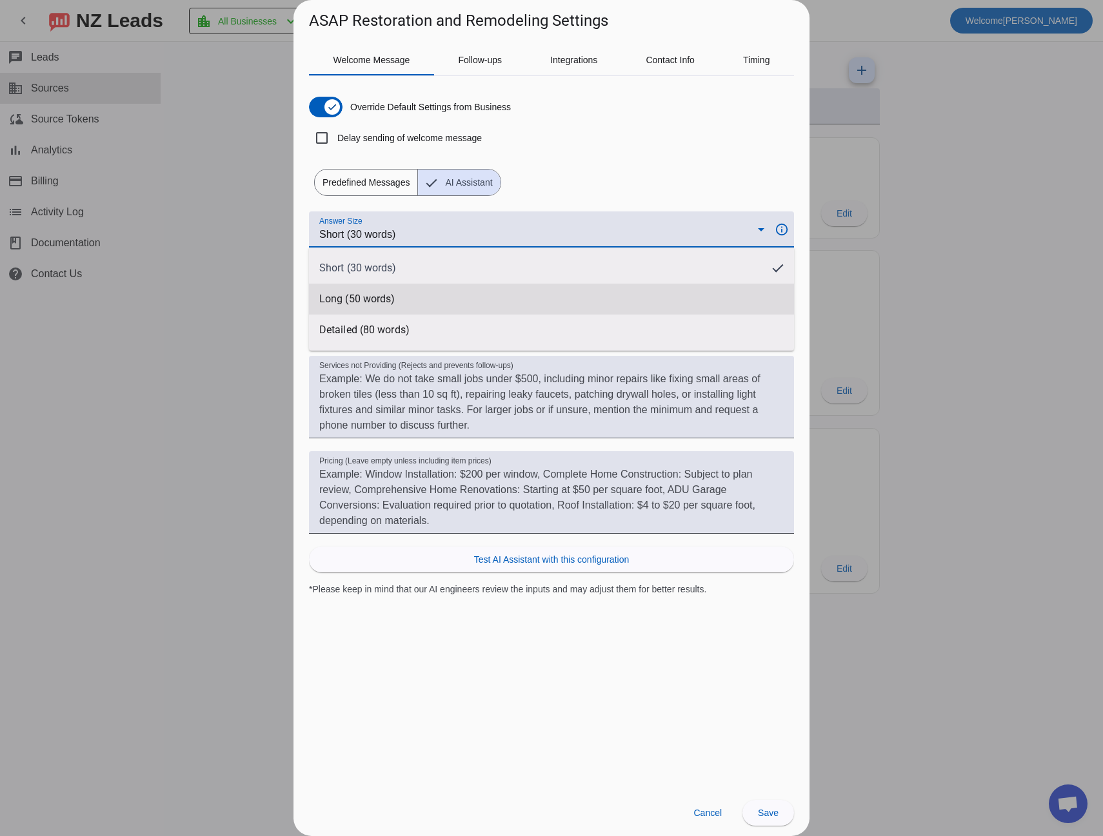
click at [460, 288] on mat-option "Long (50 words)" at bounding box center [551, 299] width 485 height 31
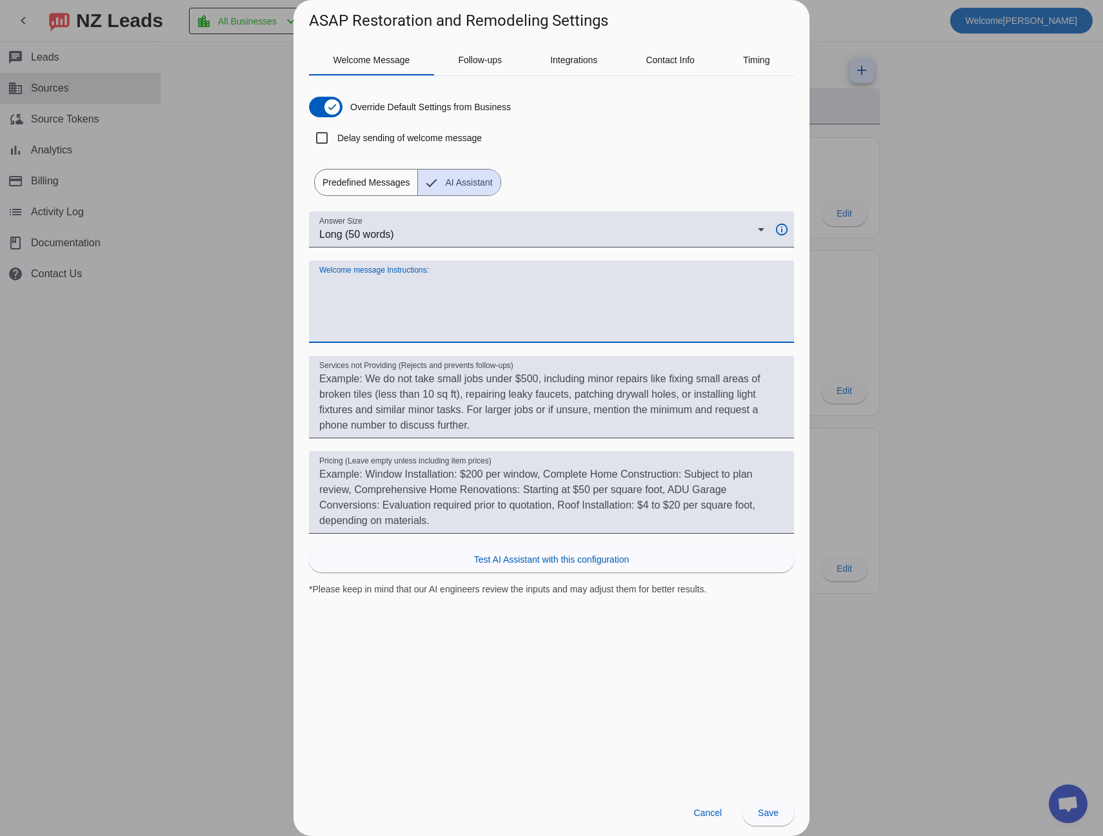
drag, startPoint x: 365, startPoint y: 280, endPoint x: 640, endPoint y: 329, distance: 279.1
click at [640, 329] on textarea "Welcome message Instructions:" at bounding box center [551, 307] width 464 height 62
click at [211, 167] on div at bounding box center [551, 418] width 1103 height 836
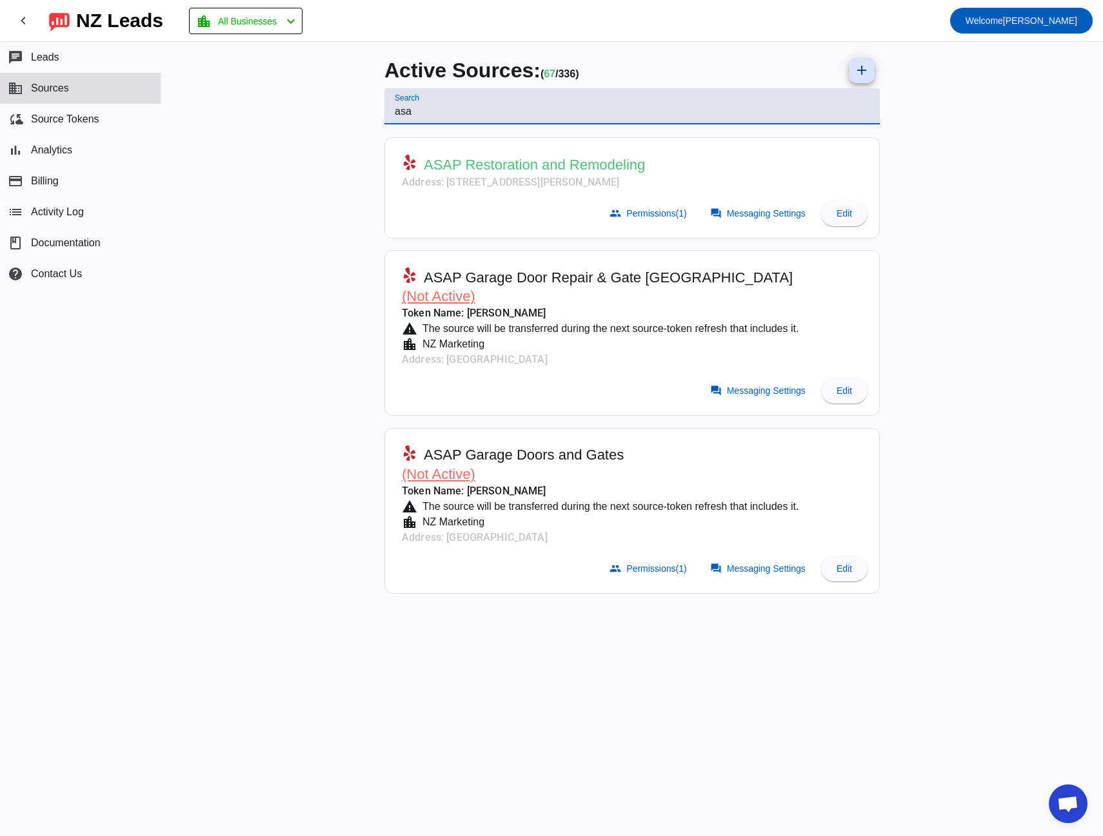
click at [433, 112] on input "asa" at bounding box center [632, 111] width 475 height 15
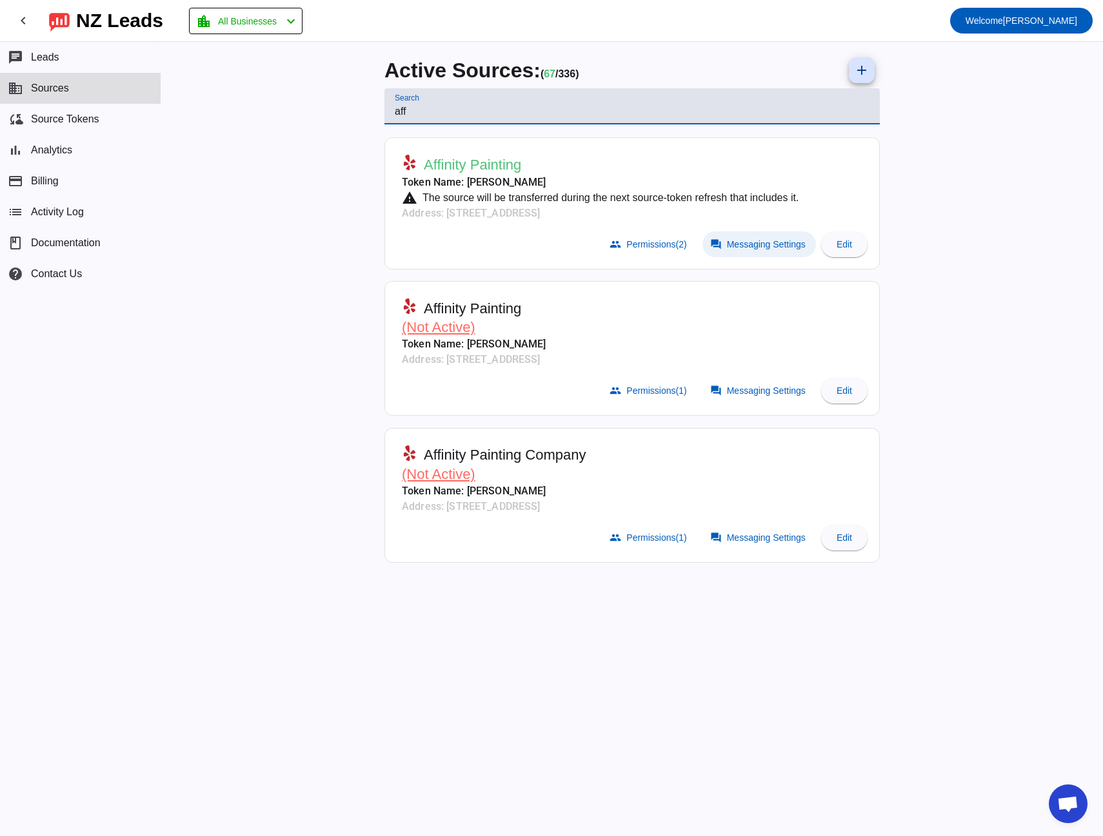
type input "aff"
click at [776, 239] on span "Messaging Settings" at bounding box center [766, 244] width 79 height 10
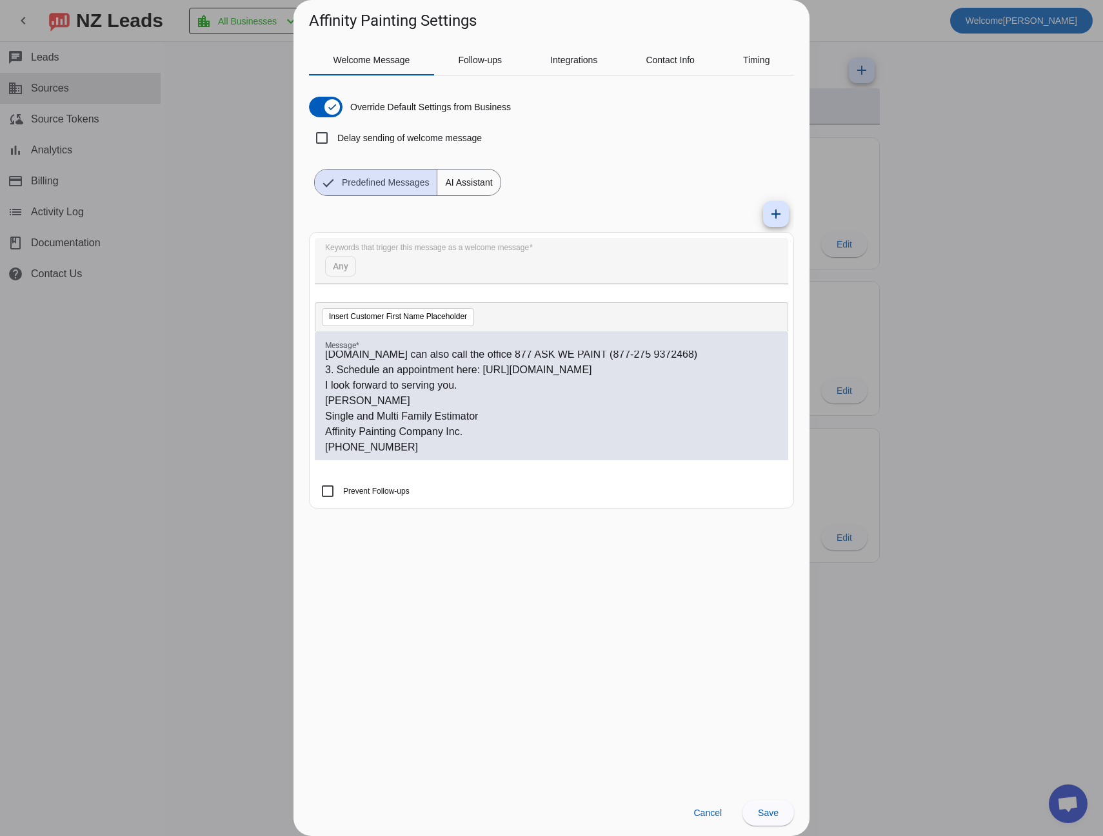
scroll to position [143, 0]
click at [712, 809] on span "Cancel" at bounding box center [707, 813] width 28 height 10
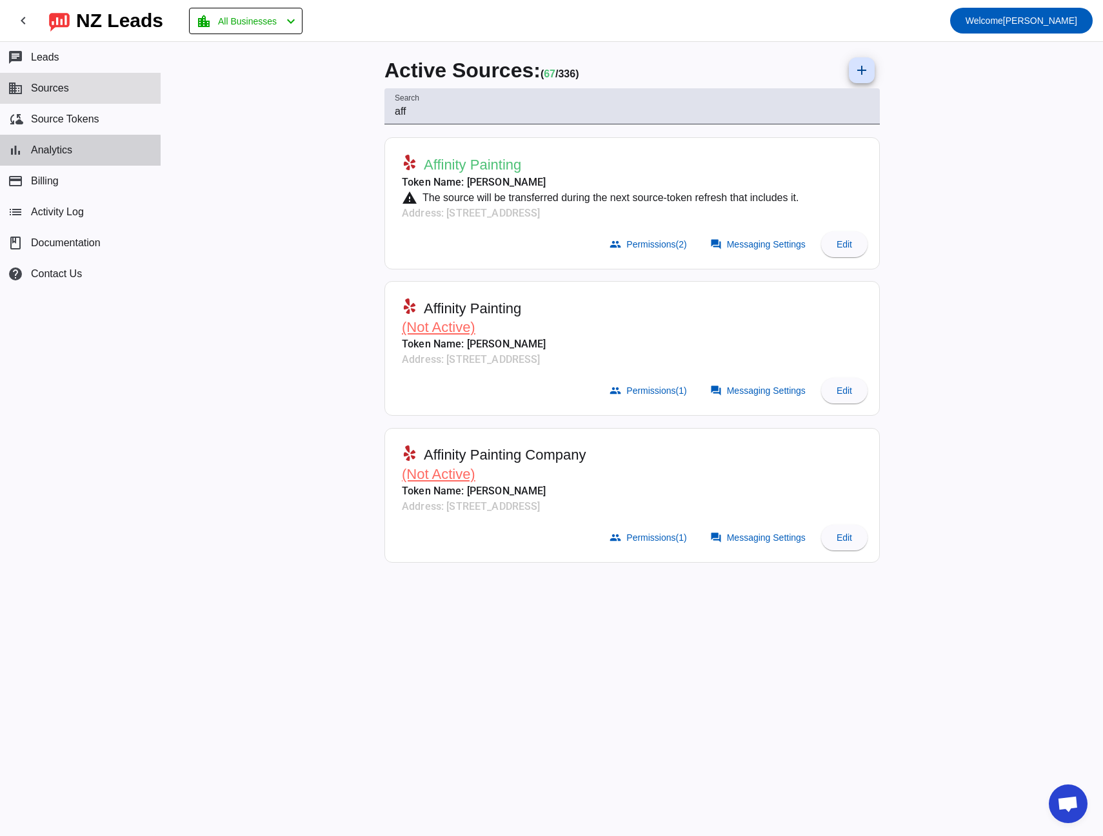
click at [75, 154] on button "bar_chart Analytics" at bounding box center [80, 150] width 161 height 31
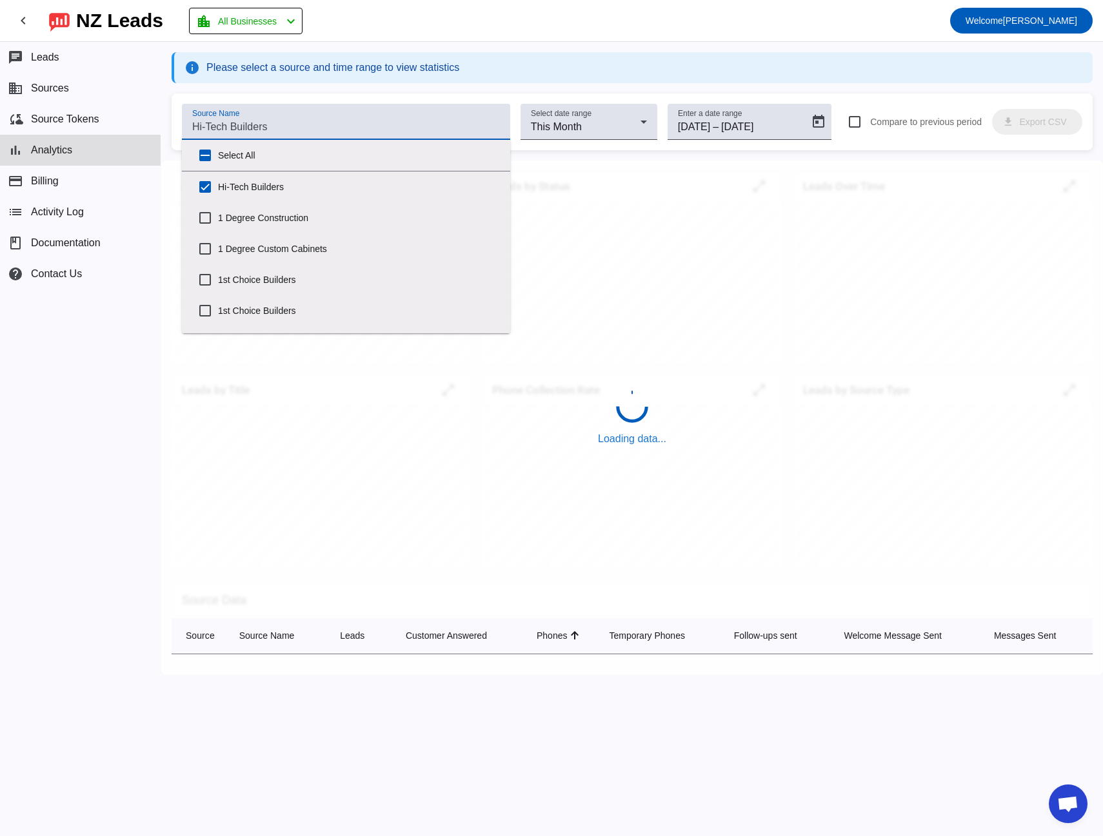
click at [270, 124] on input "Source Name" at bounding box center [346, 126] width 308 height 15
click at [204, 155] on input "Select All" at bounding box center [205, 156] width 26 height 26
checkbox input "true"
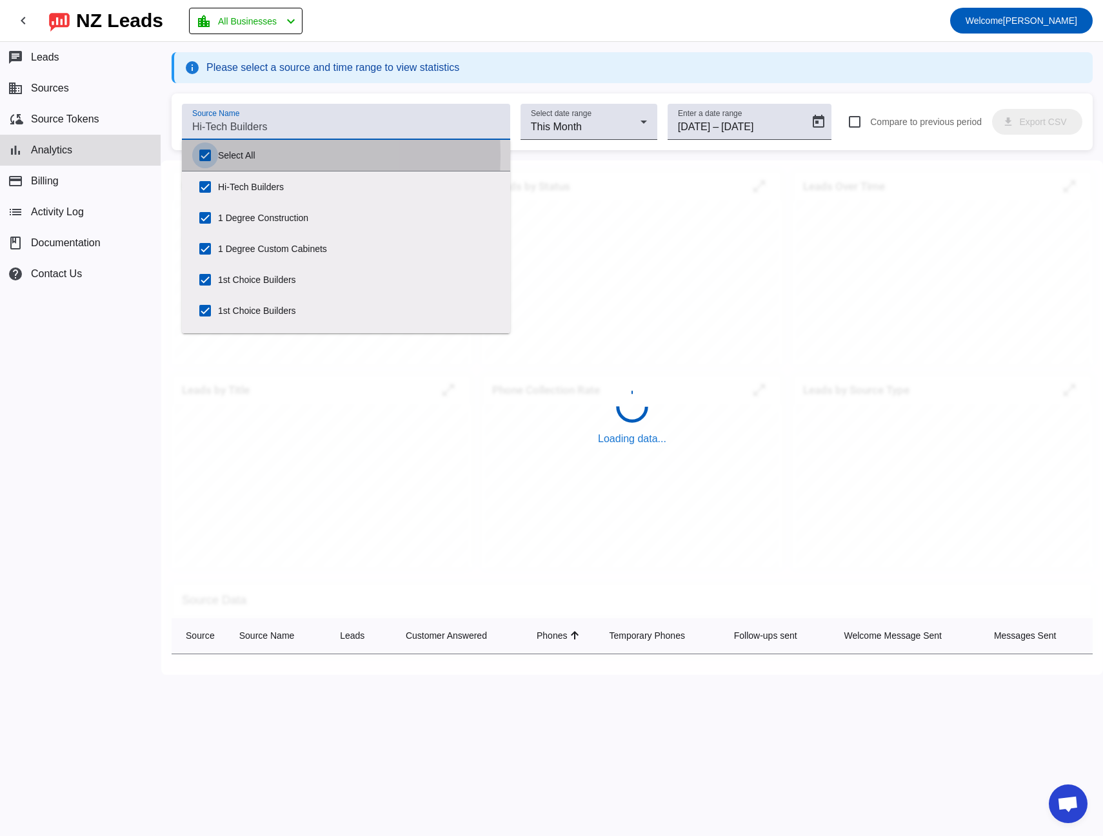
checkbox input "true"
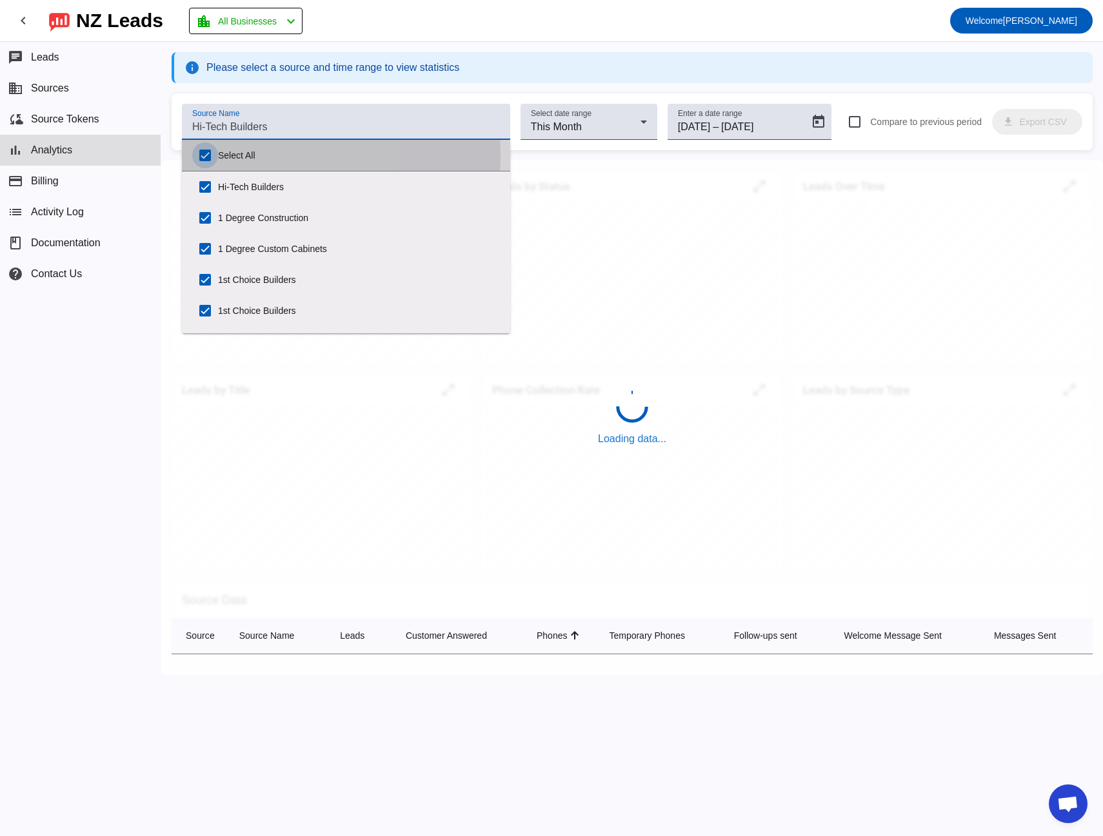
checkbox input "true"
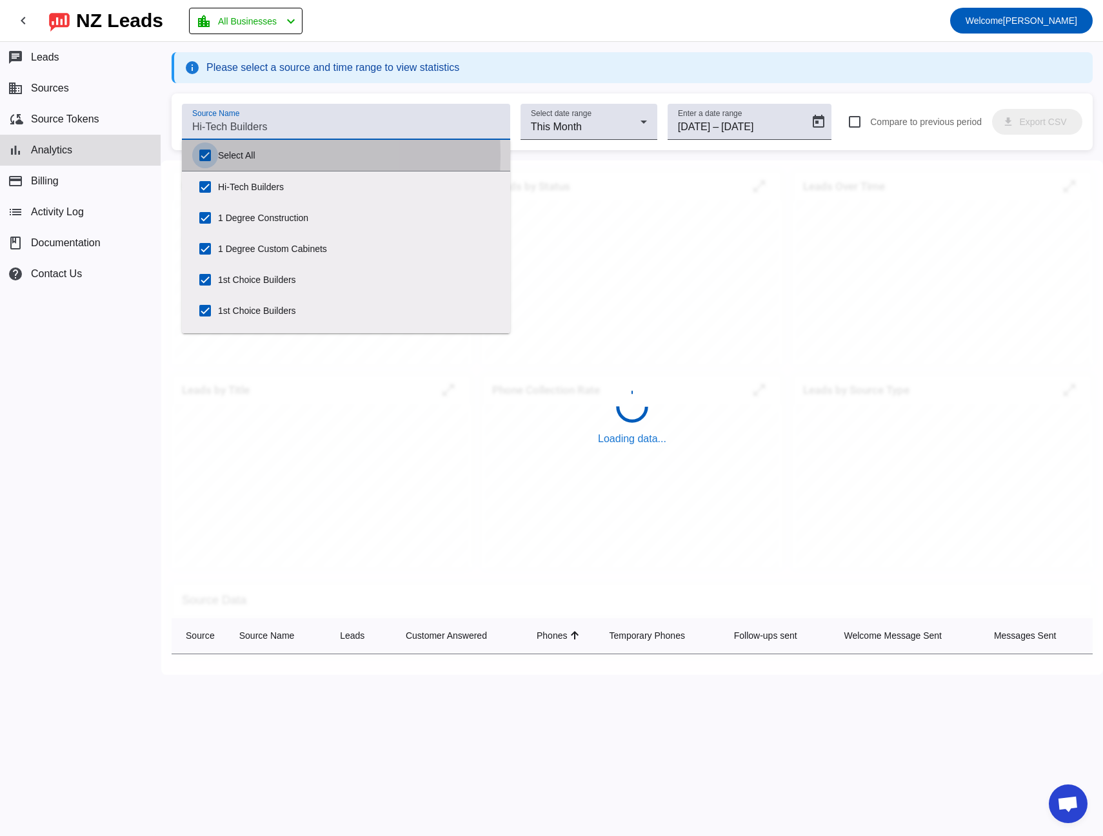
checkbox input "true"
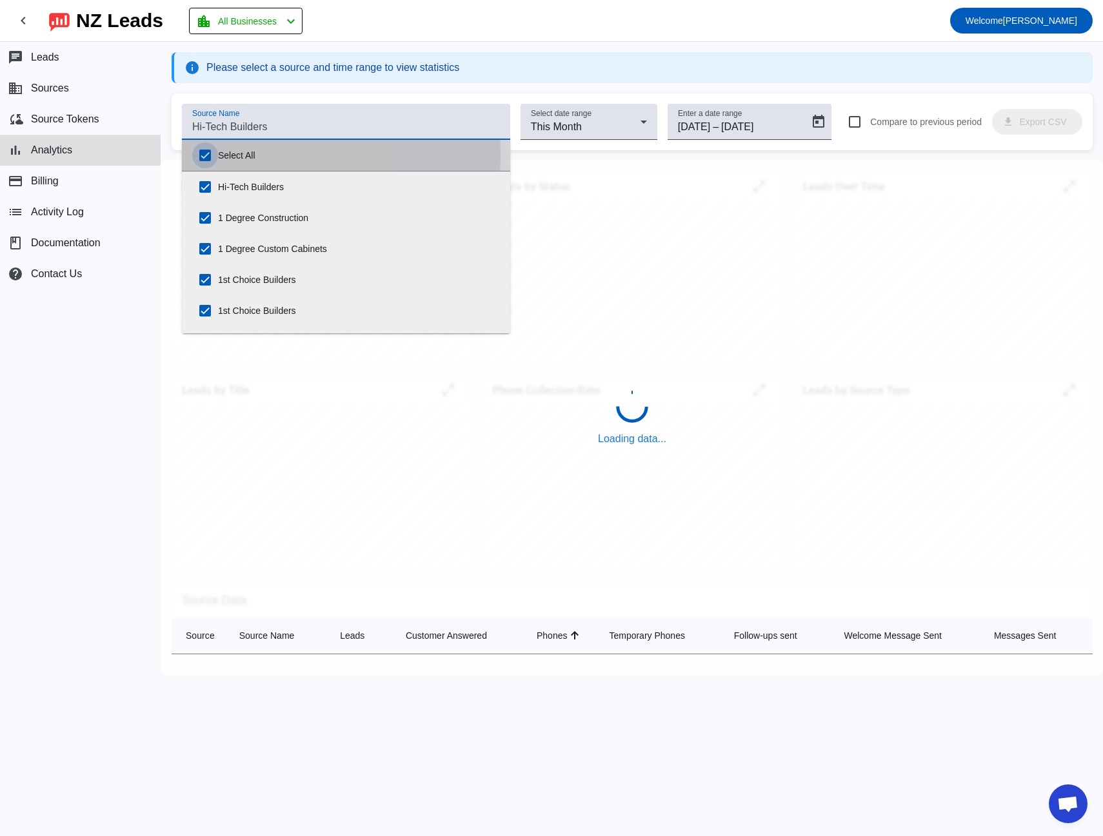
checkbox input "true"
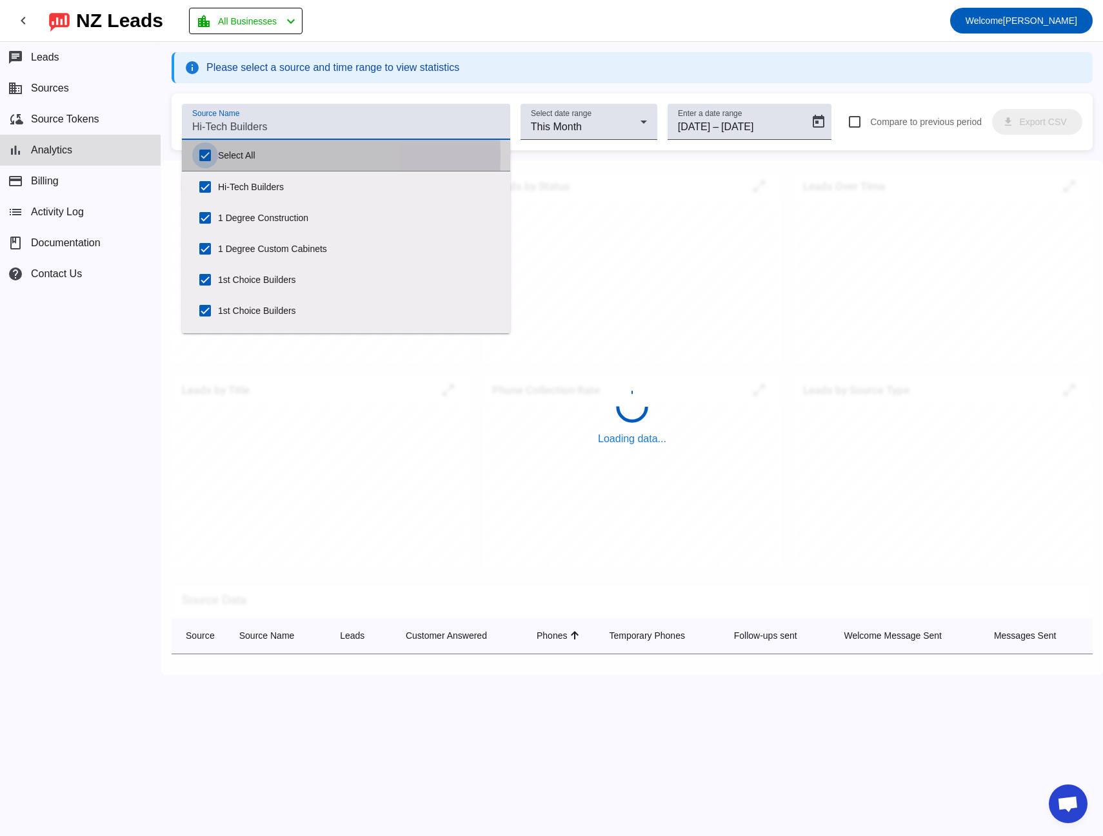
checkbox input "true"
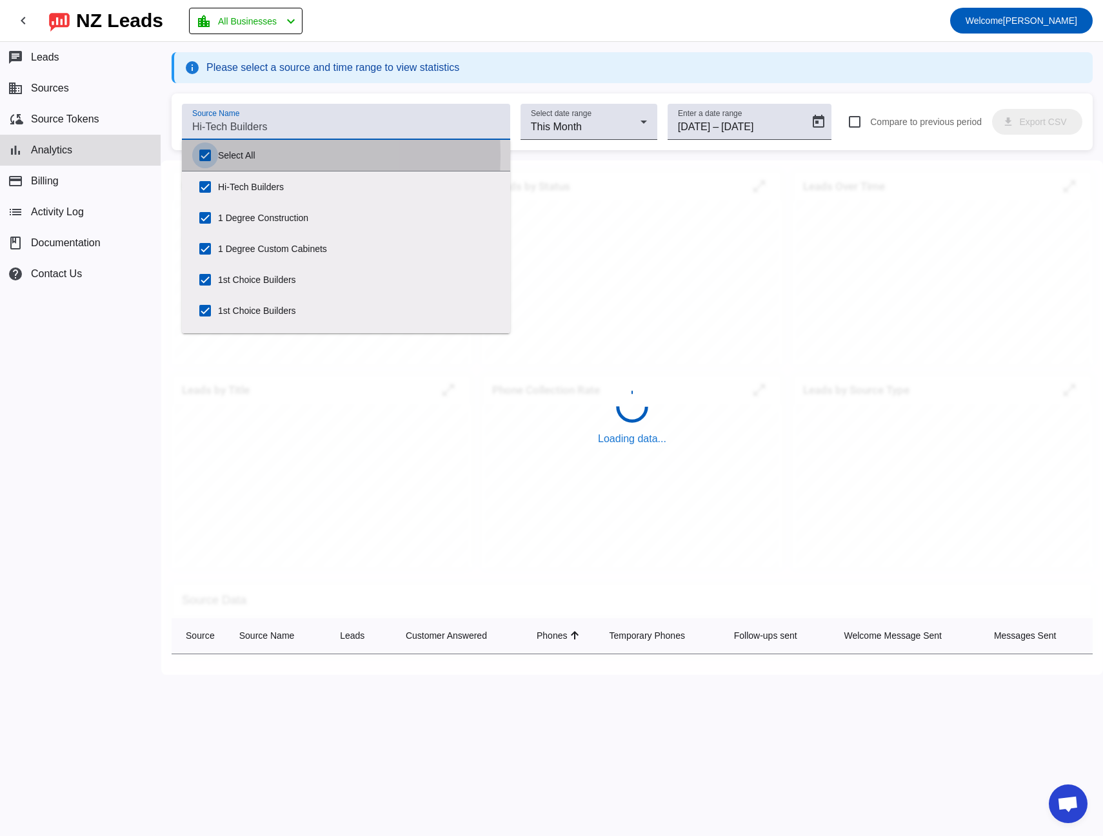
checkbox input "true"
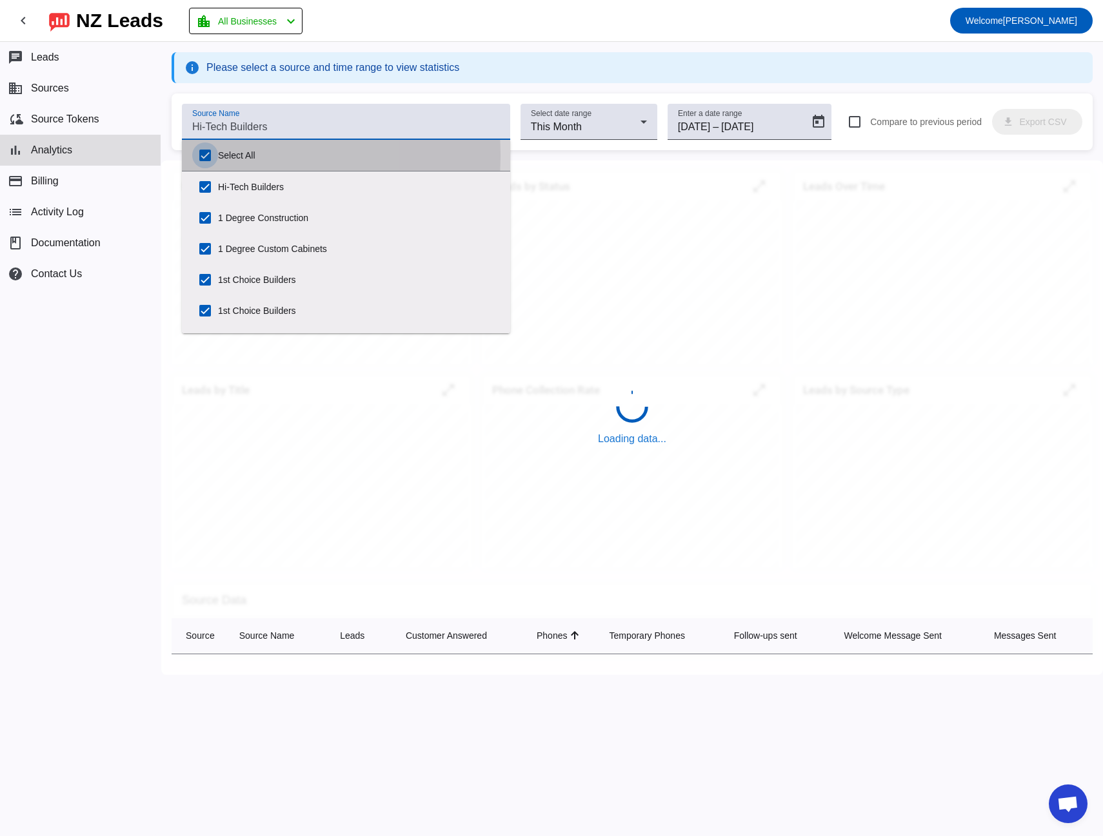
checkbox input "true"
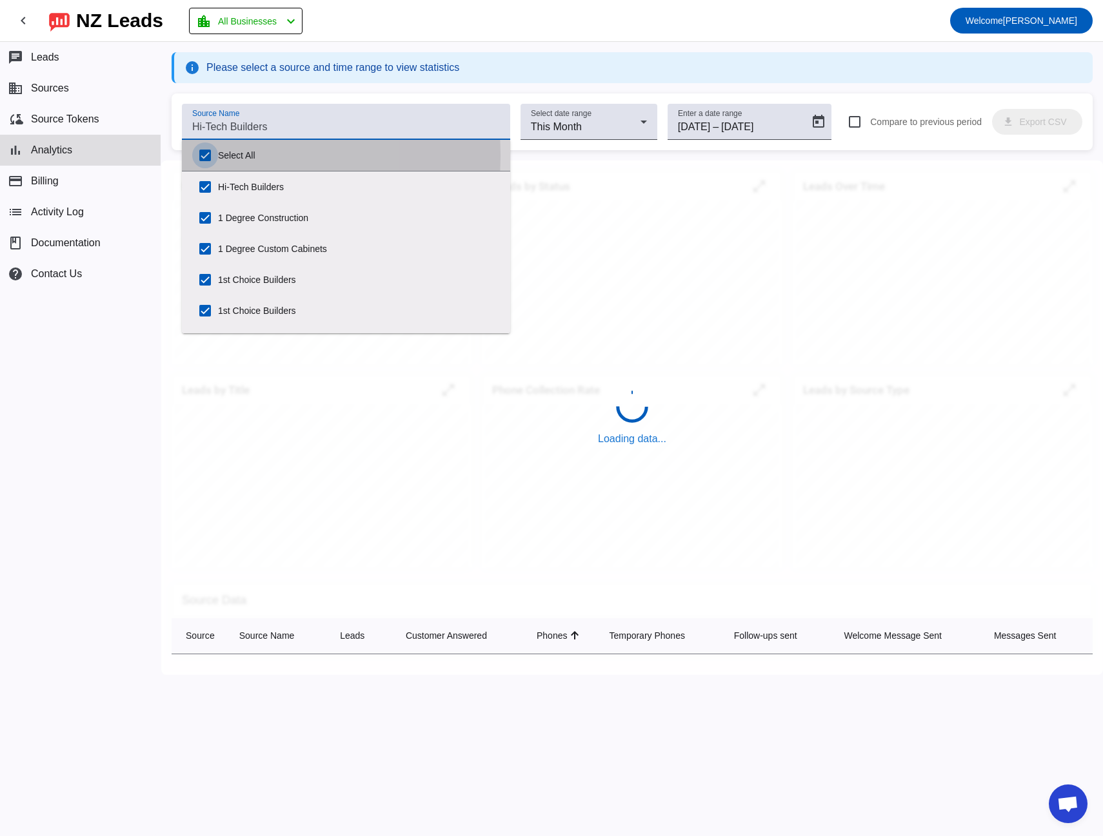
checkbox input "true"
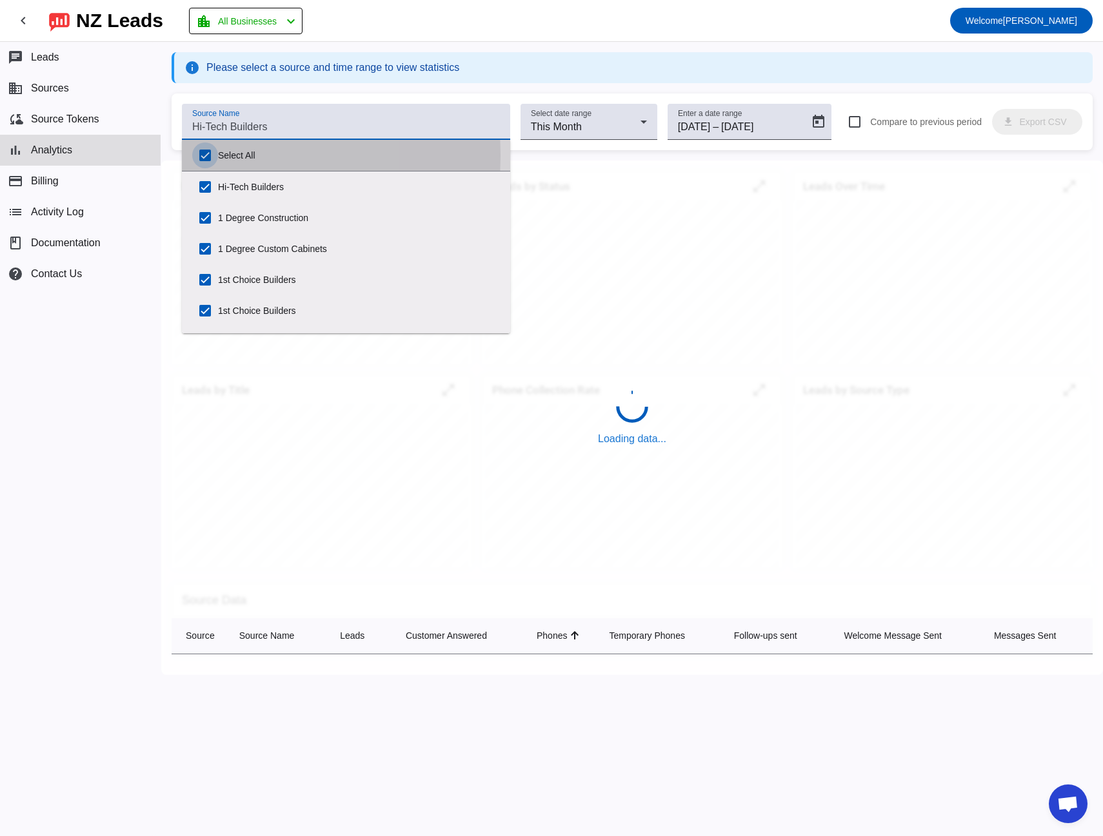
checkbox input "true"
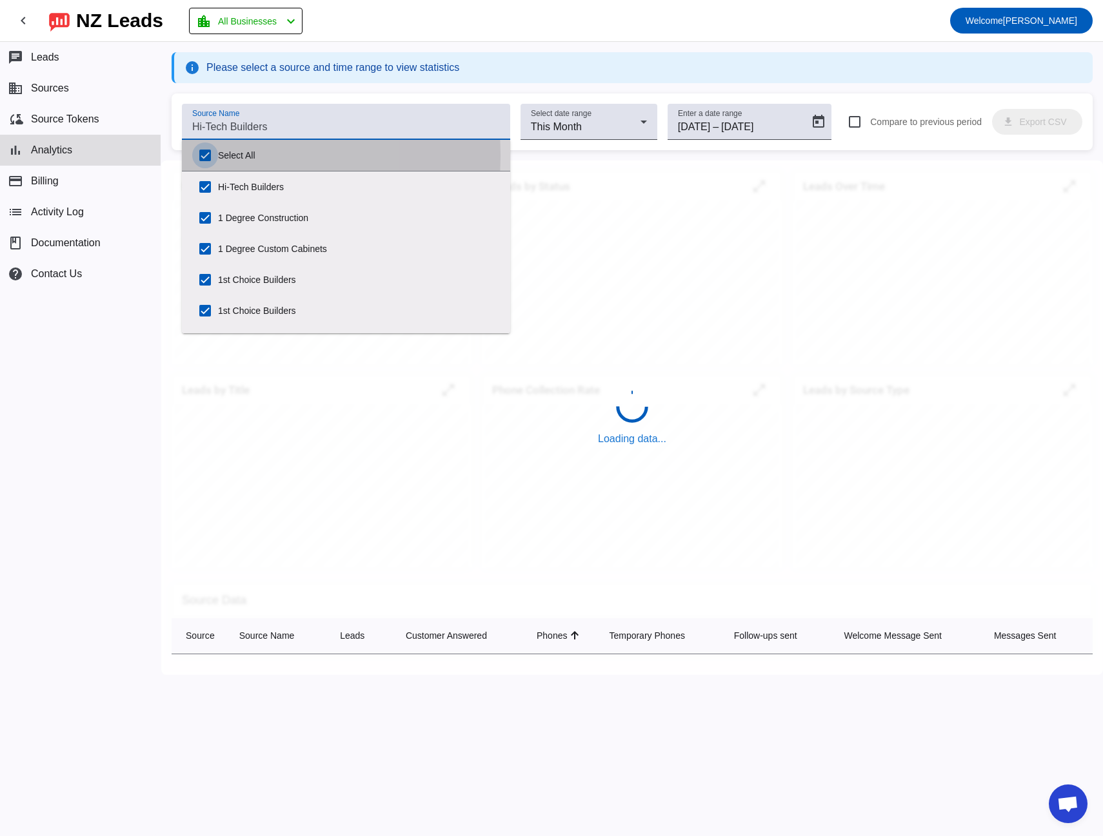
checkbox input "true"
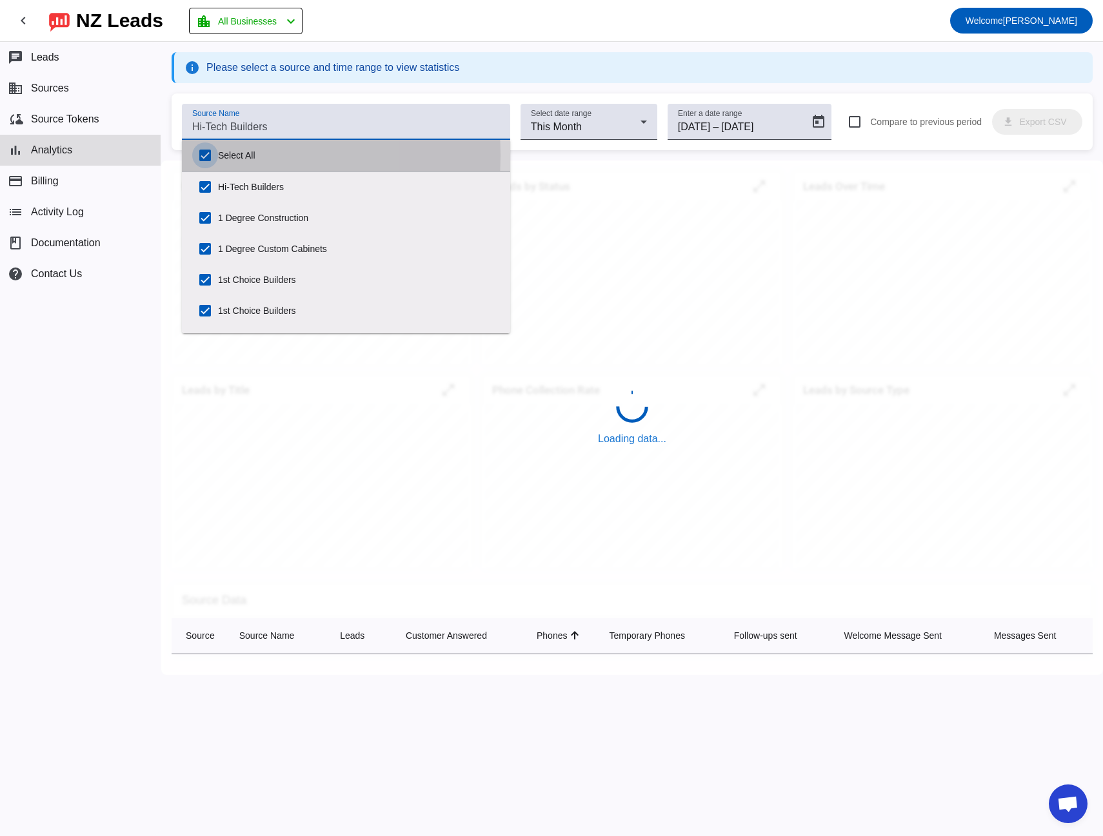
checkbox input "true"
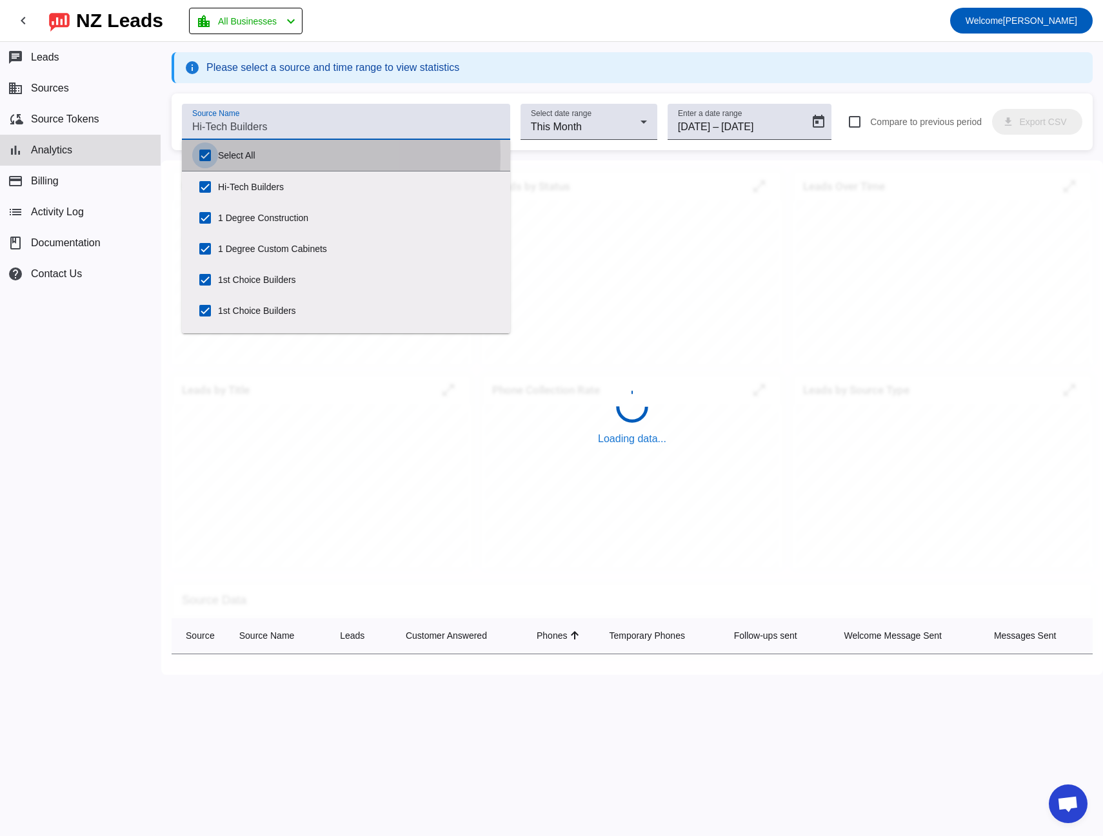
checkbox input "true"
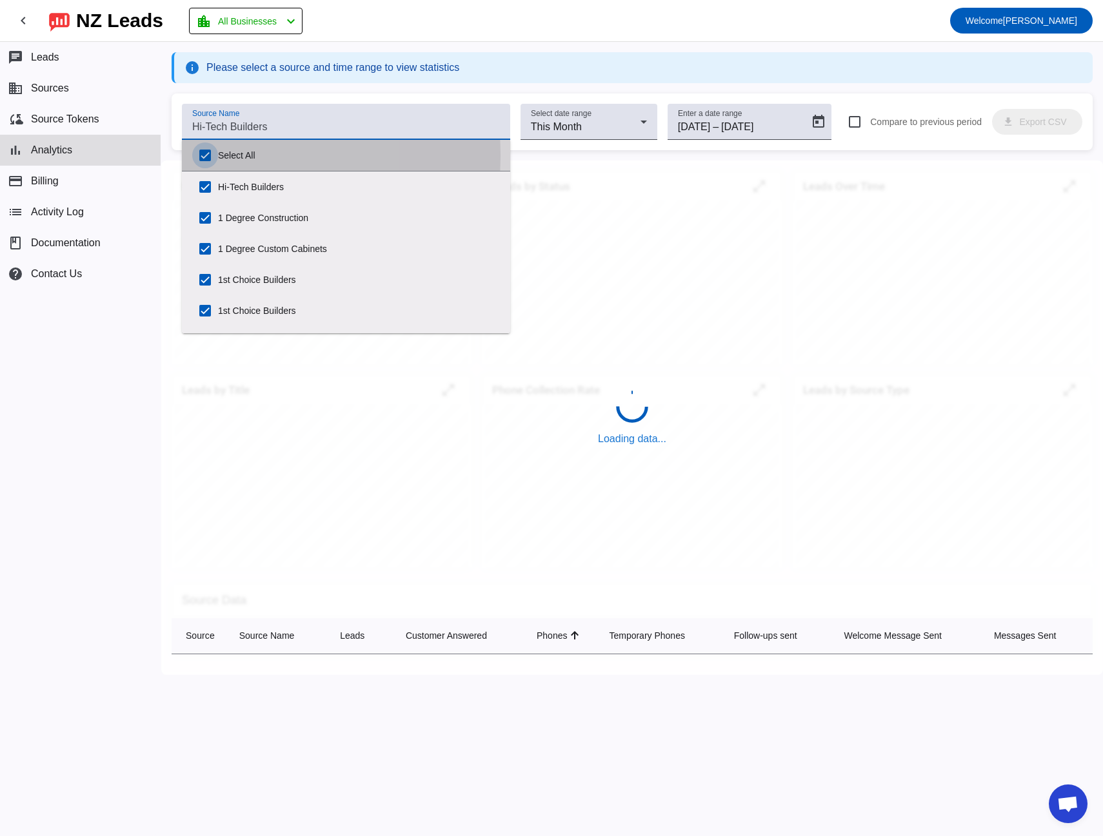
checkbox input "true"
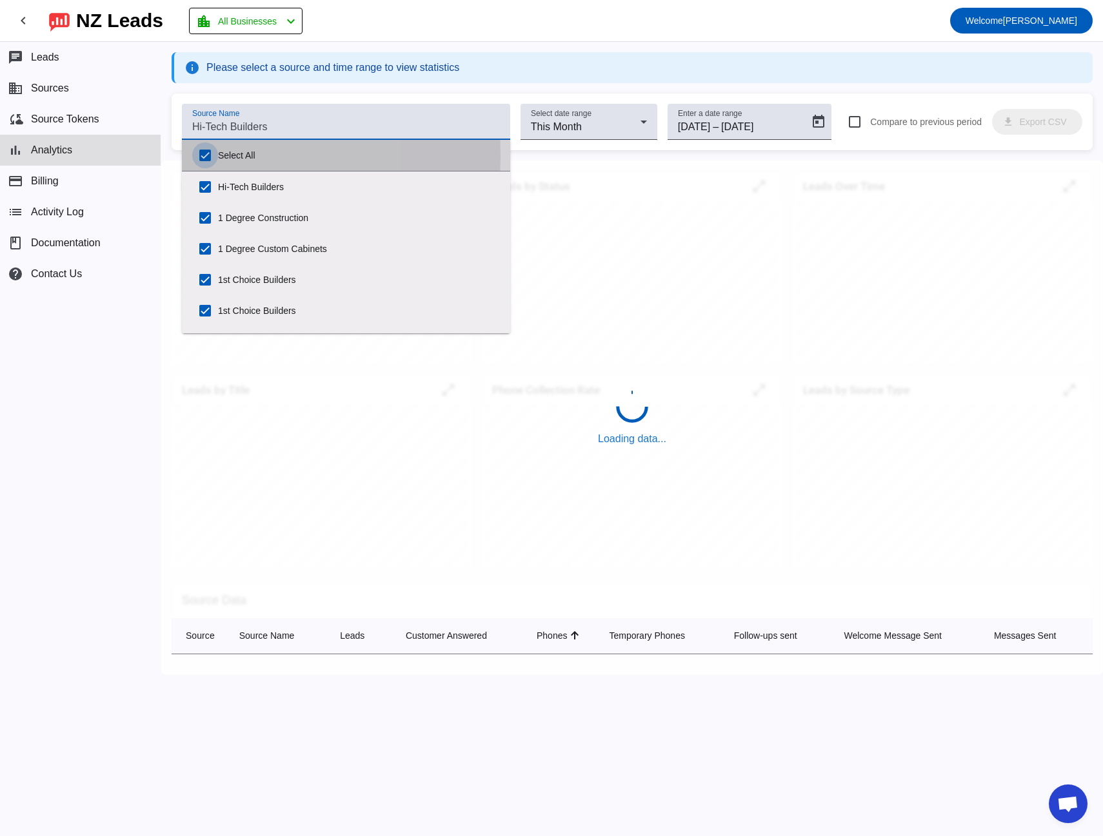
checkbox input "true"
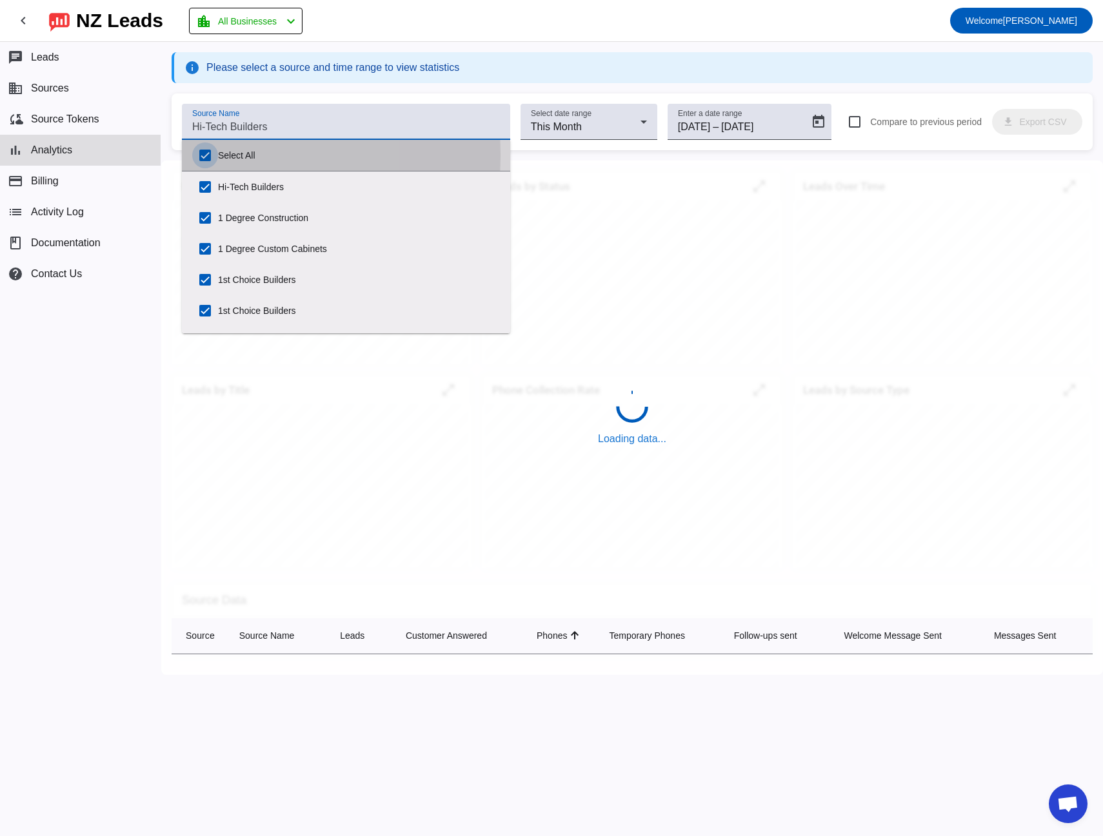
checkbox input "true"
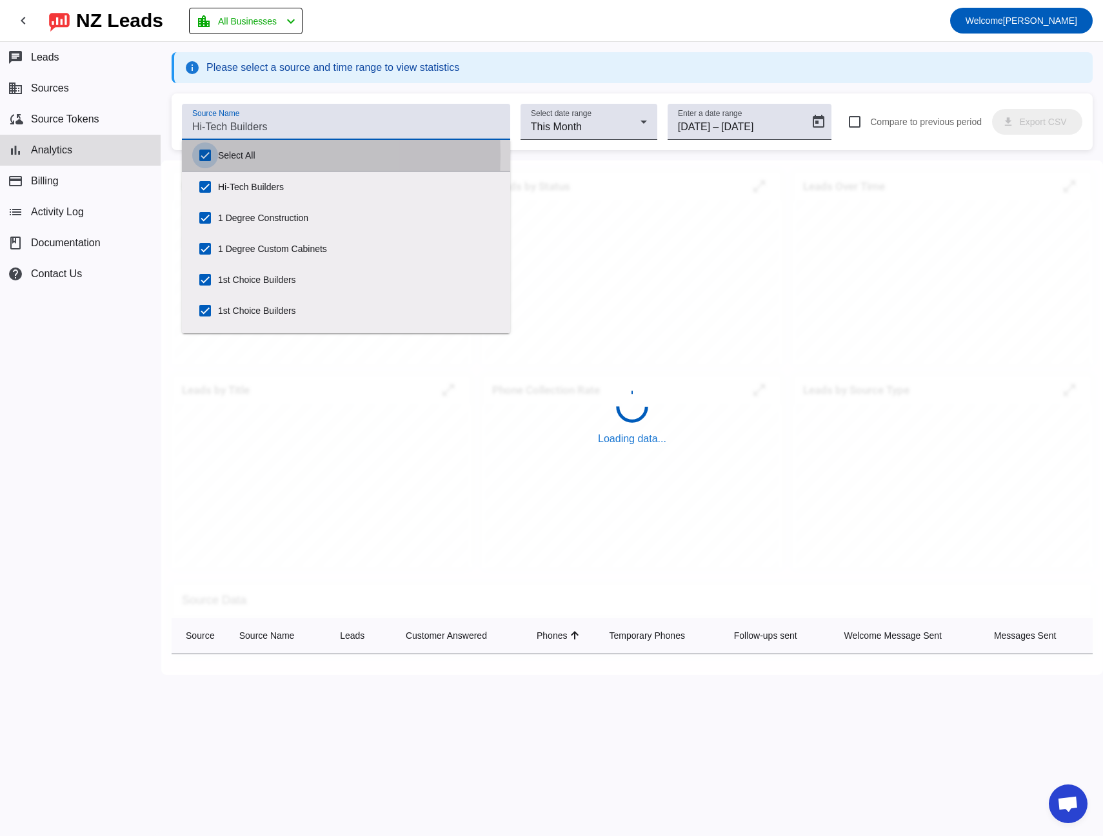
checkbox input "true"
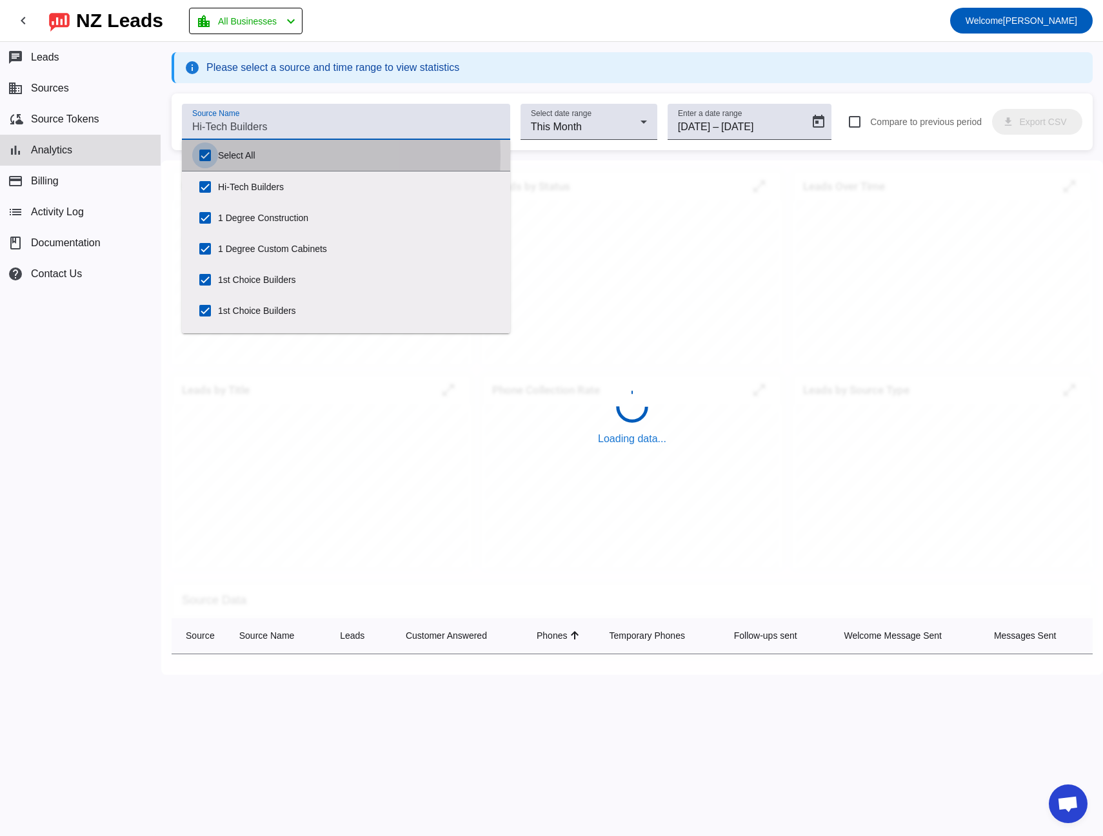
checkbox input "true"
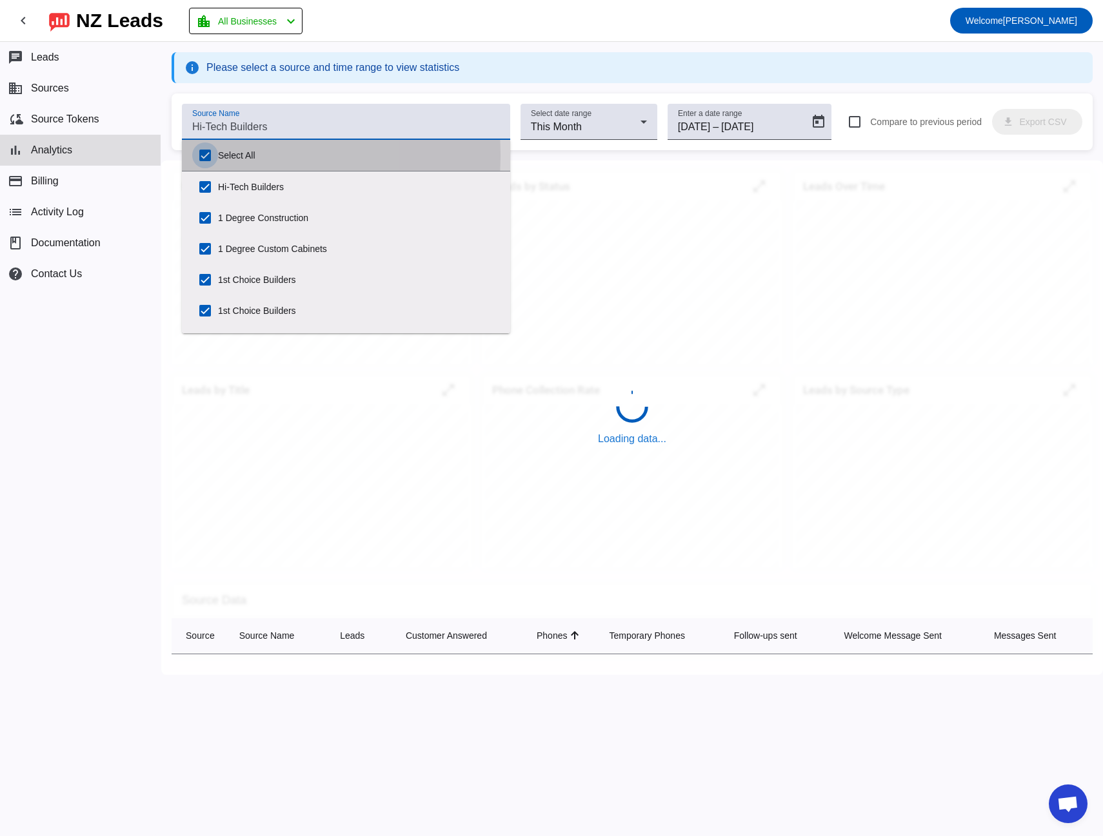
checkbox input "true"
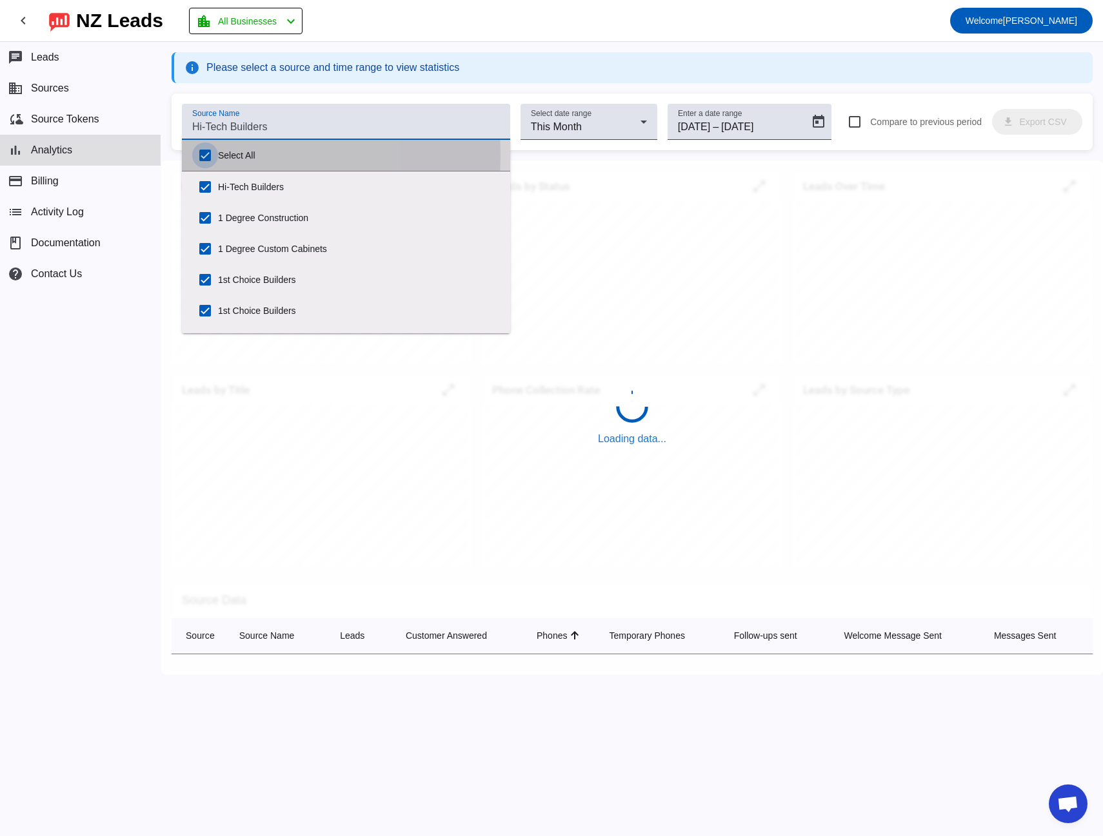
checkbox input "true"
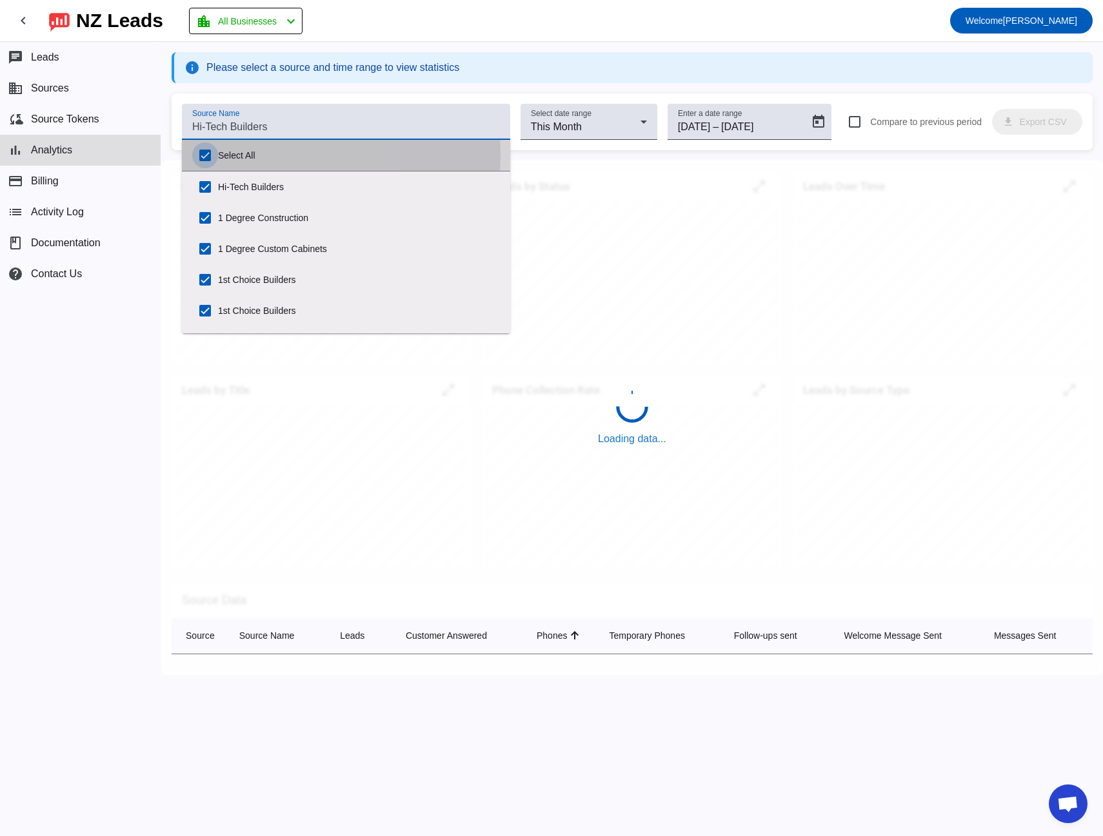
checkbox input "true"
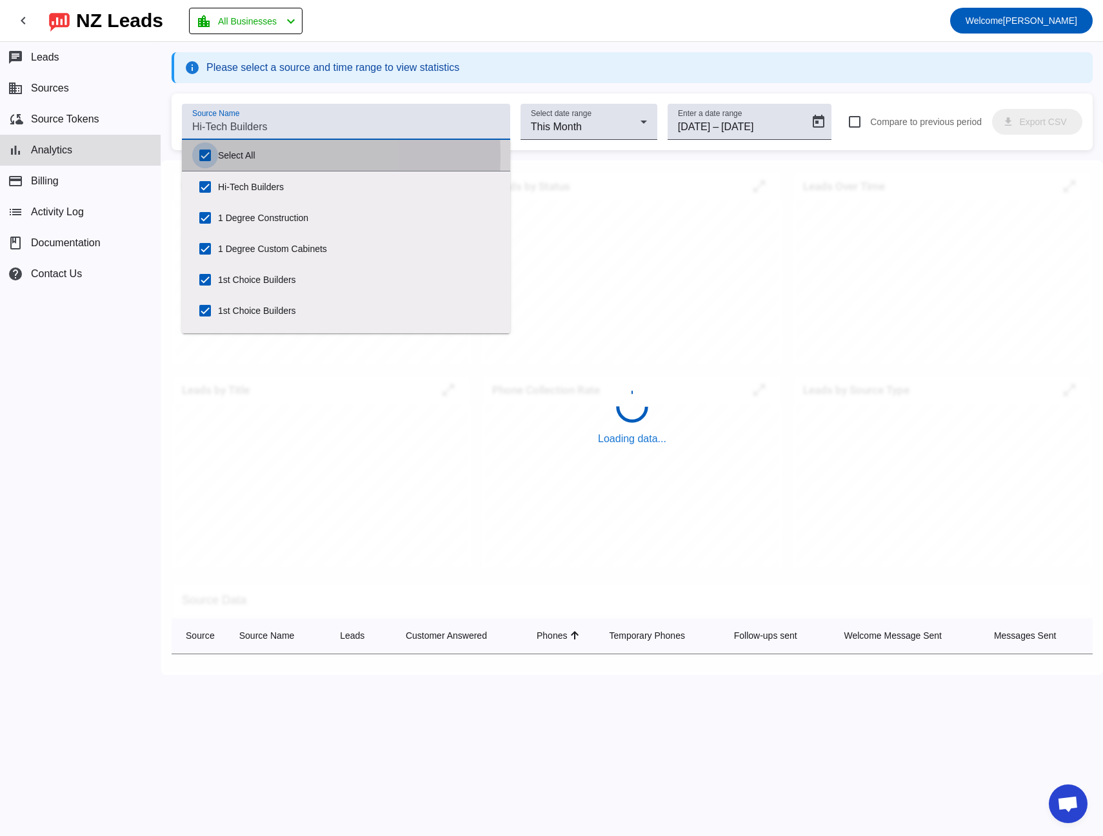
checkbox input "true"
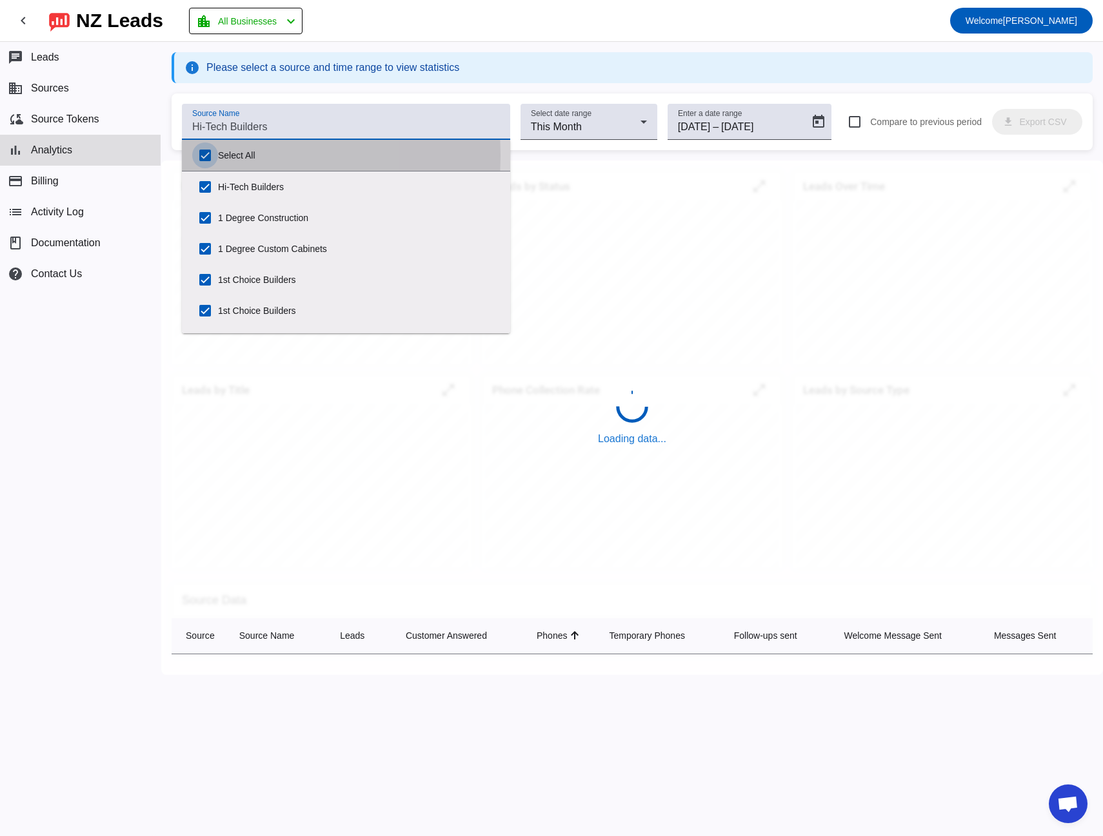
checkbox input "true"
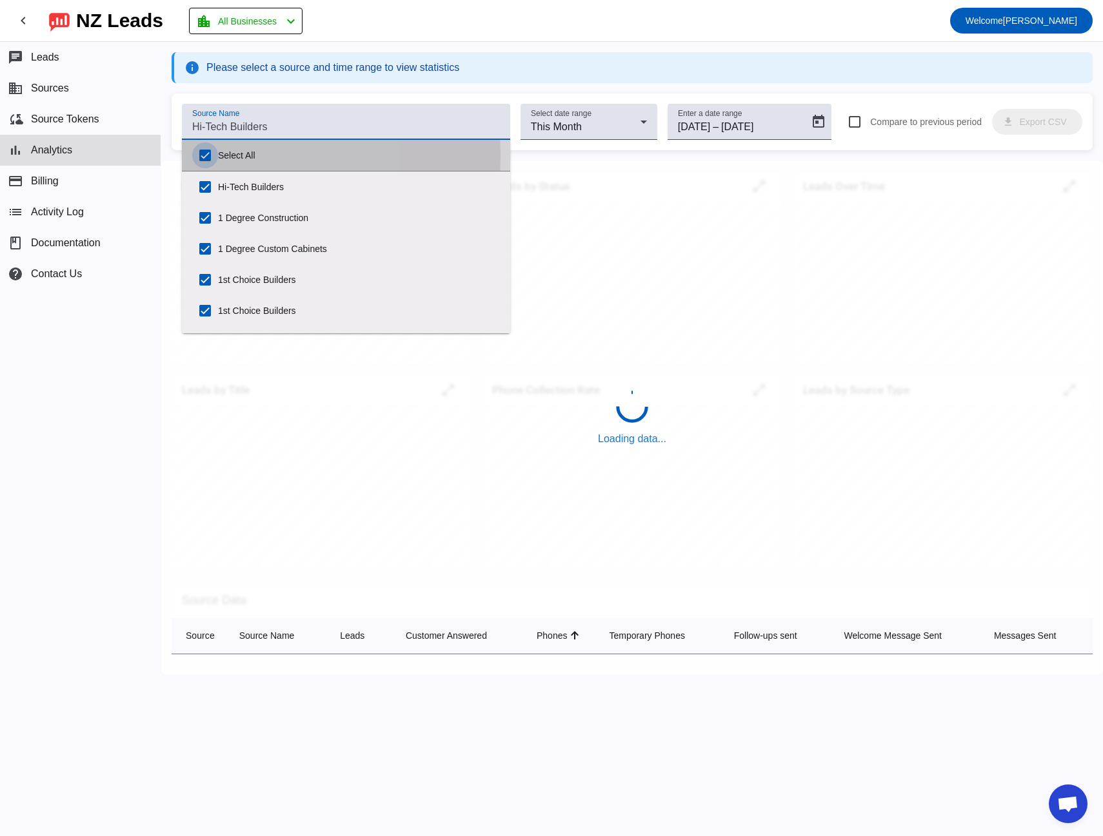
checkbox input "true"
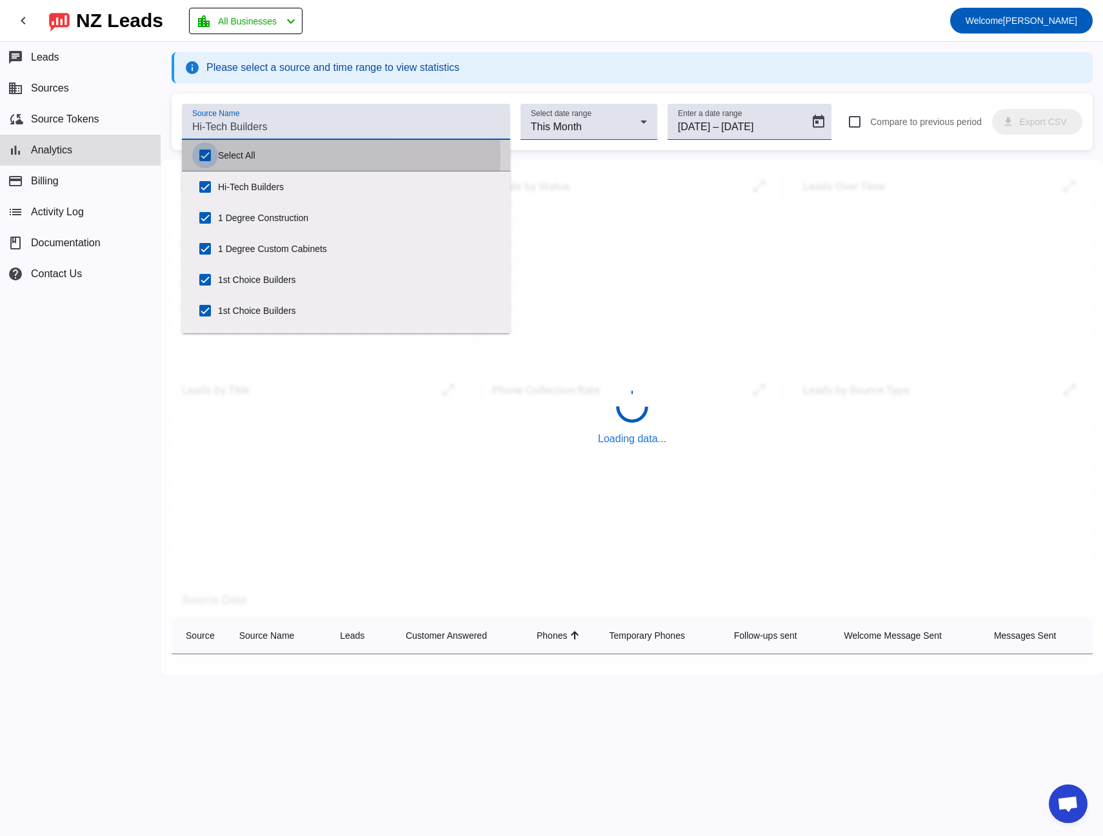
checkbox input "true"
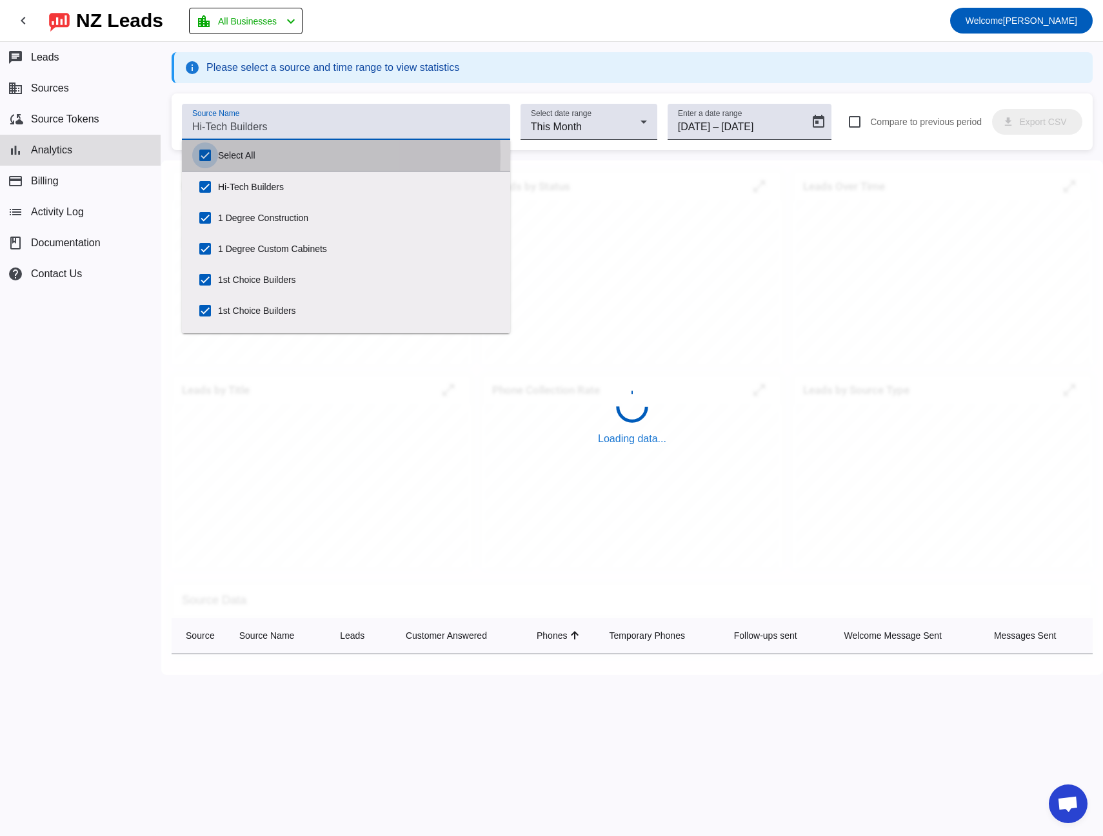
checkbox input "true"
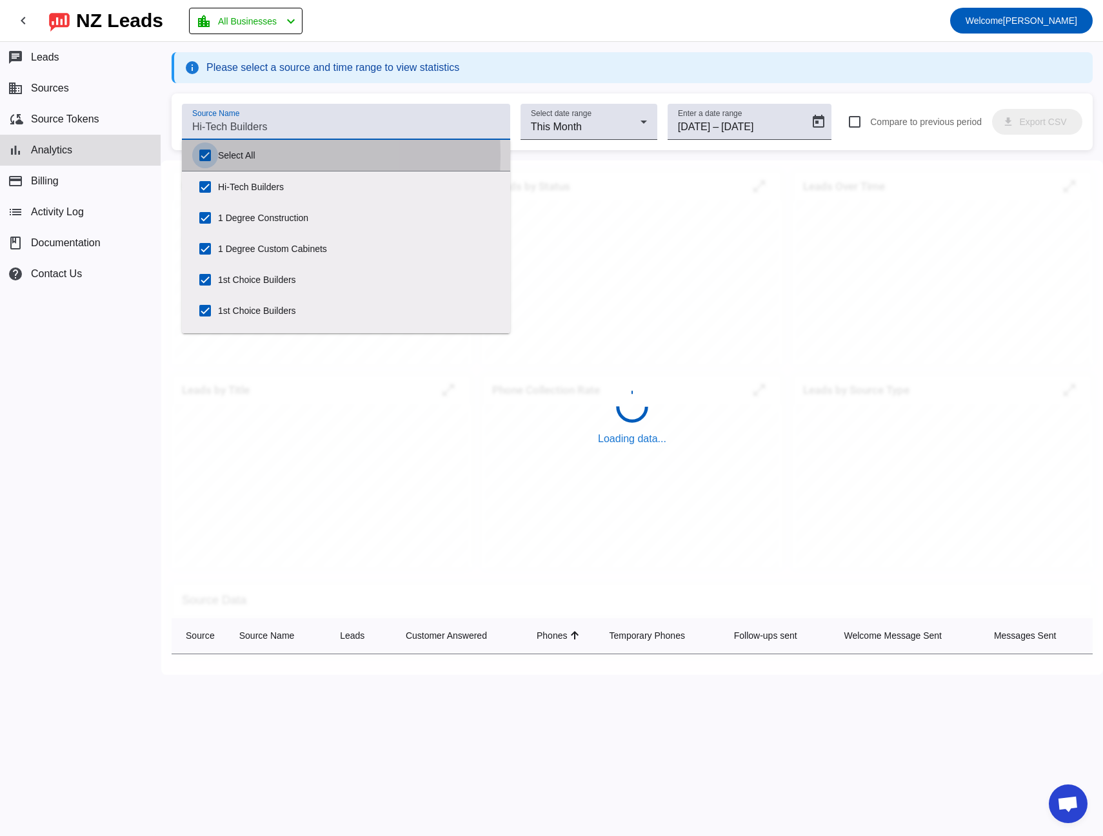
checkbox input "true"
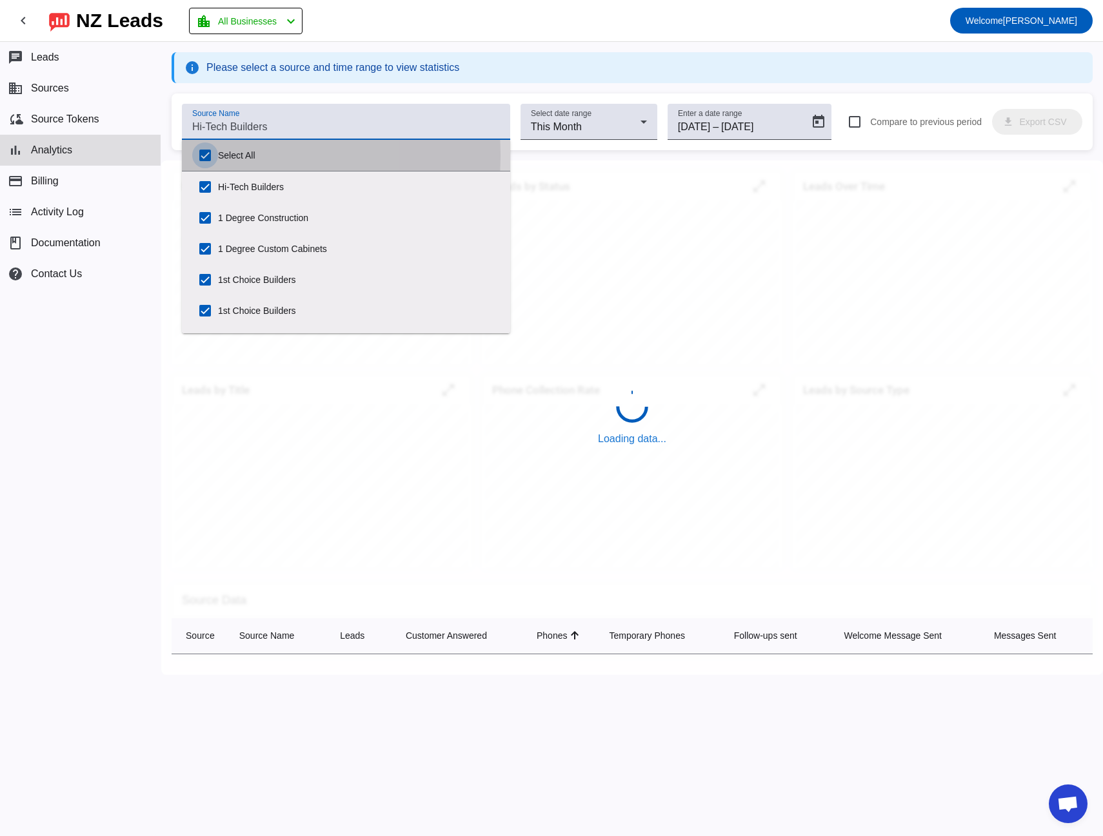
checkbox input "true"
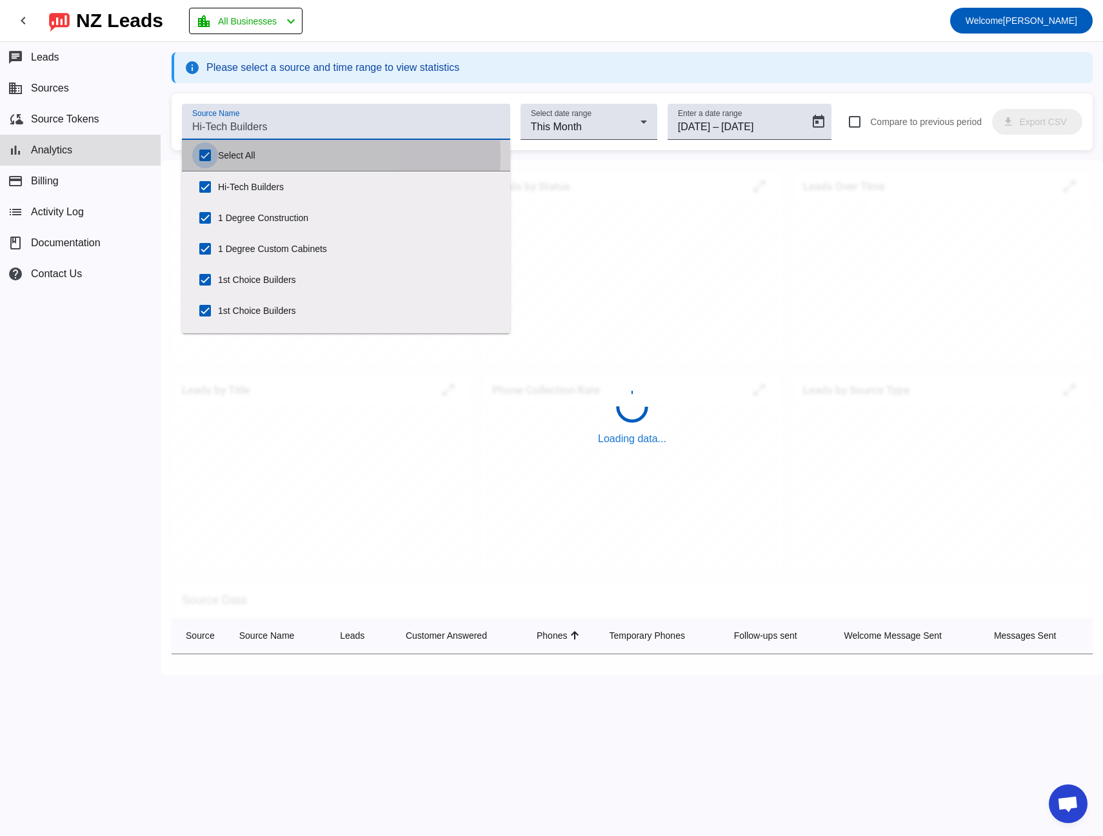
checkbox input "true"
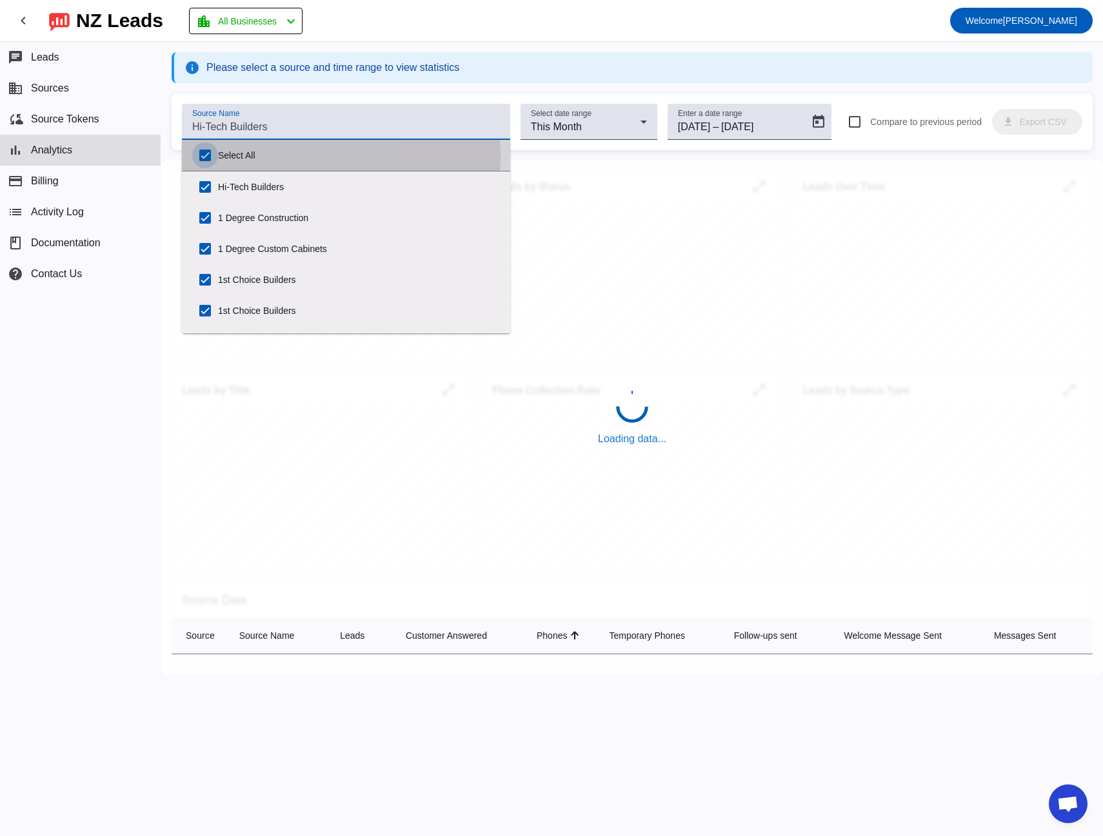
checkbox input "true"
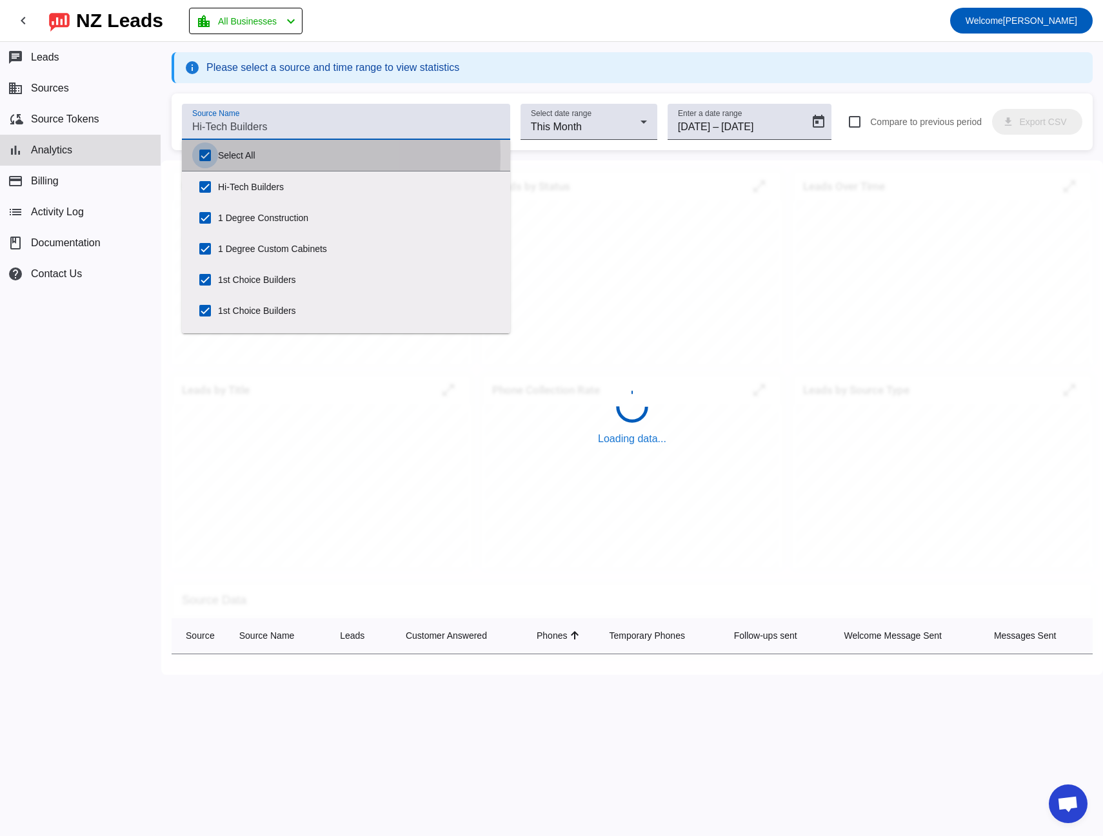
checkbox input "true"
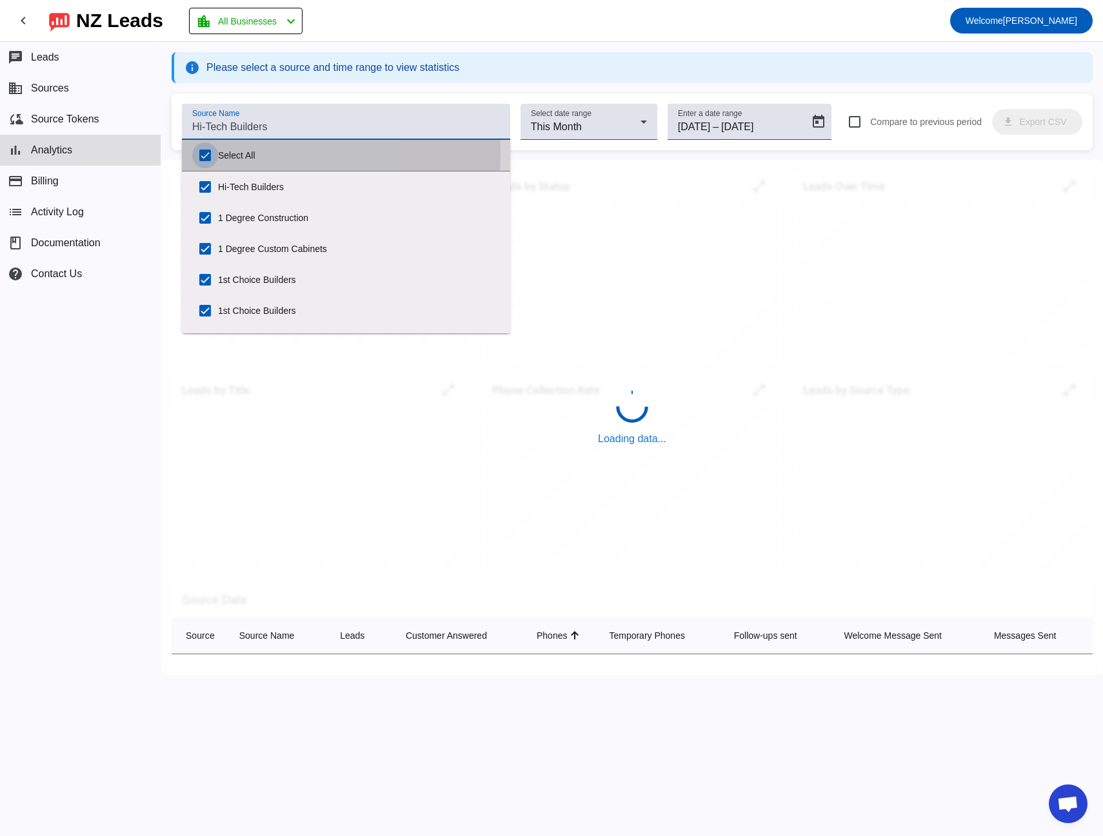
checkbox input "true"
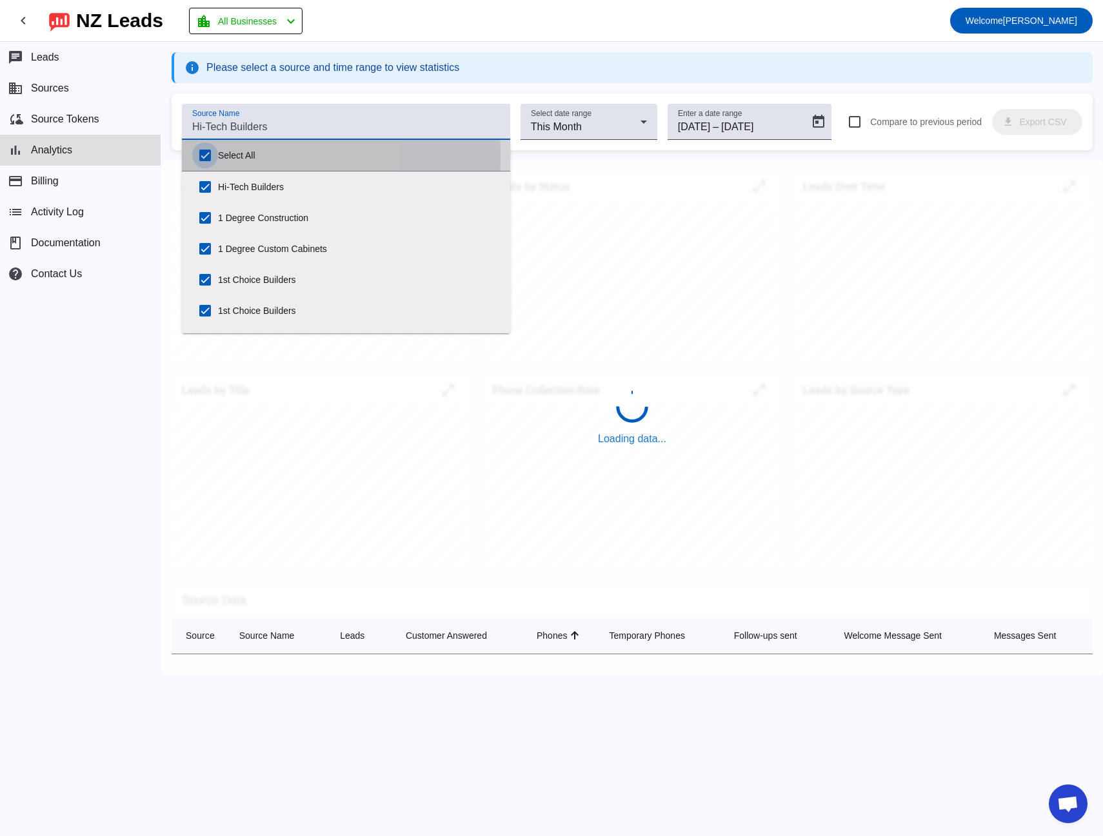
checkbox input "true"
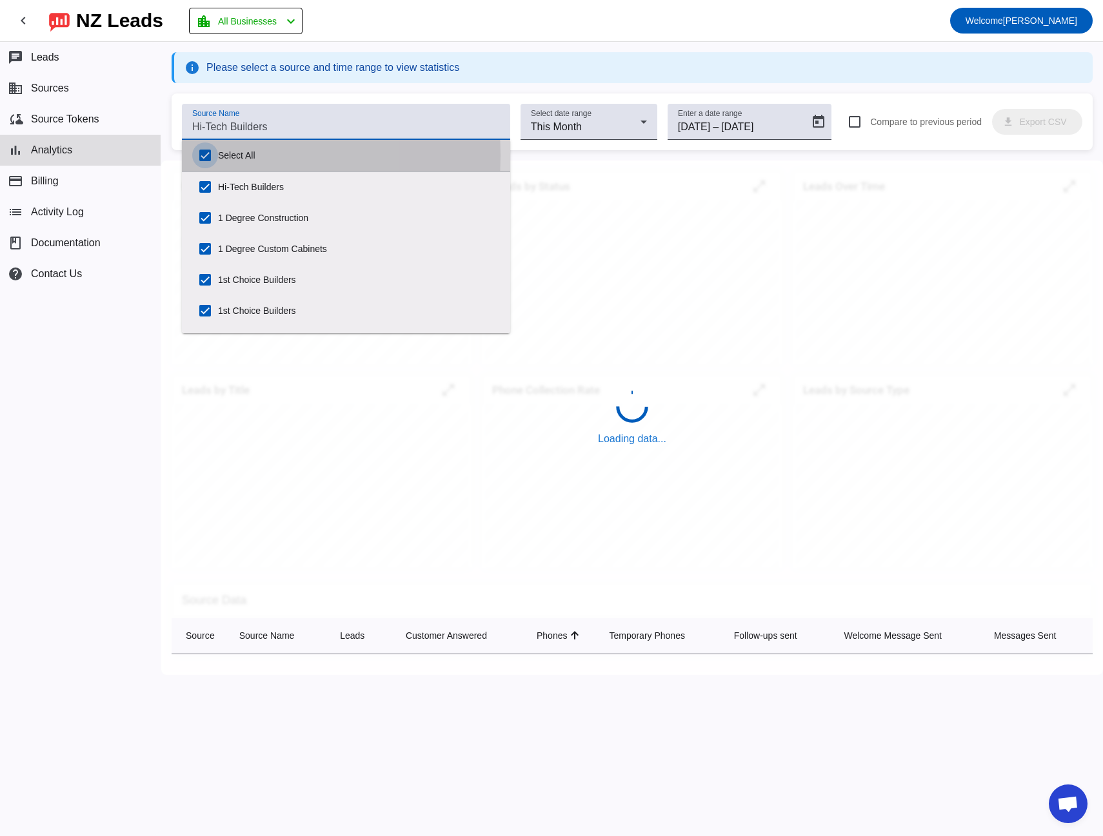
checkbox input "true"
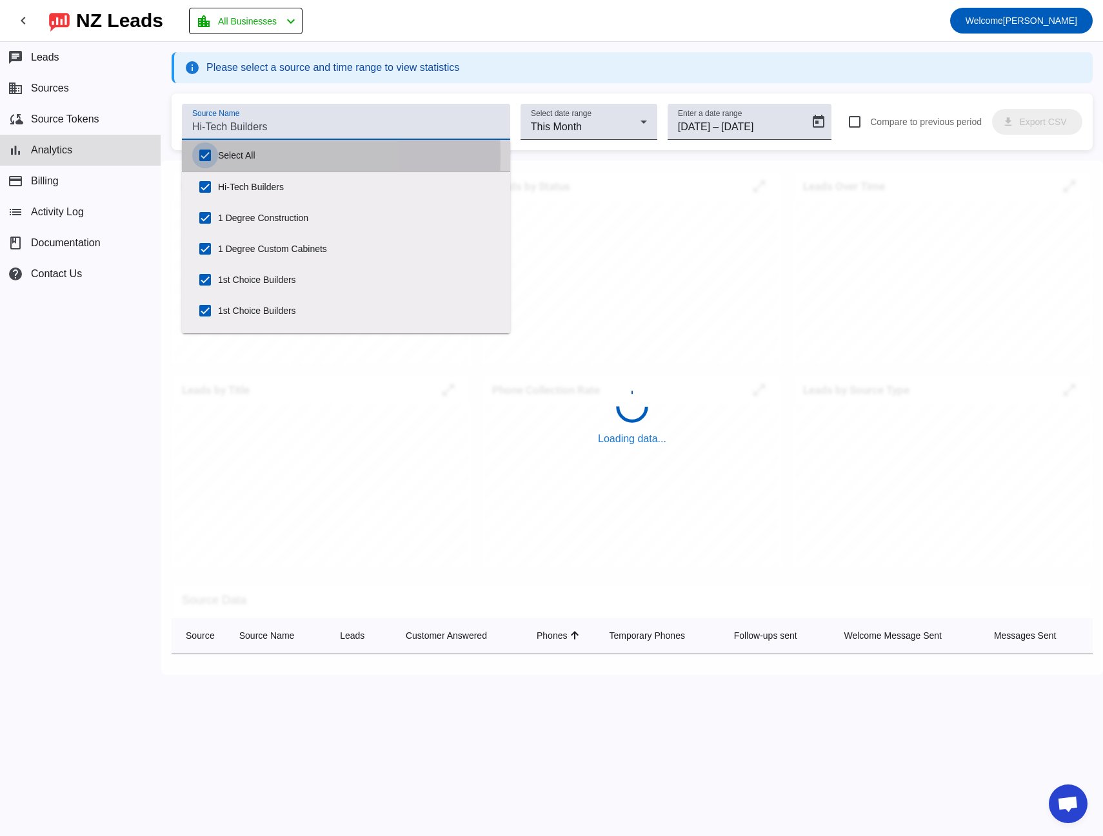
checkbox input "true"
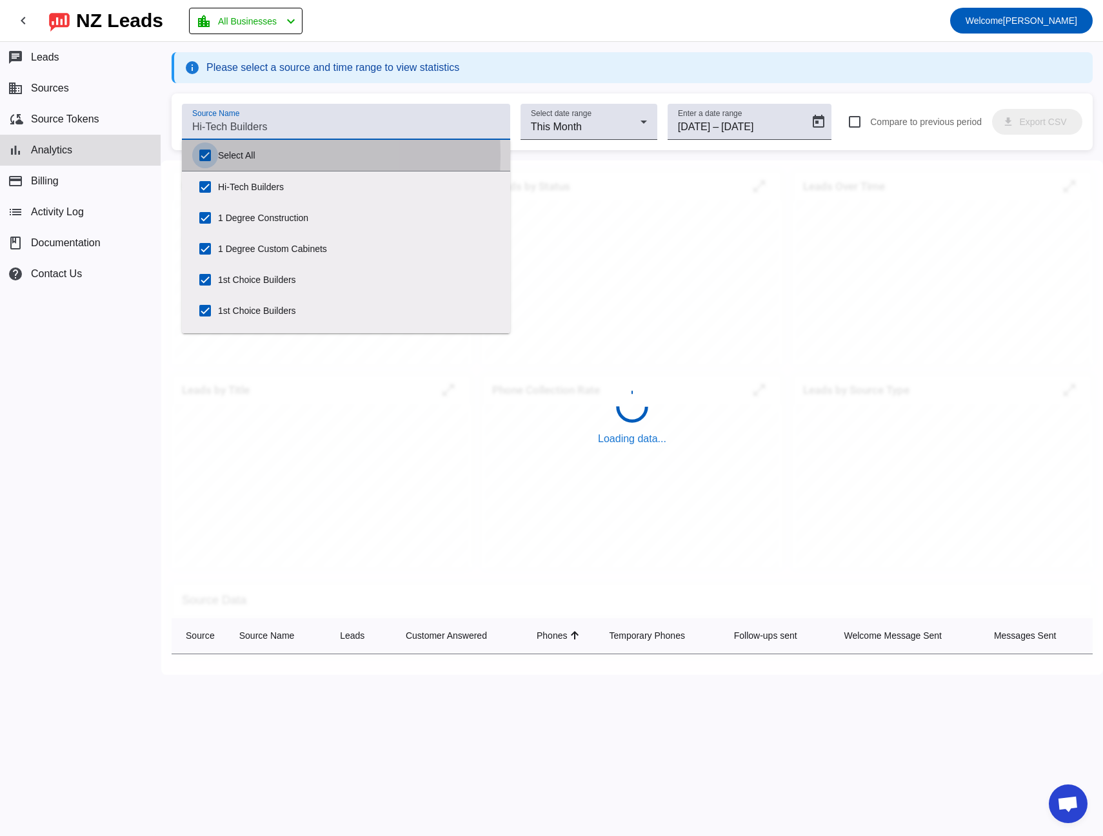
checkbox input "true"
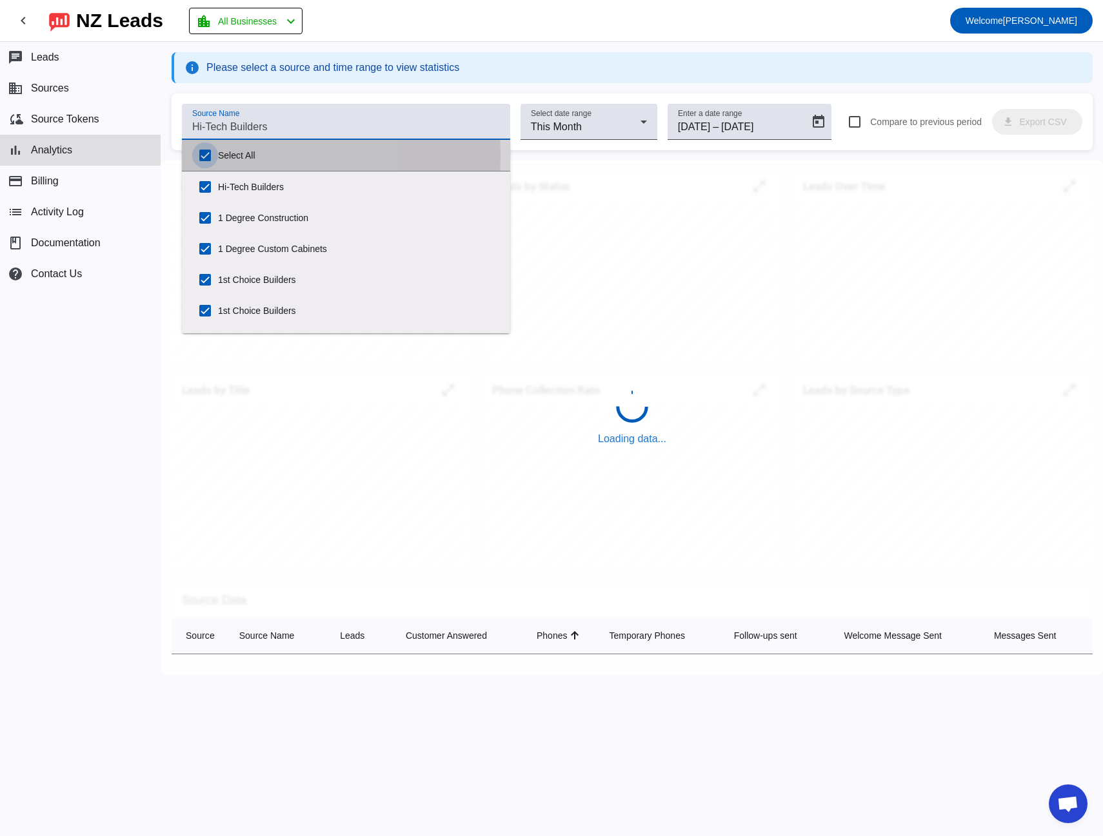
checkbox input "true"
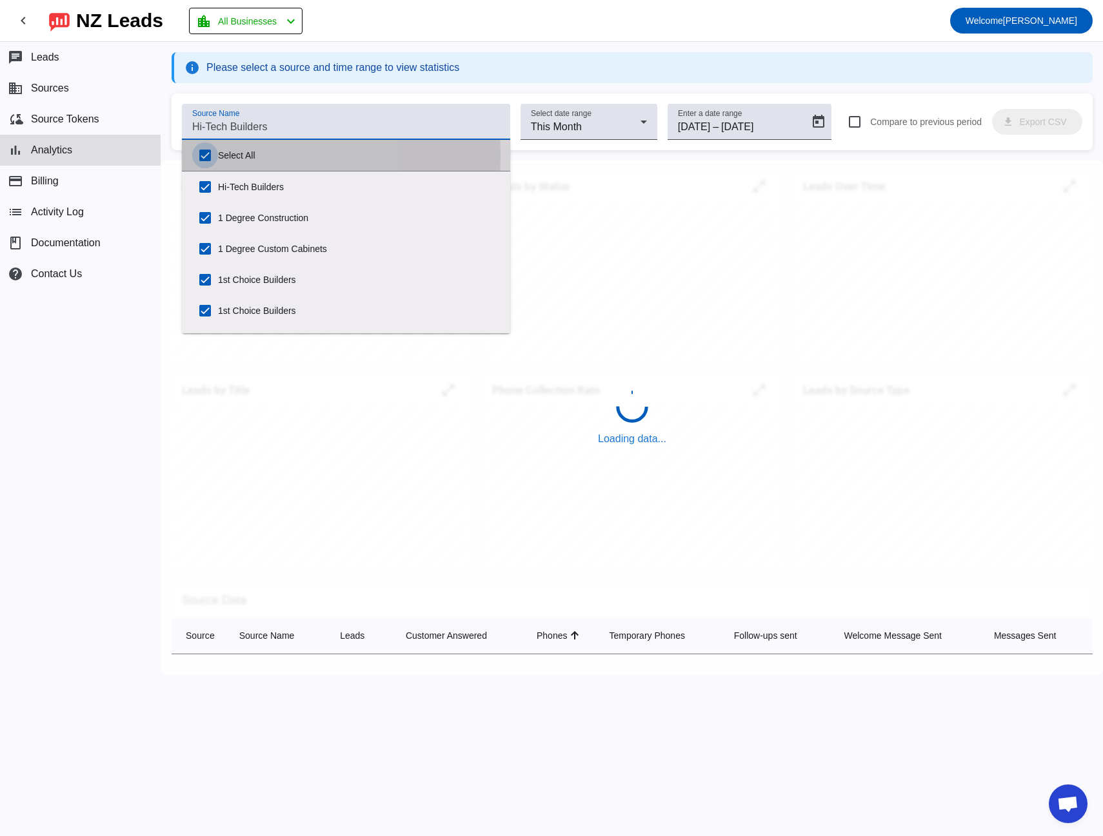
checkbox input "true"
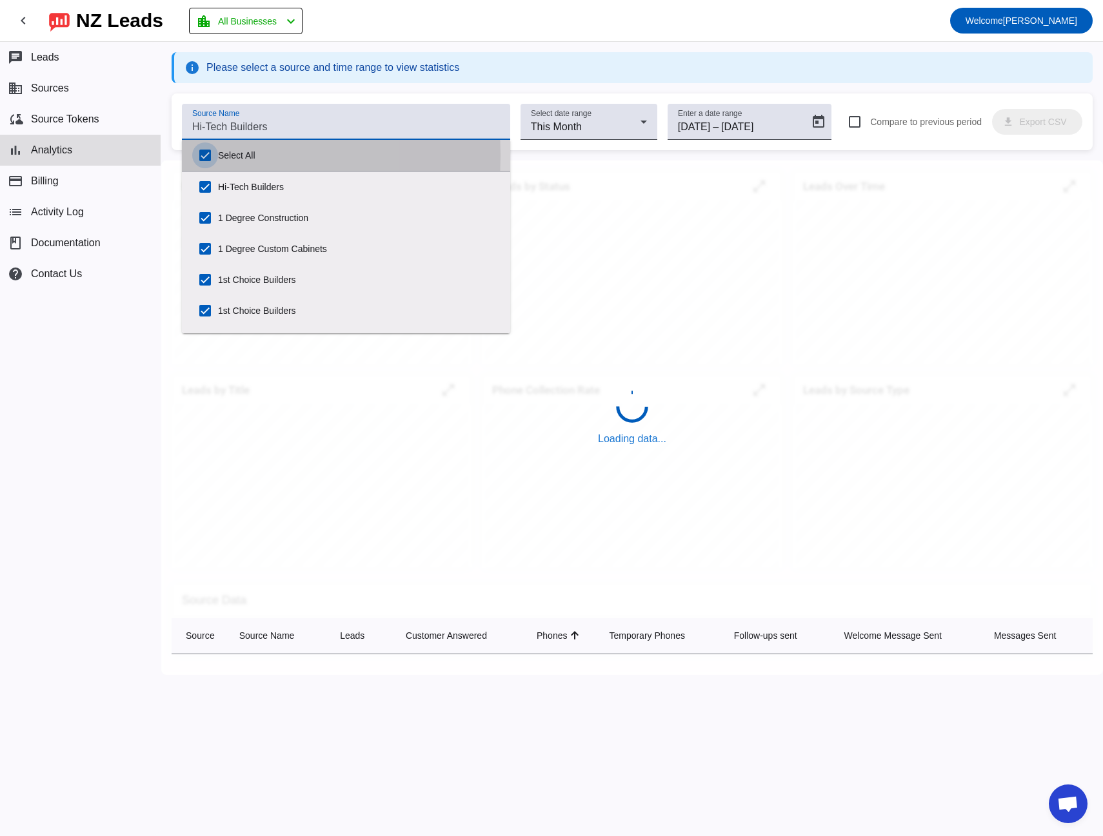
checkbox input "true"
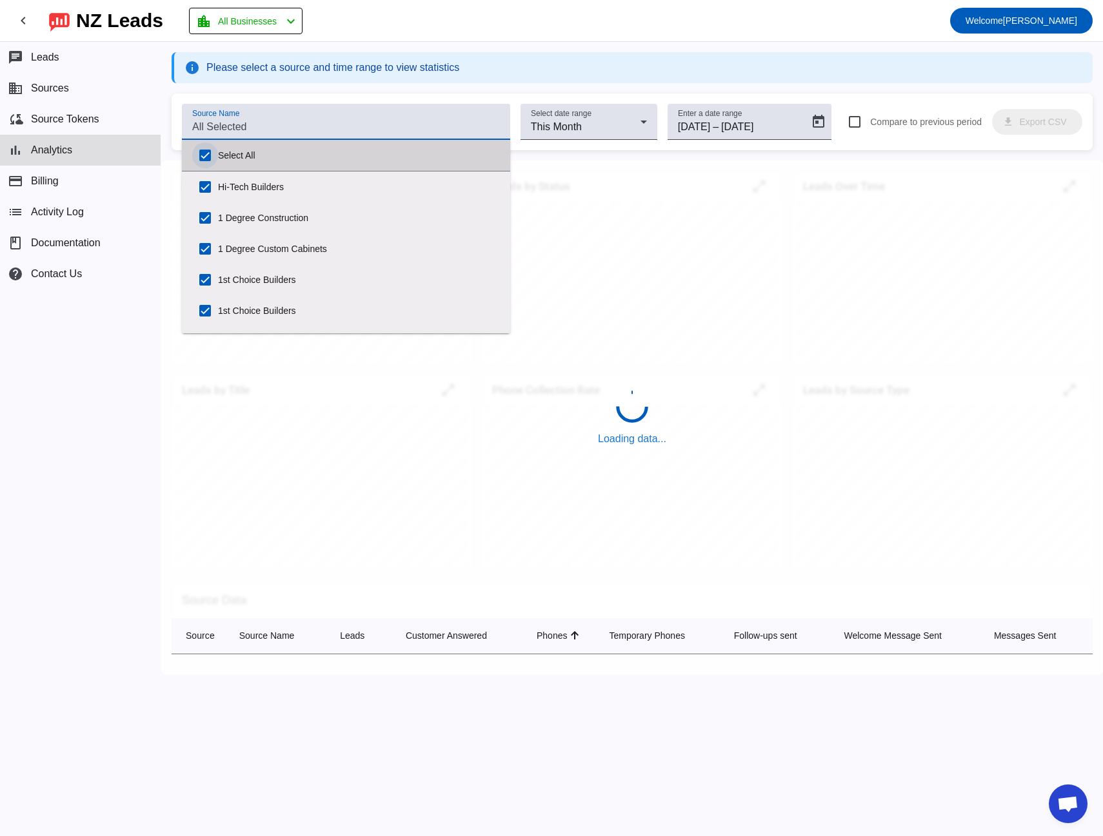
click at [204, 155] on input "Select All" at bounding box center [205, 156] width 26 height 26
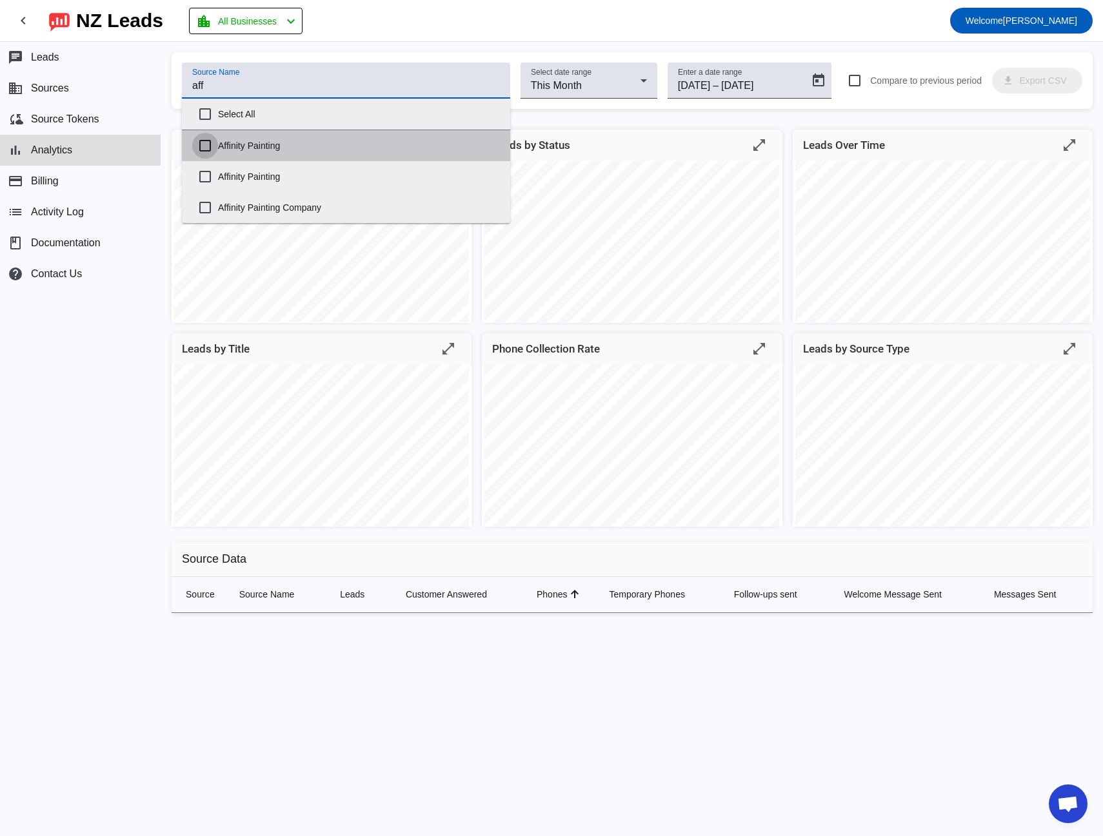
click at [203, 150] on input "Affinity Painting" at bounding box center [205, 146] width 26 height 26
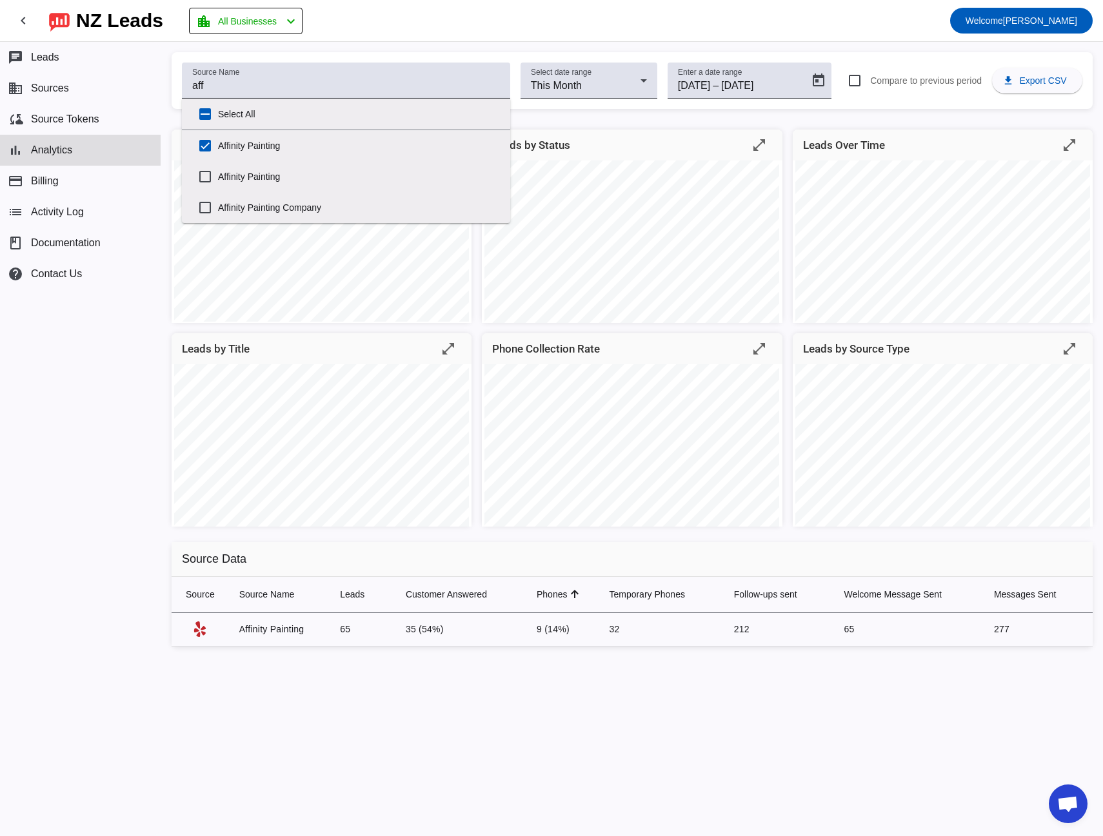
click at [424, 48] on div "Source Name aff Select date range This Month Enter a date range [DATE] [DATE] –…" at bounding box center [632, 439] width 942 height 795
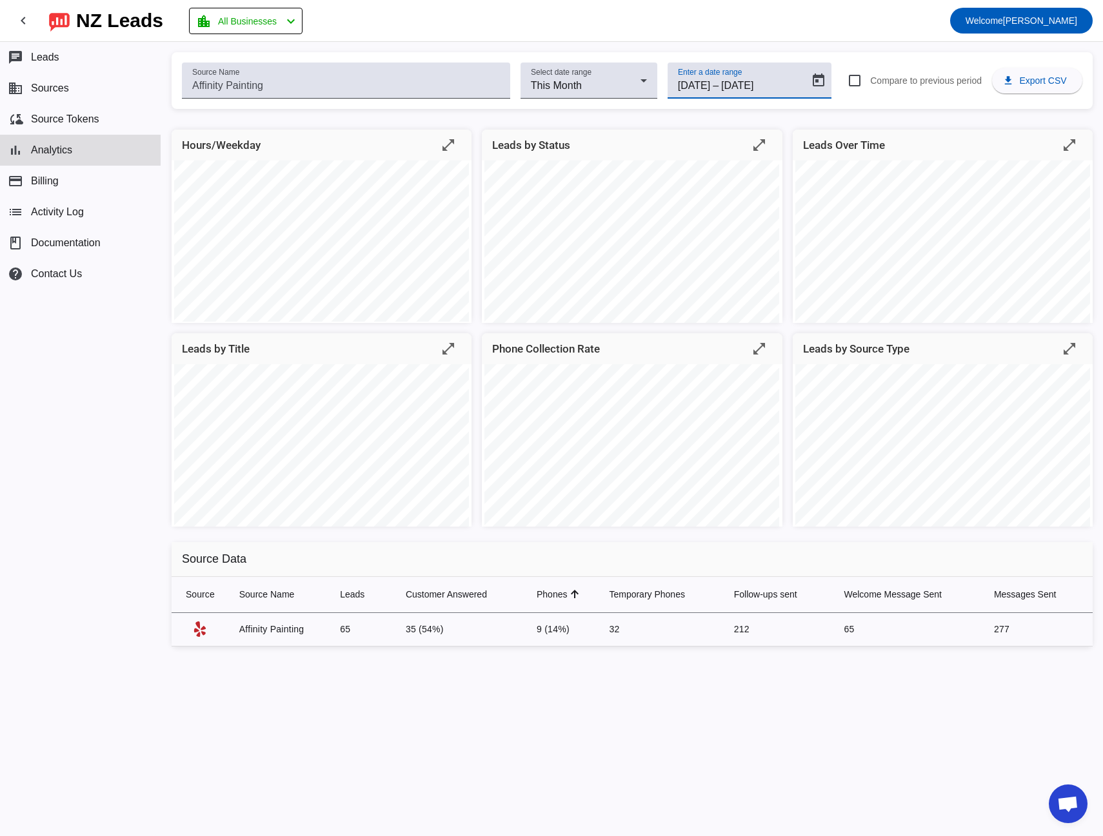
click at [710, 90] on input "[DATE]" at bounding box center [694, 85] width 32 height 15
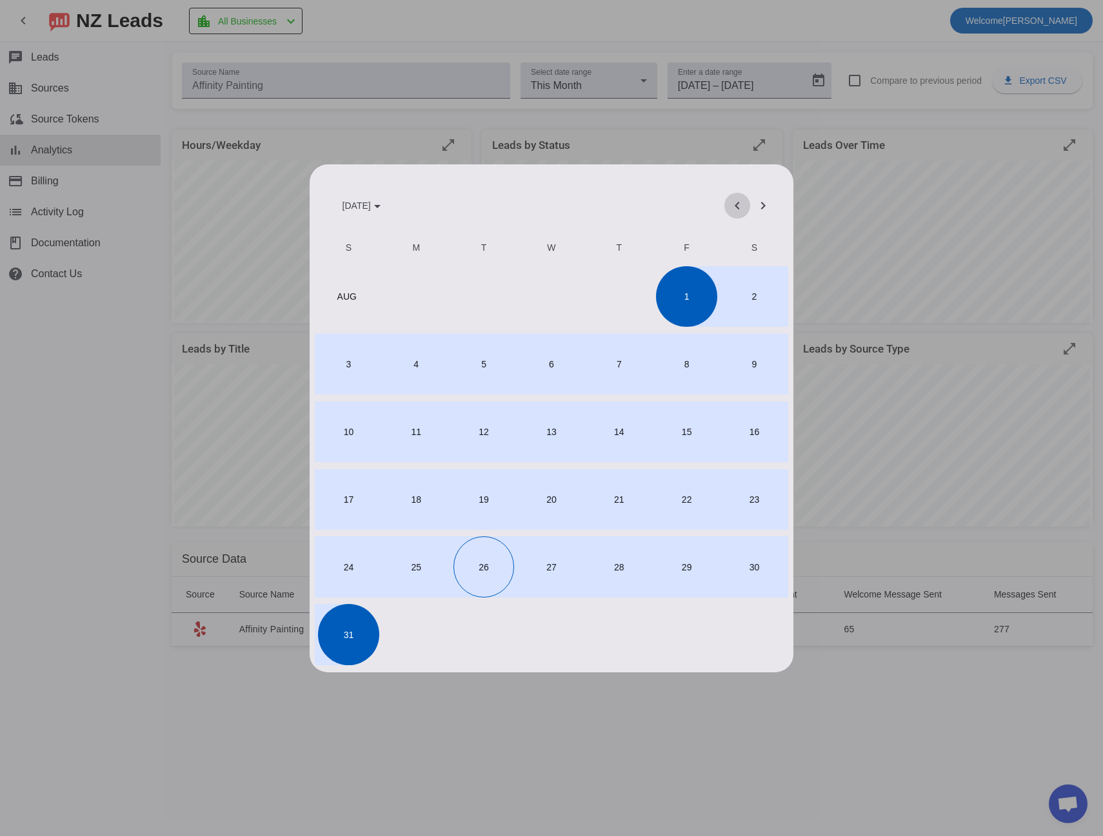
click at [740, 211] on span "Previous month" at bounding box center [737, 205] width 31 height 31
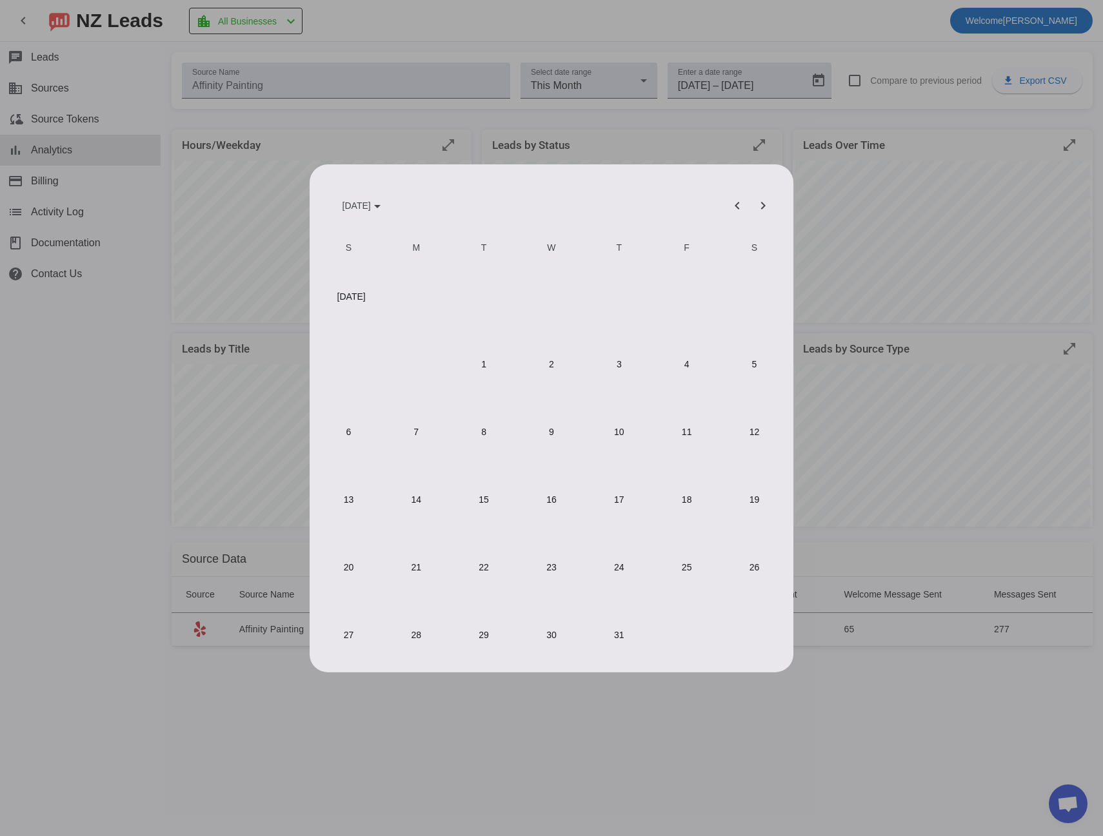
click at [488, 362] on span "1" at bounding box center [483, 364] width 61 height 61
click at [613, 628] on span "31" at bounding box center [619, 634] width 61 height 61
